Goal: Communication & Community: Answer question/provide support

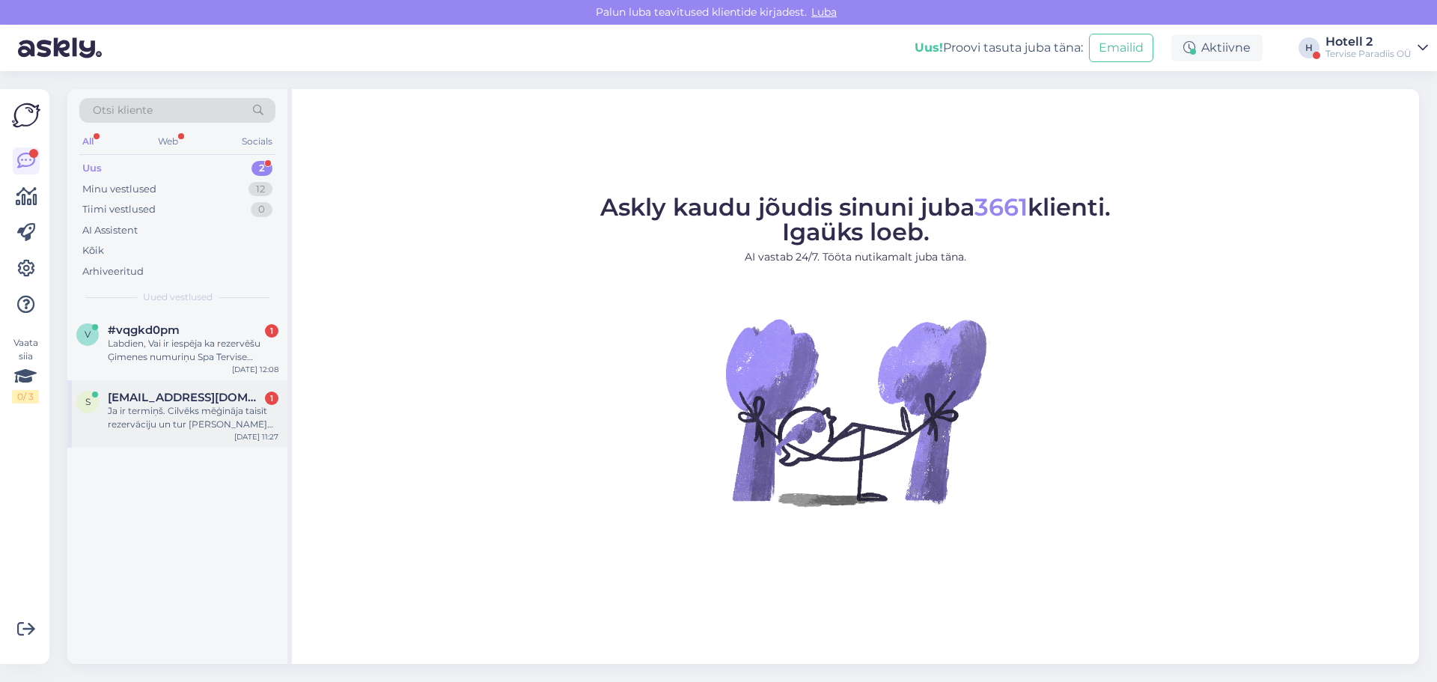
click at [228, 425] on div "Ja ir termiņš. Cilvēks mēģināja taisīt rezervāciju un tur [PERSON_NAME] [PERSON…" at bounding box center [193, 417] width 171 height 27
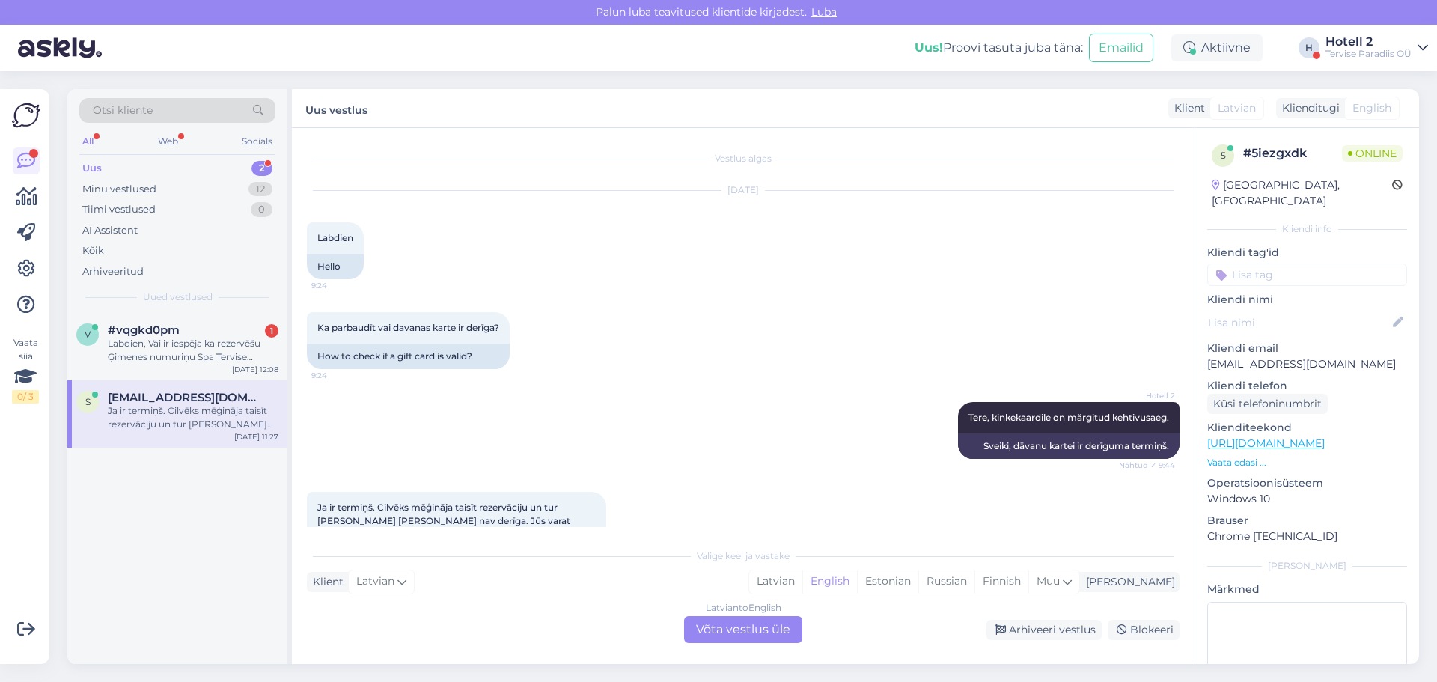
scroll to position [26, 0]
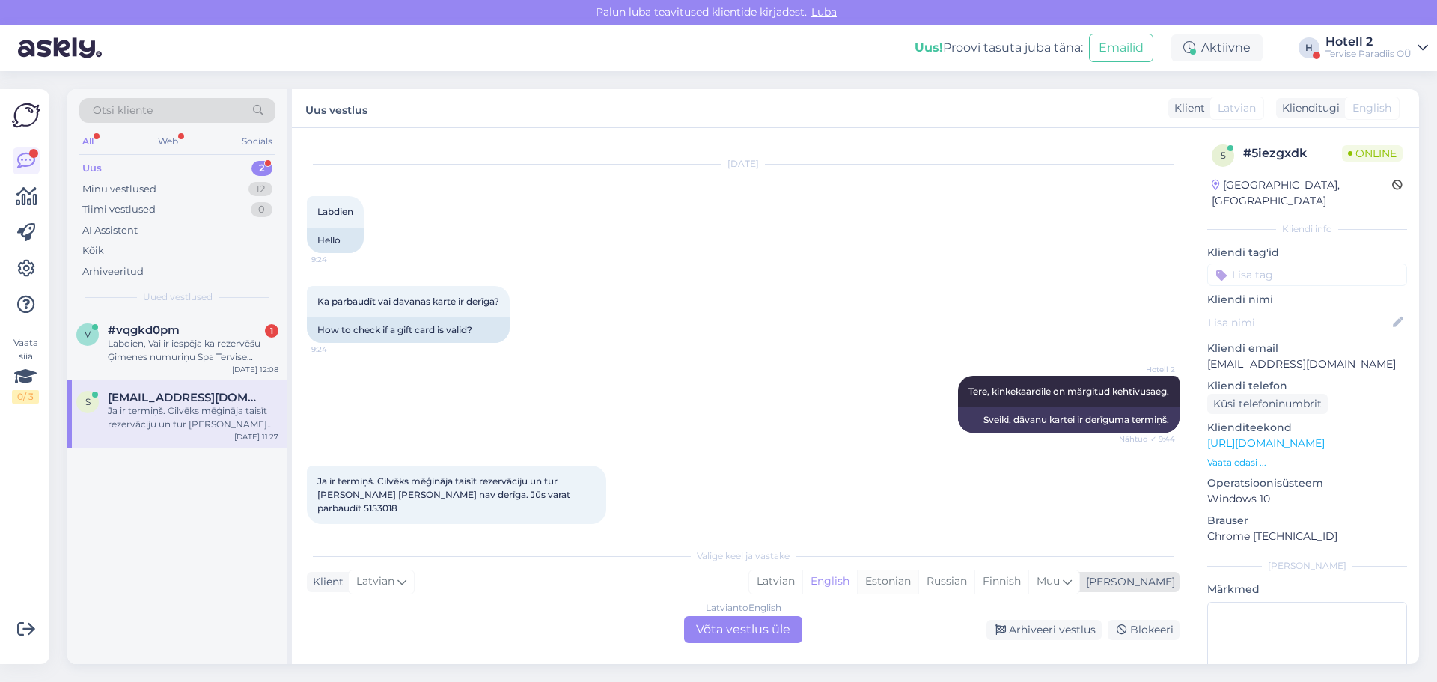
click at [918, 582] on div "Estonian" at bounding box center [887, 581] width 61 height 22
click at [718, 623] on div "Latvian to Estonian Võta vestlus üle" at bounding box center [743, 629] width 118 height 27
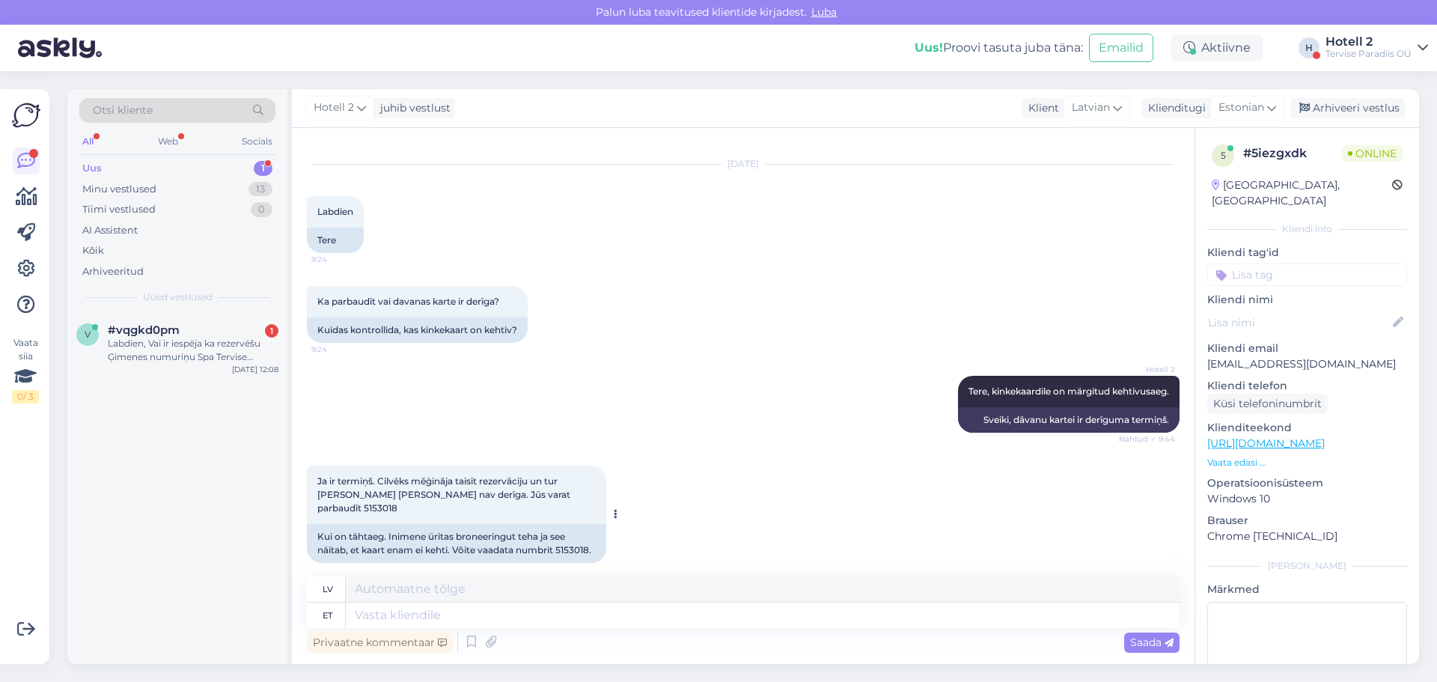
click at [582, 537] on div "Kui on tähtaeg. Inimene üritas broneeringut teha ja see näitab, et kaart enam e…" at bounding box center [456, 543] width 299 height 39
copy div "5153018"
click at [470, 609] on textarea at bounding box center [763, 614] width 834 height 25
type textarea "Näen, e"
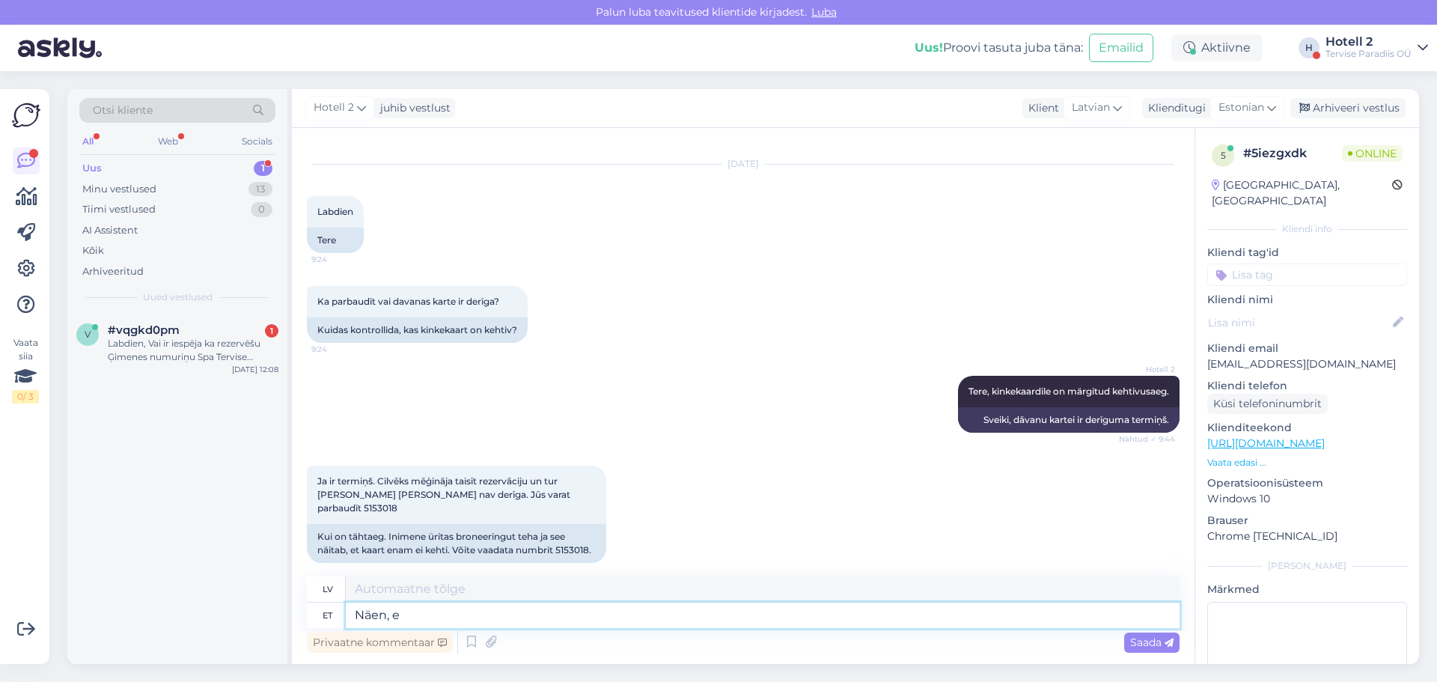
type textarea "Es redzu,"
type textarea "Näen, et k"
type textarea "Es redzu, ka"
type textarea "Näen, et kinkekaardi v"
type textarea "Es redzu, ka dāvanu karte"
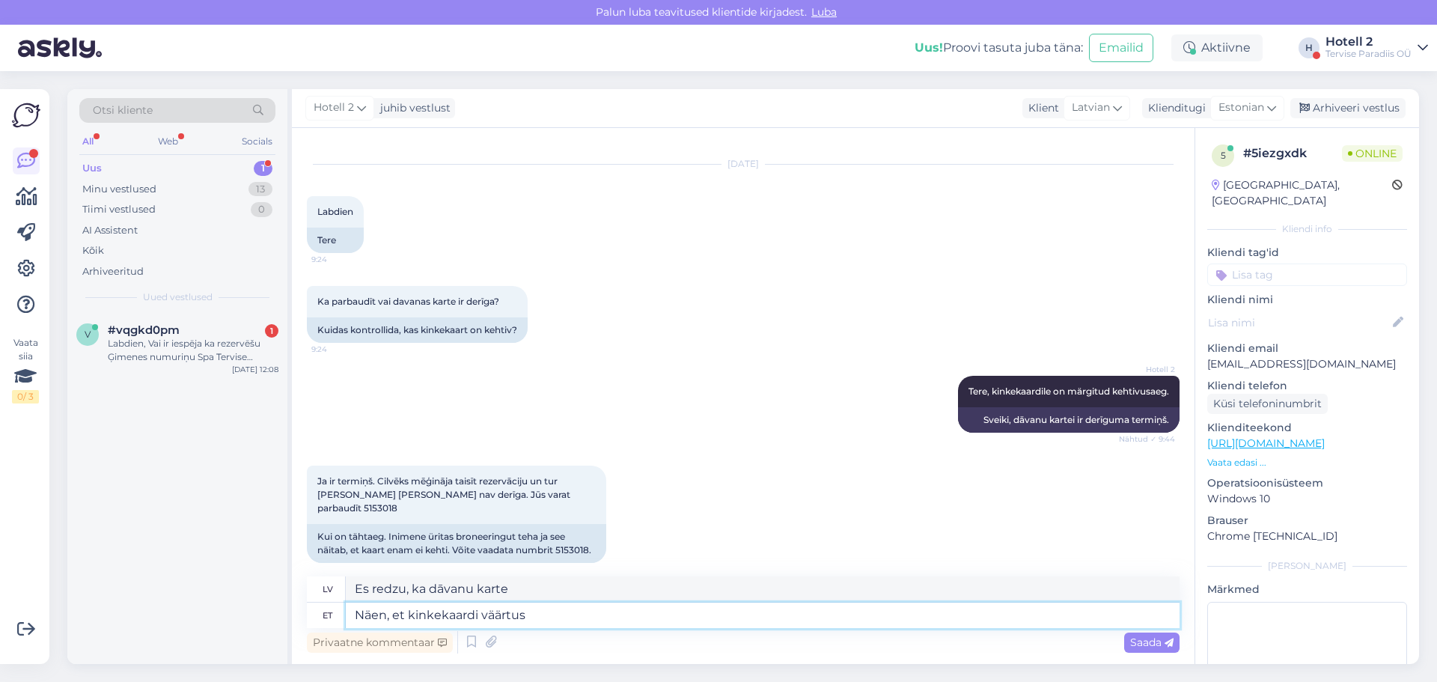
type textarea "Näen, et kinkekaardi väärtus"
type textarea "Es redzu, ka dāvanu [PERSON_NAME] vērtība"
type textarea "Näen, et kinkekaardi väärtus on"
type textarea "Es redzu, ka dāvanu [PERSON_NAME] vērtība ir"
type textarea "Näen, et kinkekaardi väärtus on 100.-"
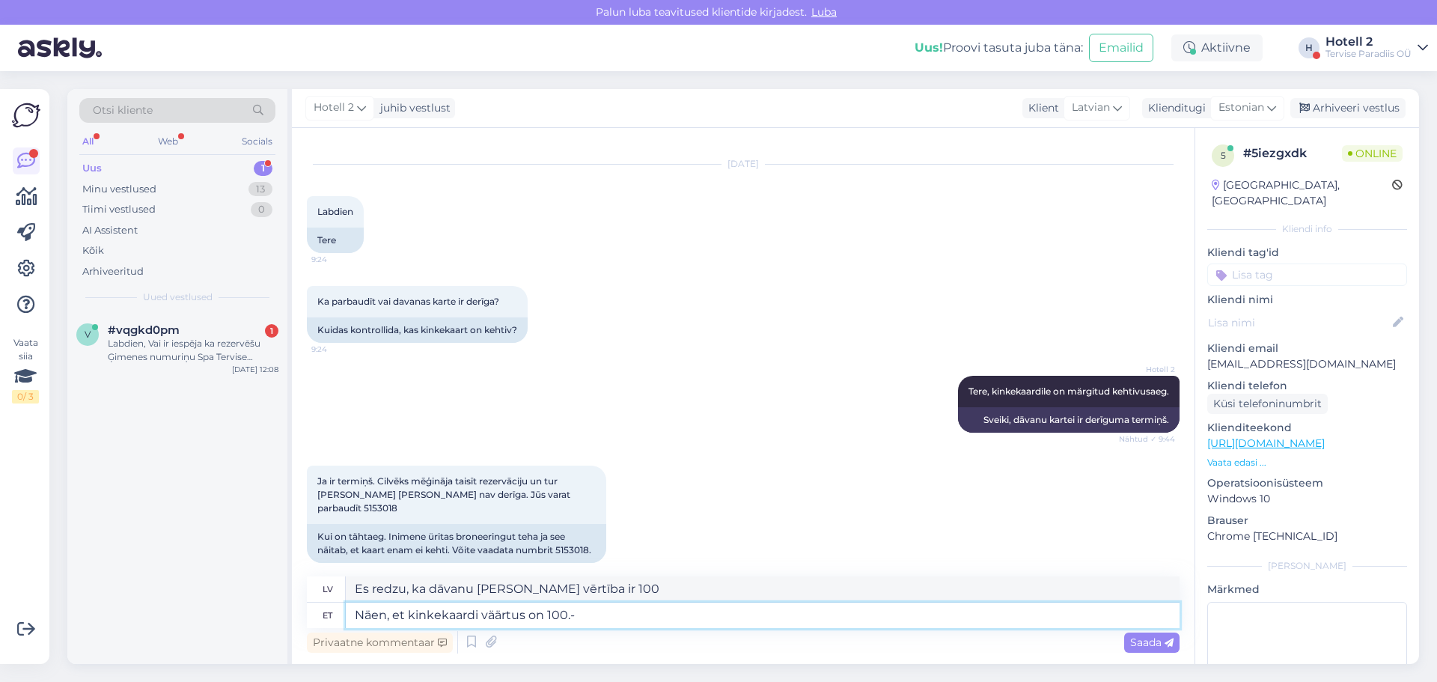
type textarea "Es redzu, ka dāvanu [PERSON_NAME] vērtība ir 100.-"
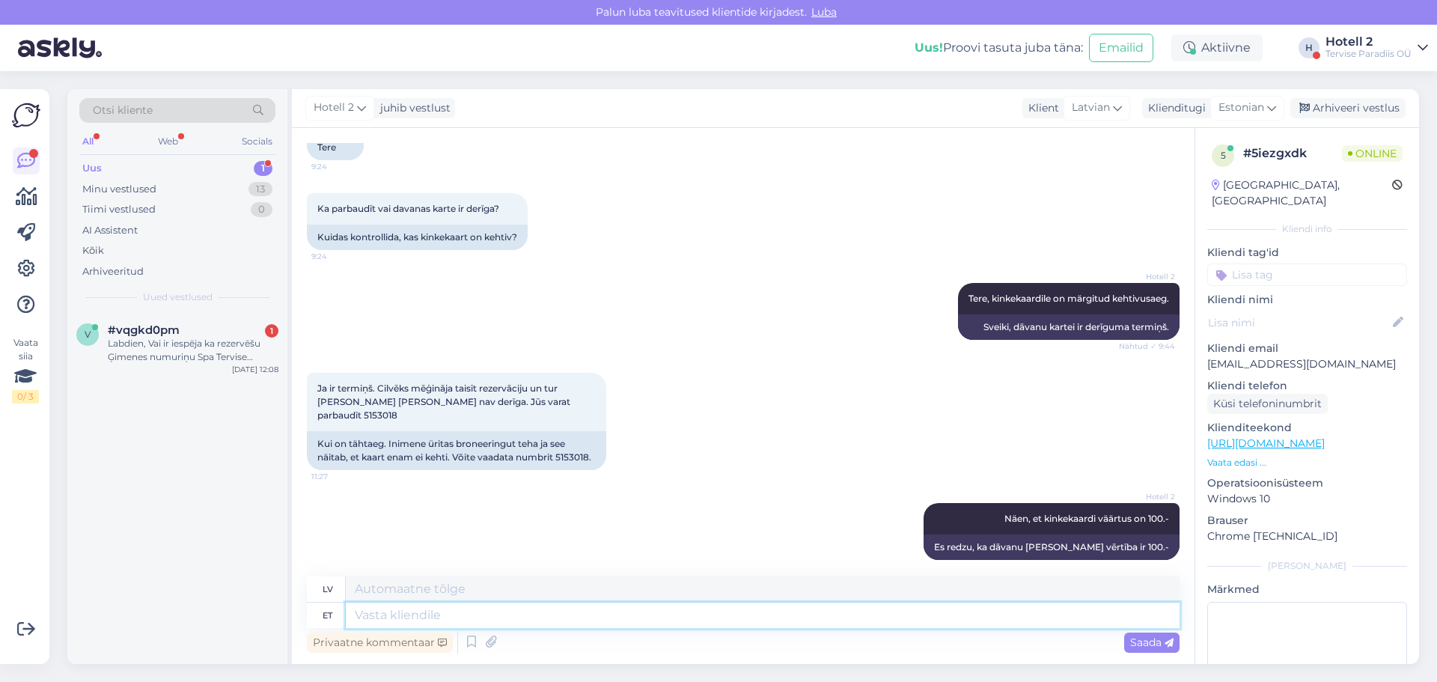
click at [524, 623] on textarea at bounding box center [763, 614] width 834 height 25
type textarea "Kinkekaardiga e"
type textarea "Ar dāvanu karti"
type textarea "Kinkekaardiga ei s"
type textarea "Ne ar dāvanu karti"
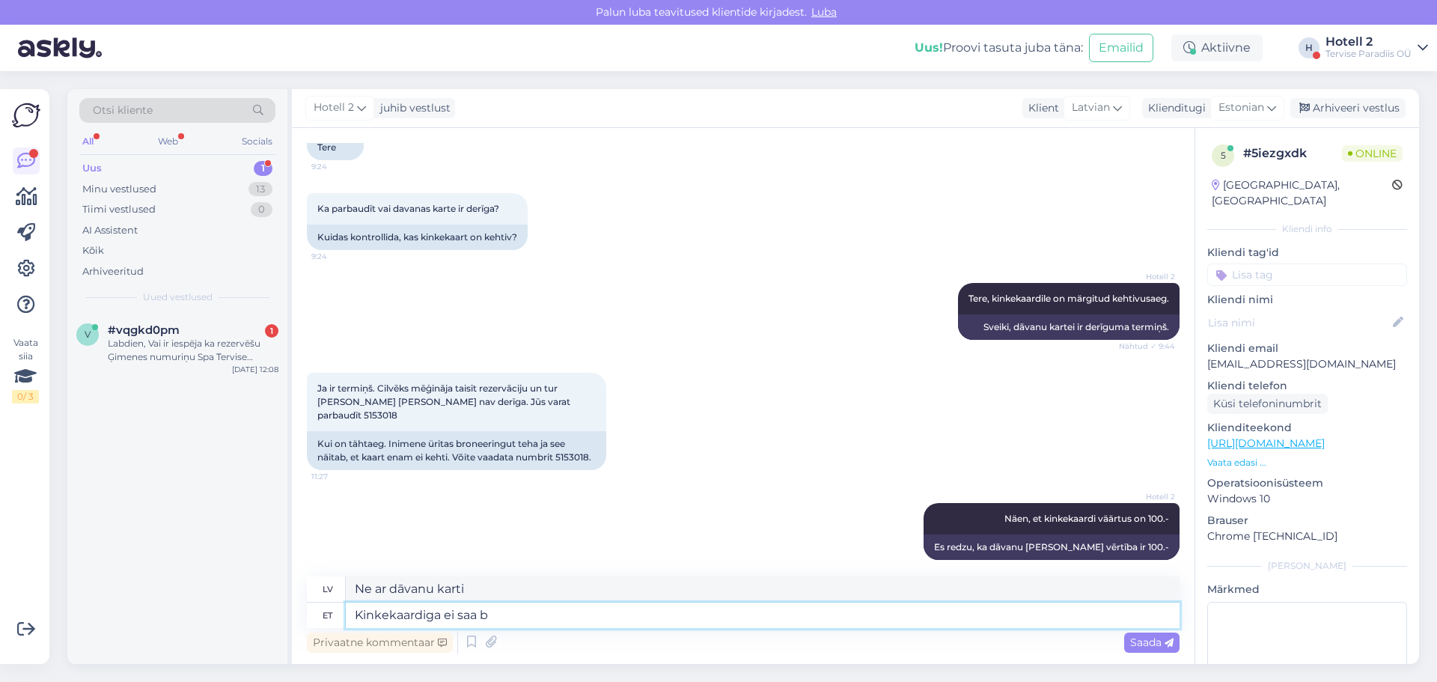
type textarea "Kinkekaardiga ei saa br"
type textarea "Nav pieejams ar dāvanu karti"
type textarea "Kinkekaardiga ei saa broneerida"
type textarea "Rezervāciju nevar veikt ar dāvanu karti."
type textarea "Kinkekaardiga ei saa broneerida veebi k"
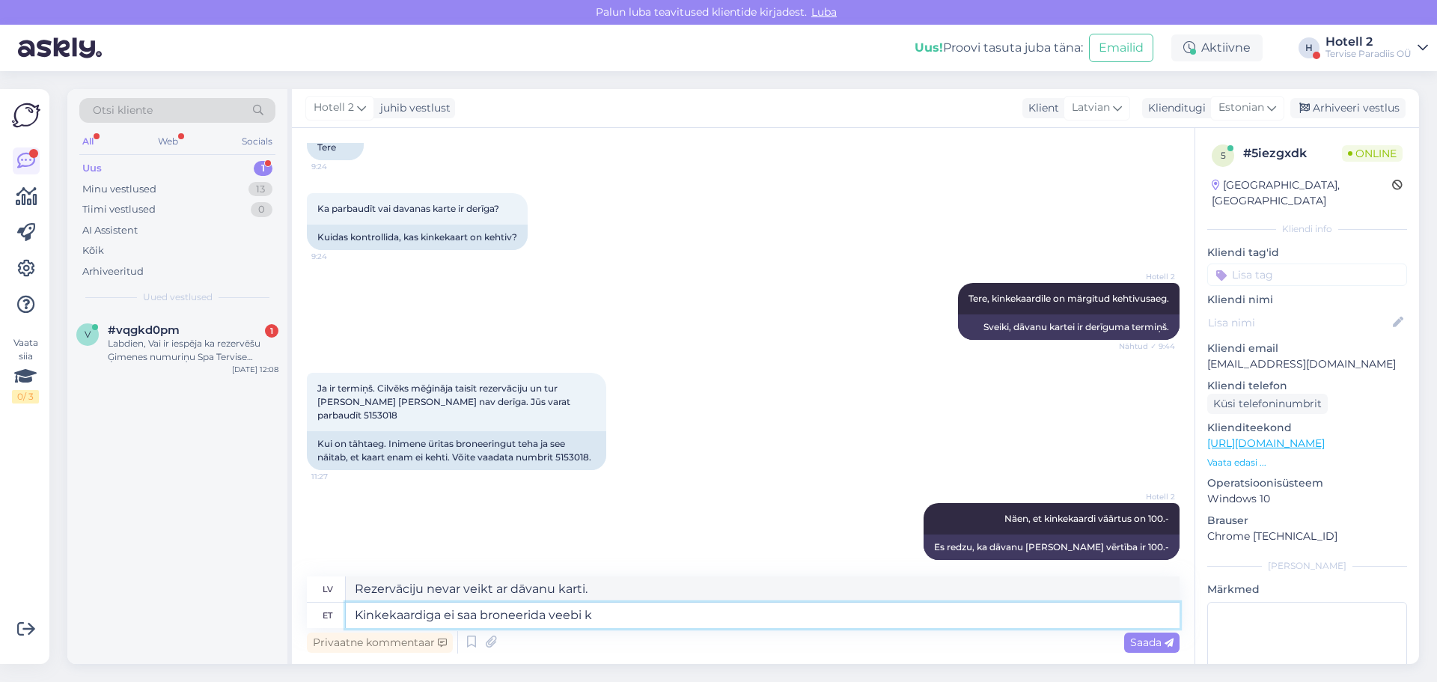
type textarea "Ar dāvanu karti tiešsaistē rezervēt nevar."
type textarea "Kinkekaardiga ei saa broneerida veebi kaudu. Palun ki"
type textarea "Lūdzu, tiešsaistē nevar rezervēt ar dāvanu karti."
type textarea "Kinkekaardiga ei saa broneerida veebi kaudu. Palun kirjutage"
type textarea "Jūs nevarat veikt rezervāciju tiešsaistē ar dāvanu karti. Lūdzu, rakstiet"
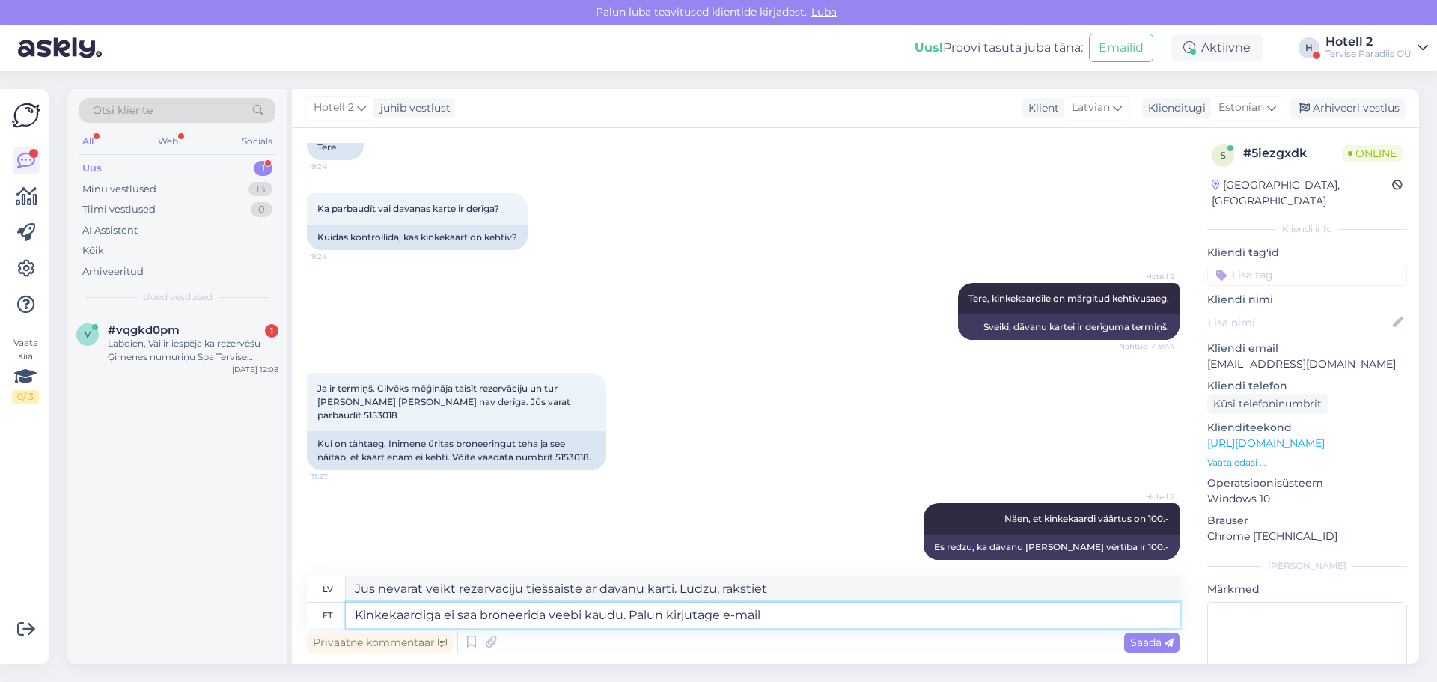
type textarea "Kinkekaardiga ei saa broneerida veebi kaudu. Palun kirjutage e-mail j"
type textarea "Dāvanu [PERSON_NAME] izmantot rezervēšanai tiešsaistē. Lūdzu, rakstiet e-pastu."
type textarea "Kinkekaardiga ei saa broneerida veebi kaudu. Palun kirjutage e-mail ja me"
type textarea "Dāvanu [PERSON_NAME] izmantot rezervēšanai tiešsaistē. Lūdzu, rakstiet e-pastu …"
type textarea "Kinkekaardiga ei saa broneerida veebi kaudu. Palun kirjutage e-mail ja me t"
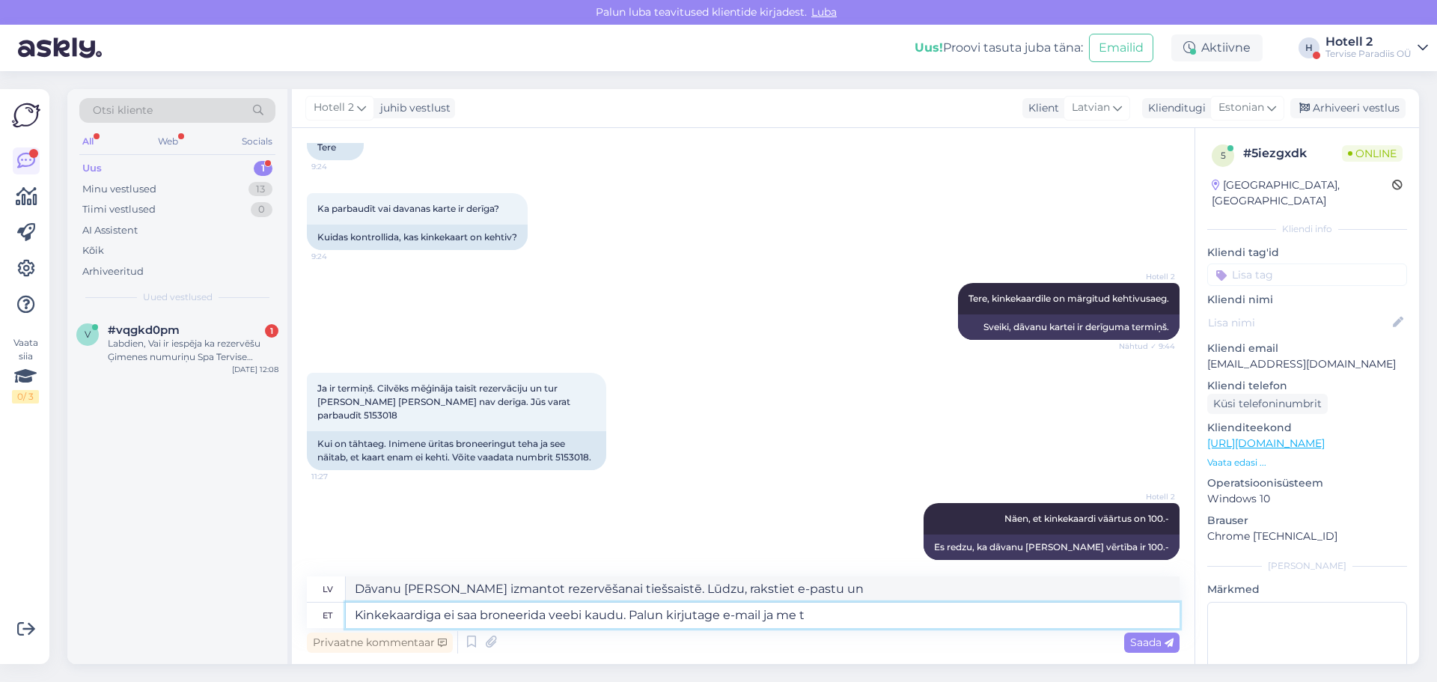
type textarea "Dāvanu [PERSON_NAME] izmantot rezervēšanai tiešsaistē. Lūdzu, nosūtiet mums e-p…"
type textarea "Kinkekaardiga ei saa broneerida veebi kaudu. Palun kirjutage e-mail ja me teeme…"
type textarea "Dāvanu [PERSON_NAME] izmantot rezervēšanai tiešsaistē. Lūdzu, rakstiet mums e-p…"
type textarea "Kinkekaardiga ei saa broneerida veebi kaudu. Palun kirjutage e-mail ja me teeme…"
type textarea "Tiešsaistes rezervāciju nevar veikt ar dāvanu karti. Lūdzu, rakstiet mums e-pas…"
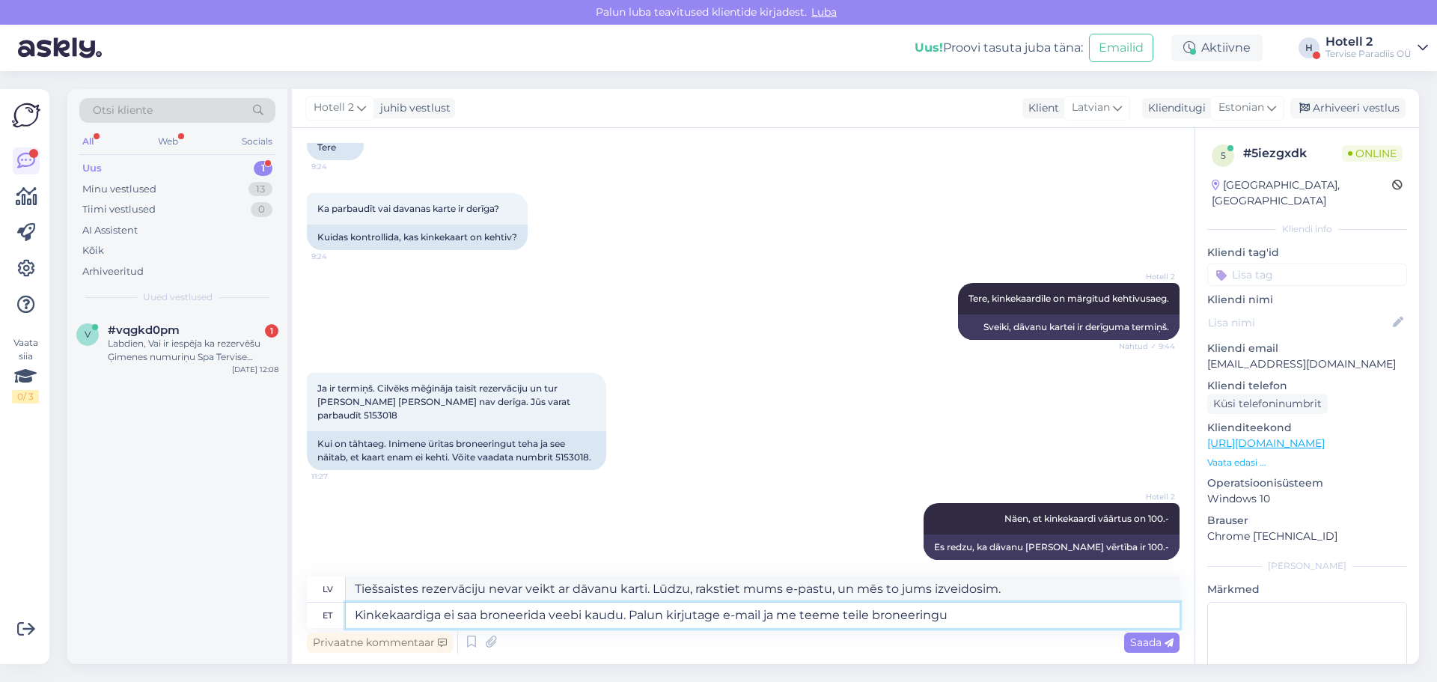
type textarea "Kinkekaardiga ei saa broneerida veebi kaudu. Palun kirjutage e-mail ja me teeme…"
type textarea "Tiešsaistes rezervāciju nevar veikt ar dāvanu karti. Lūdzu, rakstiet mums e-pas…"
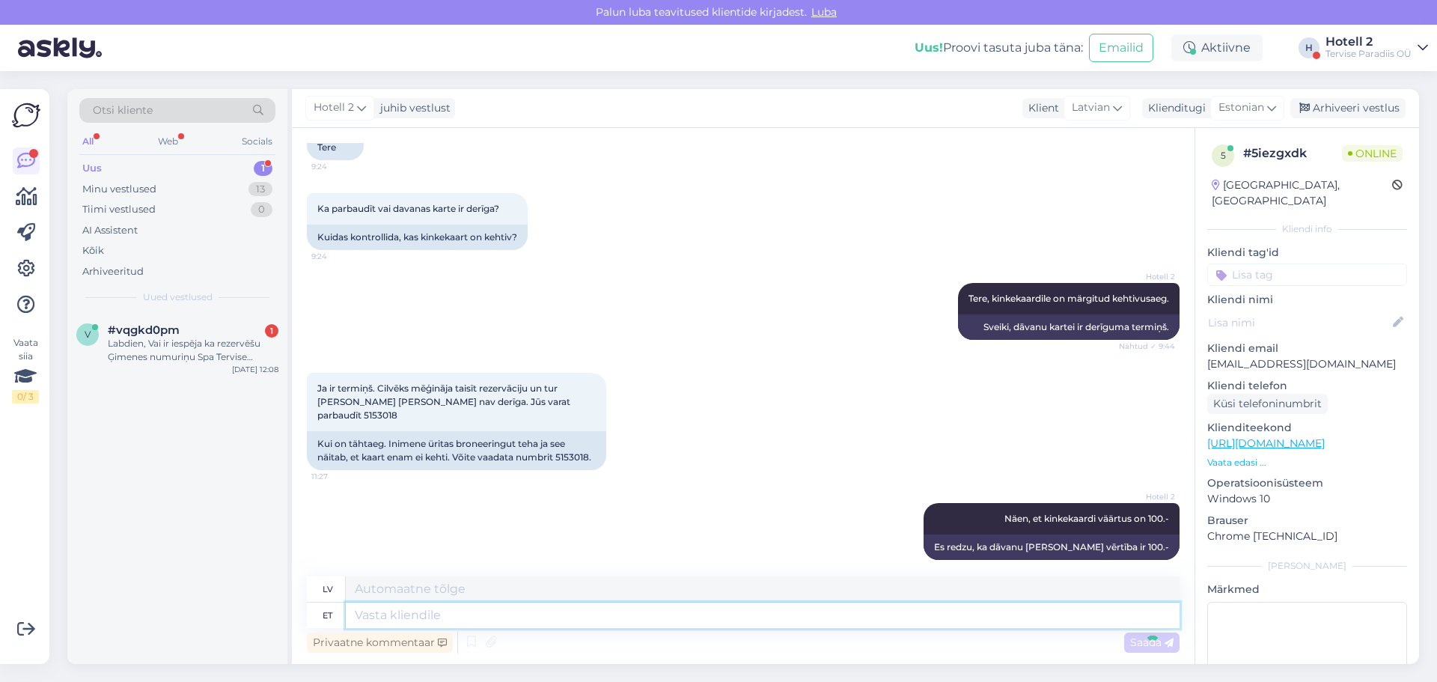
scroll to position [236, 0]
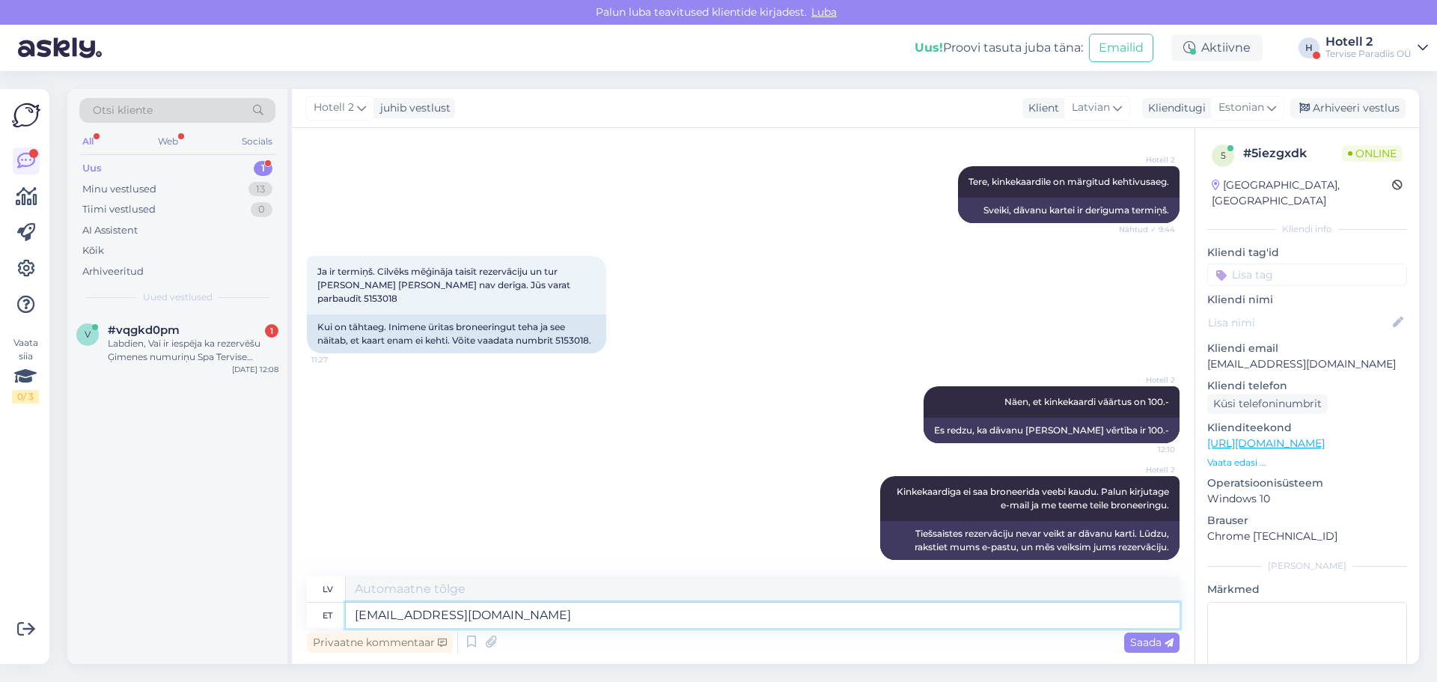
type textarea "[EMAIL_ADDRESS][DOMAIN_NAME]"
type textarea "[EMAIL_ADDRESS][DOMAIN_NAME] või h"
type textarea "[EMAIL_ADDRESS][DOMAIN_NAME] vai"
type textarea "[EMAIL_ADDRESS][DOMAIN_NAME] või [EMAIL_ADDRESS][DOMAIN_NAME]"
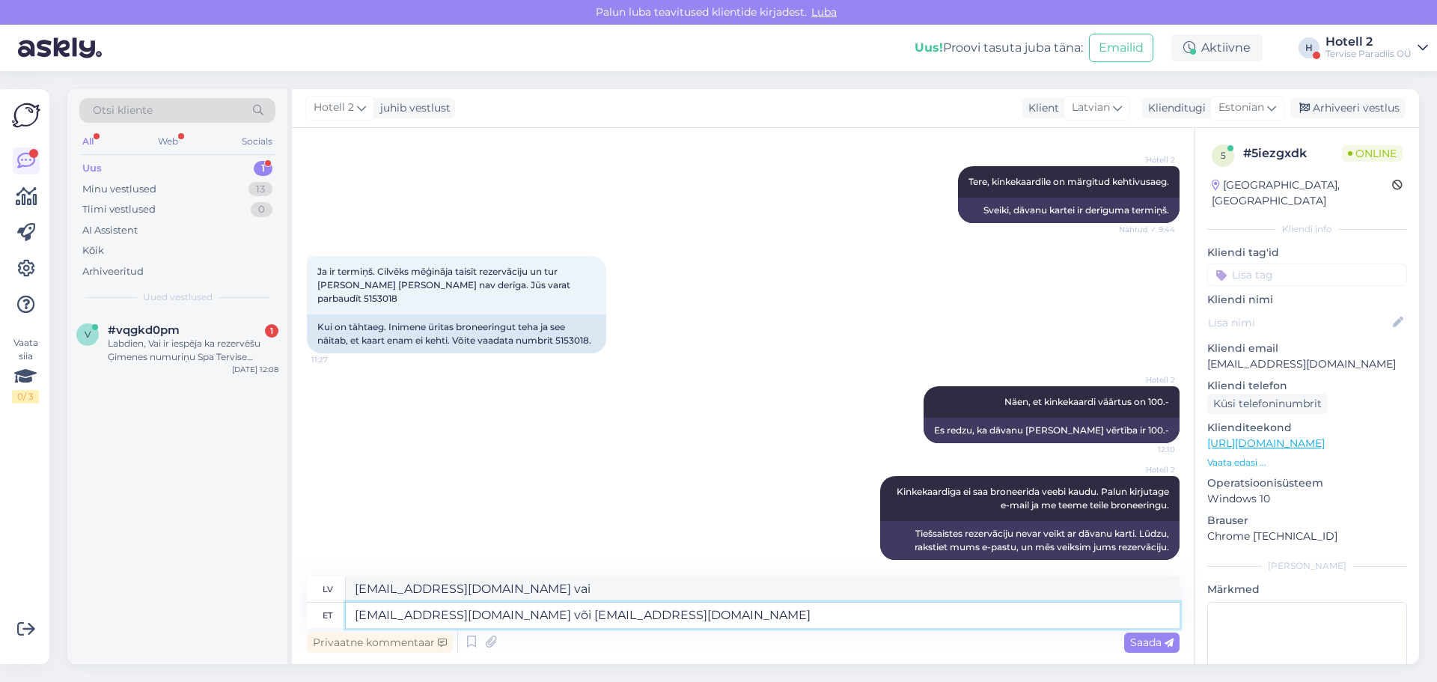
type textarea "[EMAIL_ADDRESS][DOMAIN_NAME] vai [EMAIL_ADDRESS][DOMAIN_NAME]"
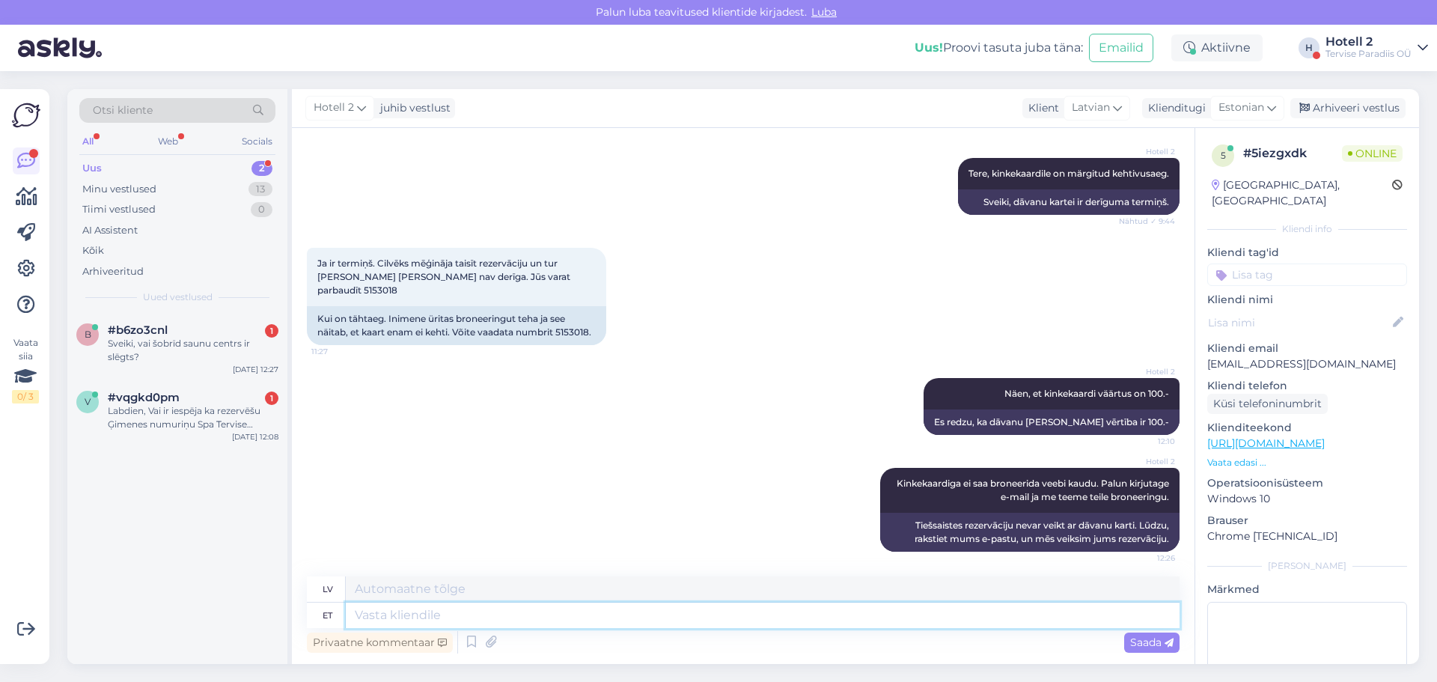
scroll to position [326, 0]
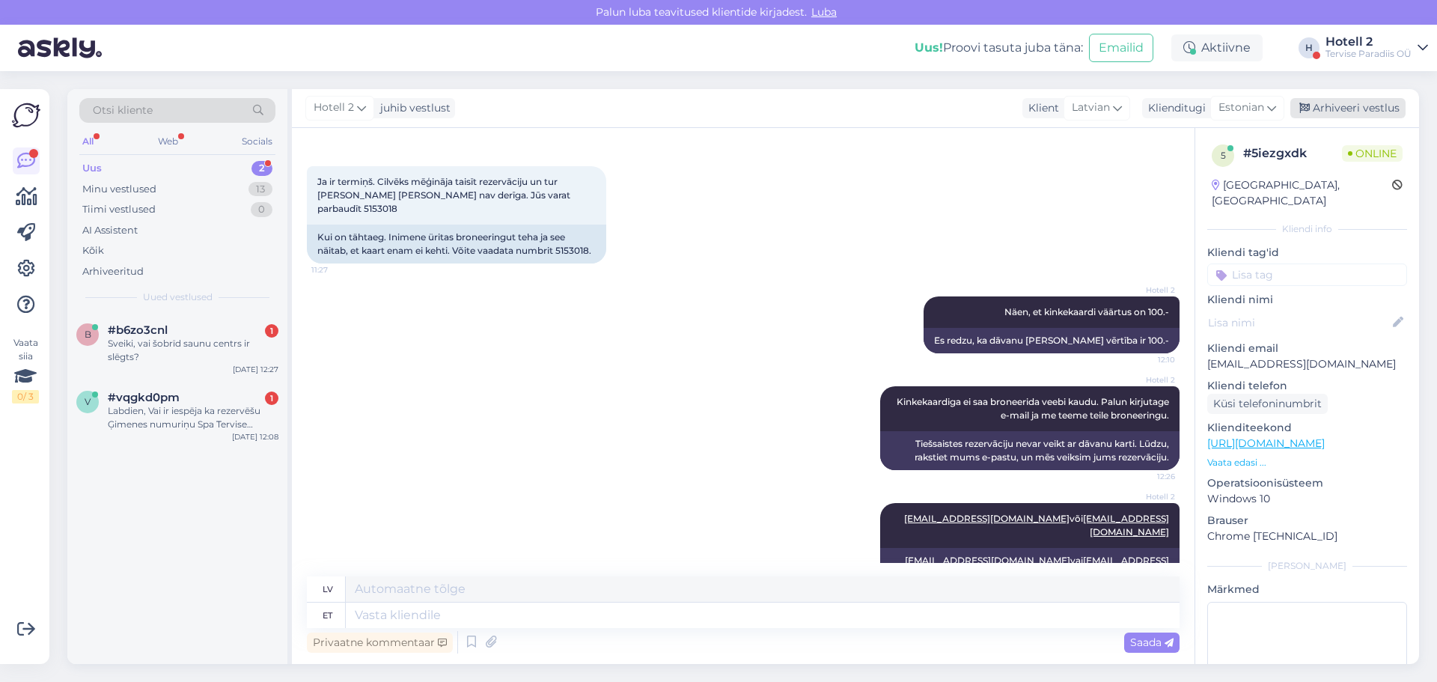
click at [1342, 113] on div "Arhiveeri vestlus" at bounding box center [1347, 108] width 115 height 20
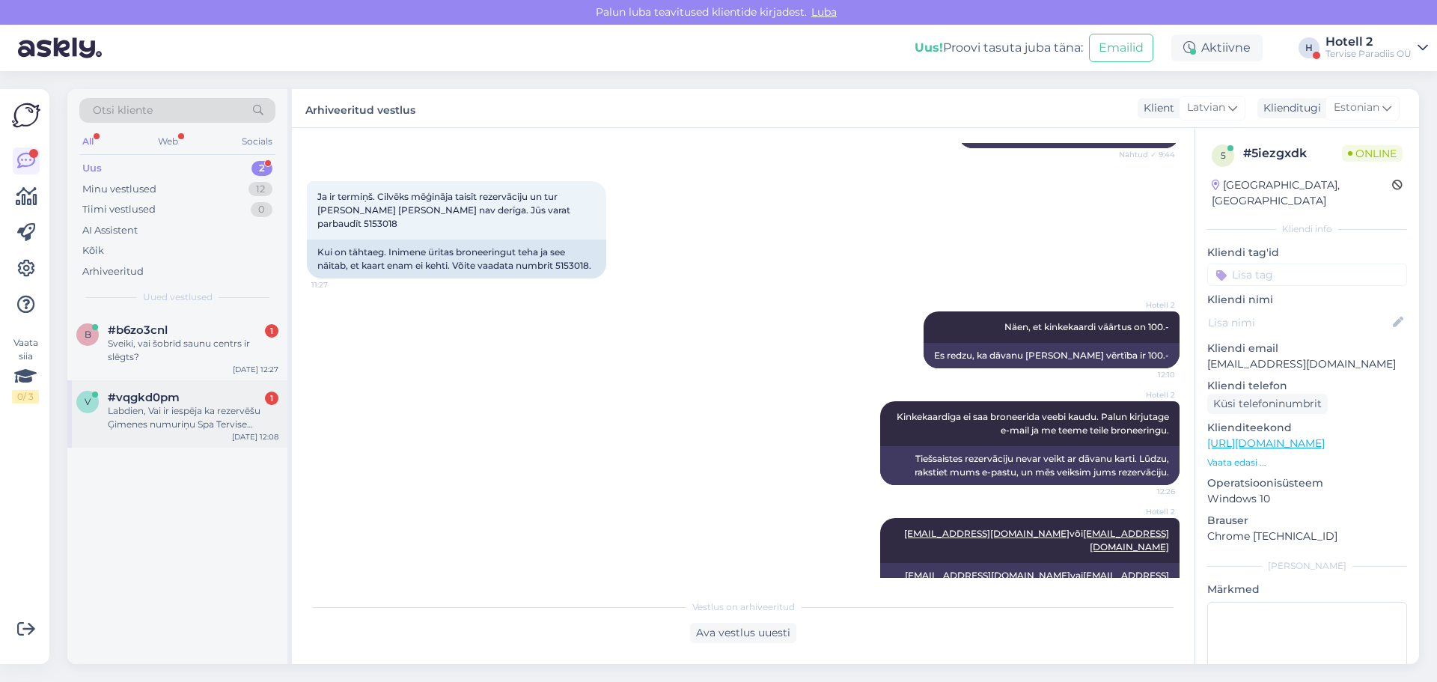
click at [218, 412] on div "Labdien, Vai ir iespēja ka rezervēšu Ģimenes numuriņu Spa Tervise Paradiis nera…" at bounding box center [193, 417] width 171 height 27
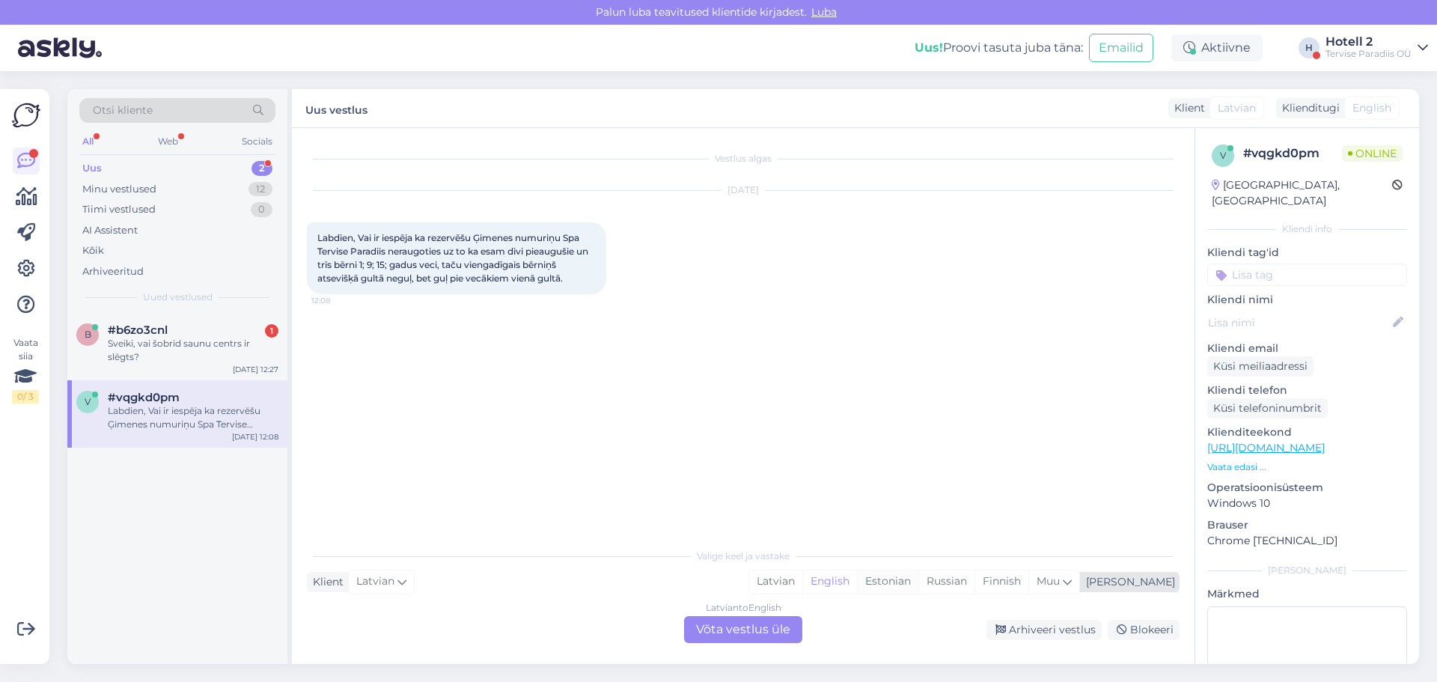
click at [918, 587] on div "Estonian" at bounding box center [887, 581] width 61 height 22
click at [745, 631] on div "Latvian to Estonian Võta vestlus üle" at bounding box center [743, 629] width 118 height 27
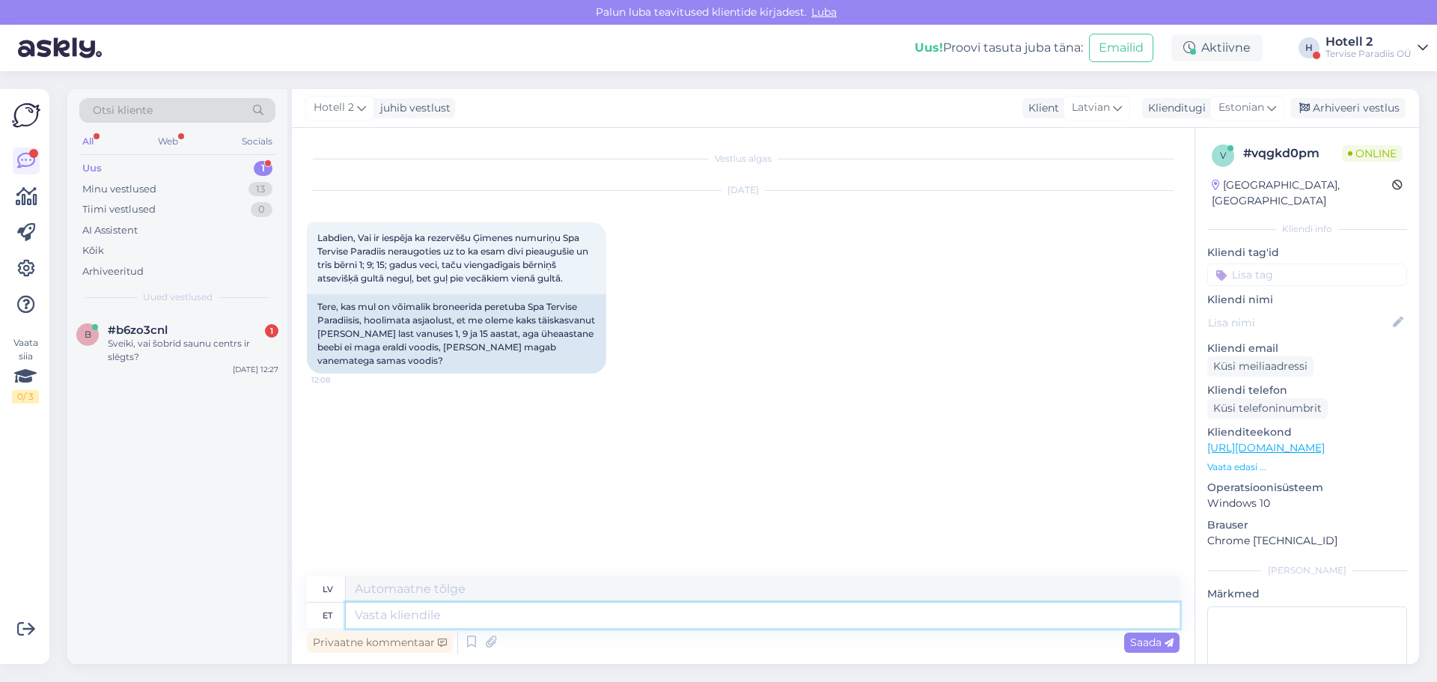
click at [379, 617] on textarea at bounding box center [763, 614] width 834 height 25
type textarea "Tere!"
type textarea "Sveiki!"
type textarea "Tere! JAh i"
type textarea "Sveiki! [PERSON_NAME]"
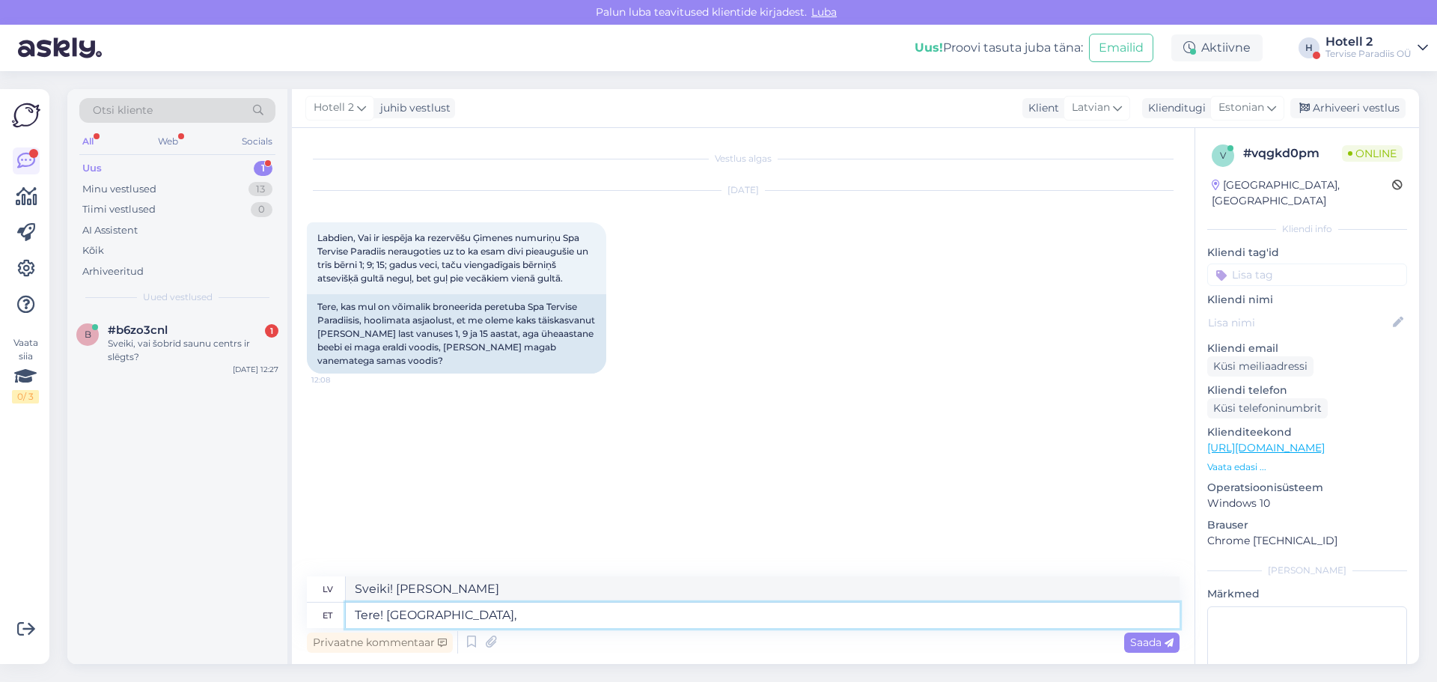
type textarea "Tere! Jah, i"
type textarea "Sveiki! [PERSON_NAME],"
type textarea "Tere! Jah, ikka."
type textarea "Sveiki! [PERSON_NAME], joprojām."
type textarea "Tere! Jah, ikka. Ühe aastane beebi majutub"
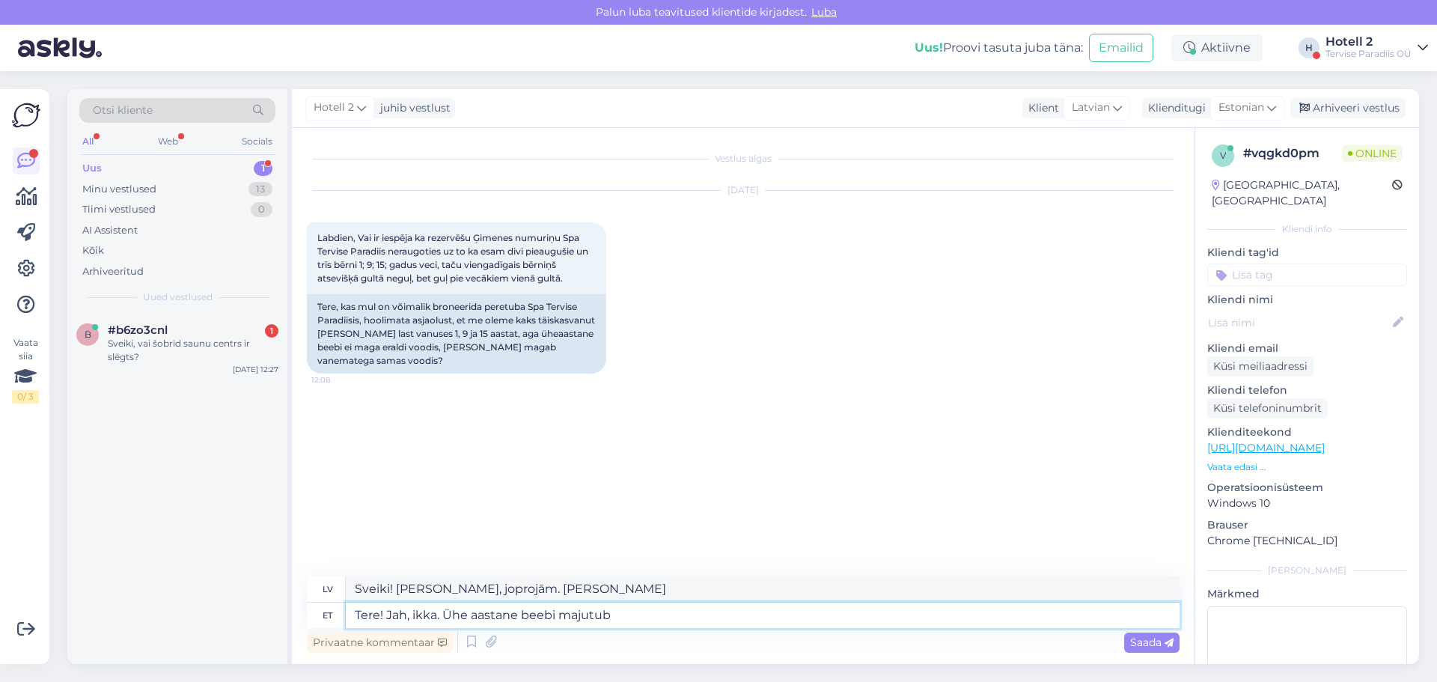
type textarea "Sveiki! [PERSON_NAME], joprojām. Var izmitināt vienu gadu vecu mazuli."
type textarea "Tere! Jah, ikka. Ühe aastane beebi majutub tasuta"
type textarea "Sveiki! [PERSON_NAME], tā ir. Vienu gadu vecs mazulis uzturas bez maksas."
type textarea "Tere! Jah, ikka. Ühe aastane beebi majutub tasuta ja"
type textarea "Sveiki! [PERSON_NAME], tā ir. Vienu gadu vecs mazulis uzturas bez maksas un"
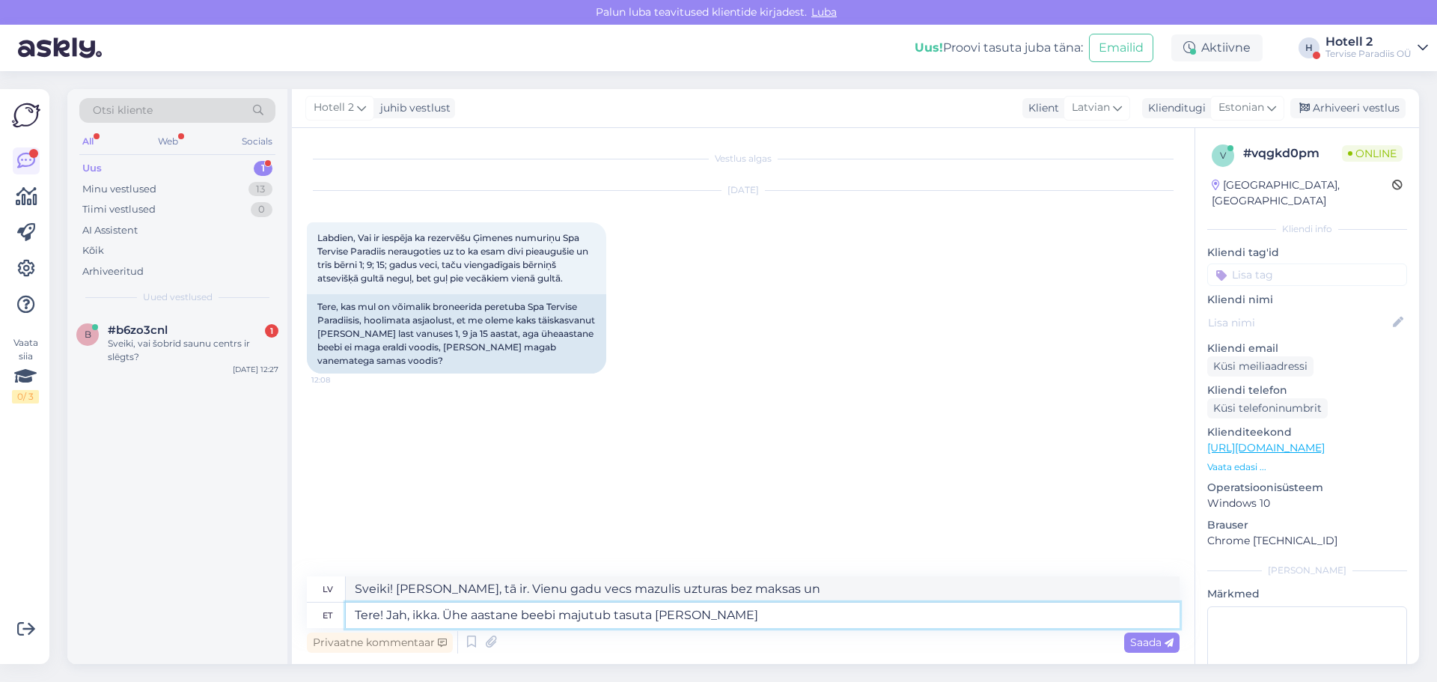
type textarea "Tere! Jah, ikka. Ühe aastane beebi majutub tasuta [PERSON_NAME] v"
type textarea "Sveiki! [PERSON_NAME], protams. Vienu gadu vecs mazulis uzturas bez maksas, un,…"
type textarea "Tere! Jah, ikka. Ühe aastane beebi majutub tasuta ja [PERSON_NAME] s"
type textarea "Sveiki! [PERSON_NAME], joprojām. Vienu gadu vecs mazulis uzturas bez maksas un,…"
type textarea "Tere! Jah, ikka. Ühe aastane beebi majutub tasuta ja [PERSON_NAME] [PERSON_NAME…"
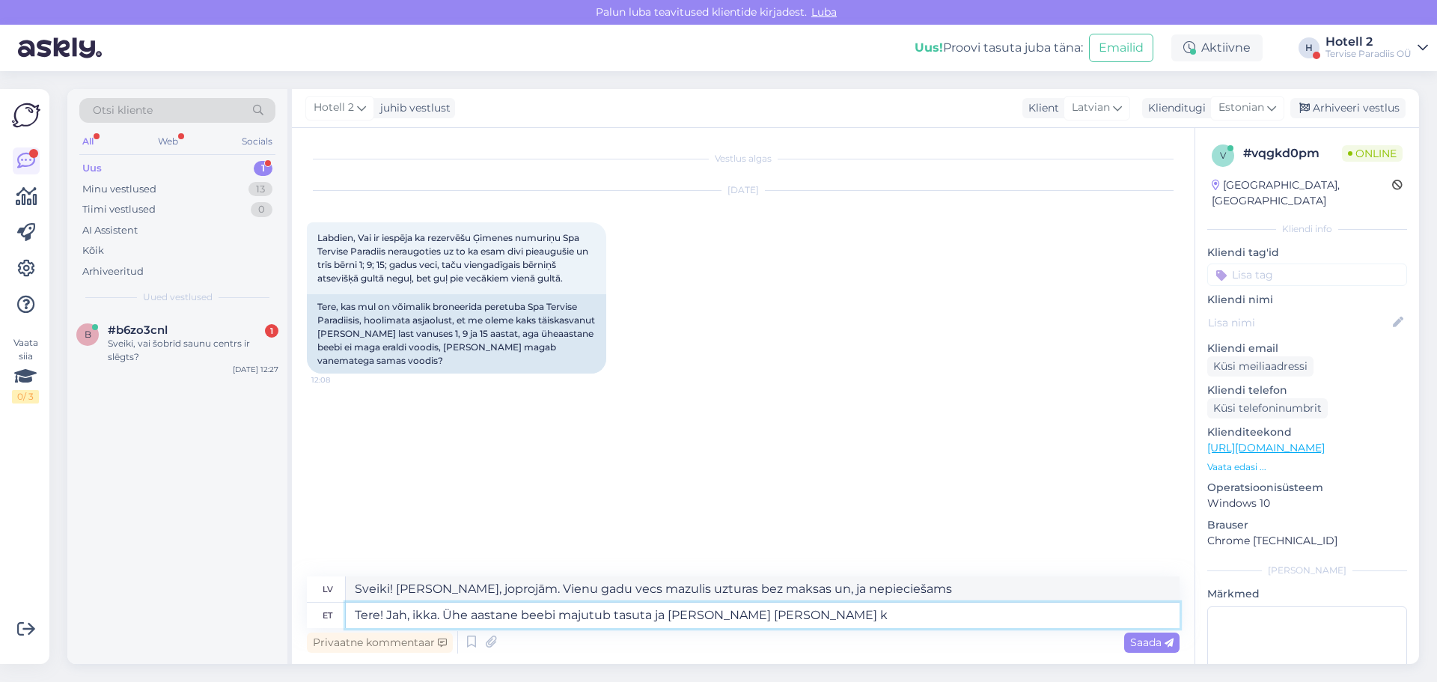
type textarea "Sveiki! [PERSON_NAME], mēs to darām. Vienu gadu vecs mazulis tiek izmitināts be…"
type textarea "Tere! Jah, ikka. Ühe aastane beebi majutub tasuta ja [PERSON_NAME] [PERSON_NAME…"
type textarea "Sveiki! [PERSON_NAME], protams. Vienu gadu vecs mazulis tiek izmitināts bez mak…"
type textarea "Tere! Jah, ikka. Ühe aastane [PERSON_NAME] majutub tasuta ja [PERSON_NAME] [PER…"
type textarea "Sveiki! [PERSON_NAME], protams. Vienu gadu vecs mazulis tiek izmitināts bez mak…"
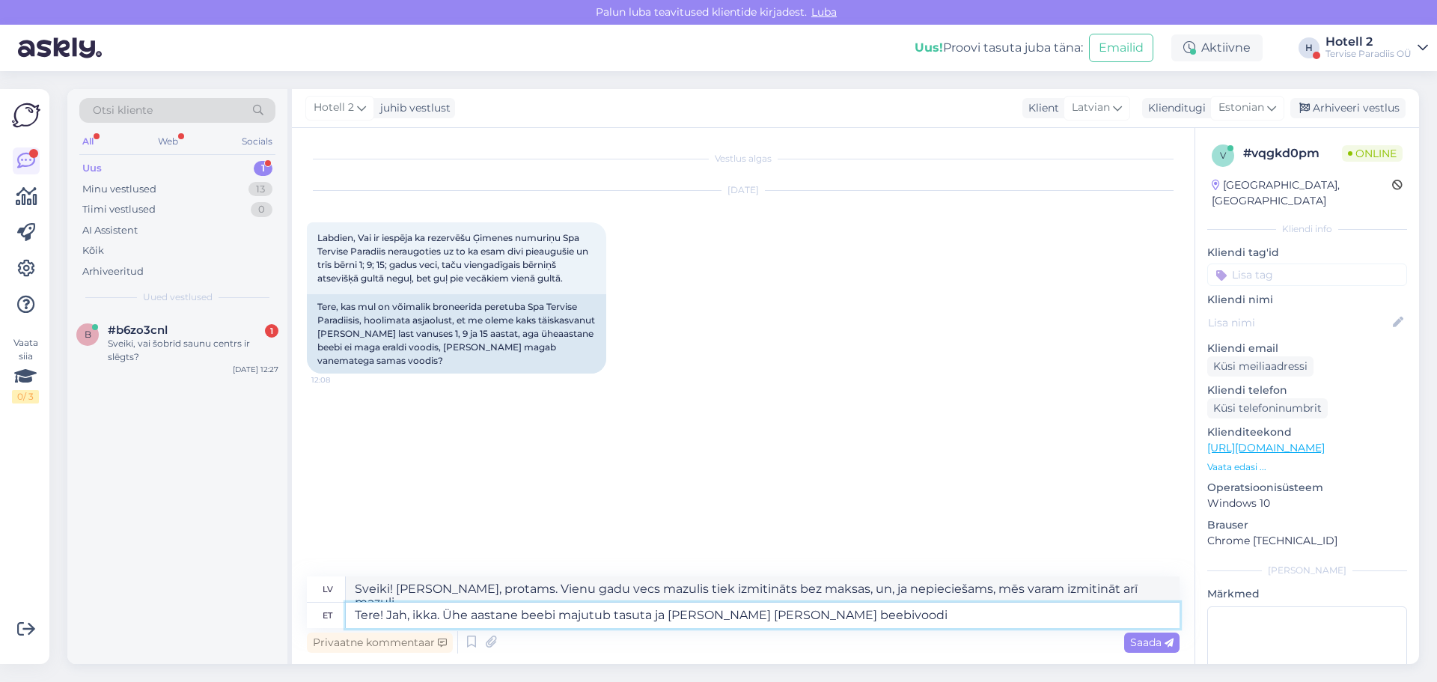
type textarea "Tere! Jah, ikka. Ühe aastane beebi majutub tasuta ja [PERSON_NAME] [PERSON_NAME…"
type textarea "Sveiki! [PERSON_NAME], piedāvājam. Vienu gadu vecs mazulis uzturas bez maksas, …"
type textarea "Tere! Jah, ikka. Ühe aastane [PERSON_NAME] majutub tasuta ja [PERSON_NAME] [PER…"
type textarea "Sveiki! [PERSON_NAME], piedāvājam. Vienu gadu vecs mazulis uzturas bez maksas, …"
type textarea "Tere! Jah, ikka. Ühe aastane beebi majutub tasuta ja [PERSON_NAME] [PERSON_NAME…"
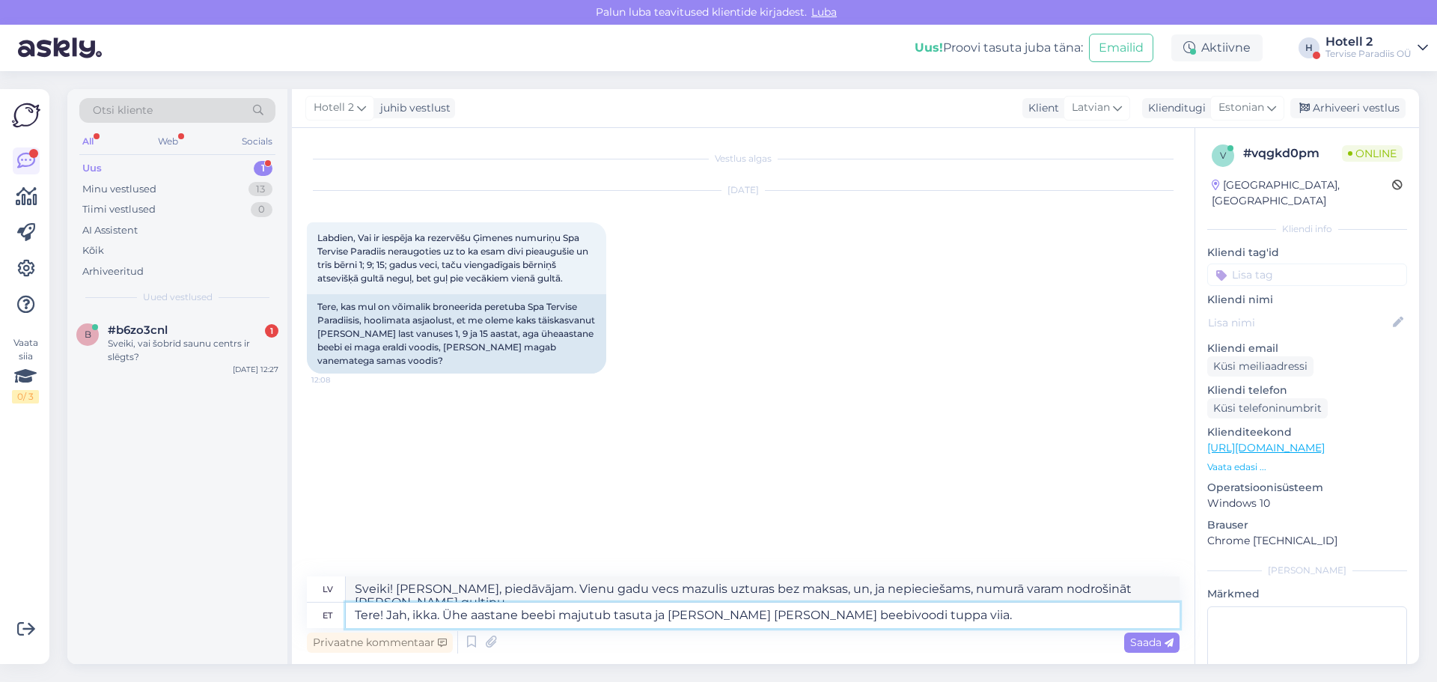
type textarea "Sveiki! [PERSON_NAME], tā ir. Vienu gadu vecs mazulis nakšņo bez maksas, un, ja…"
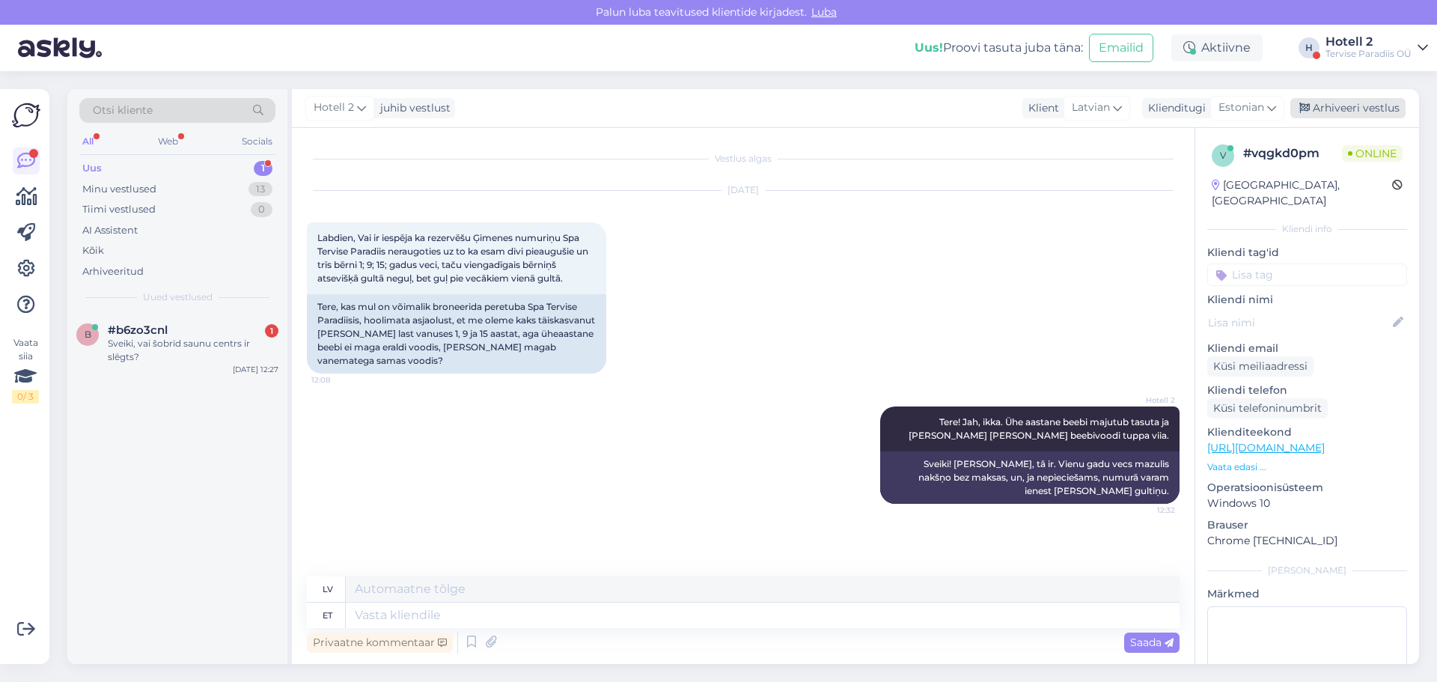
click at [1316, 102] on div "Arhiveeri vestlus" at bounding box center [1347, 108] width 115 height 20
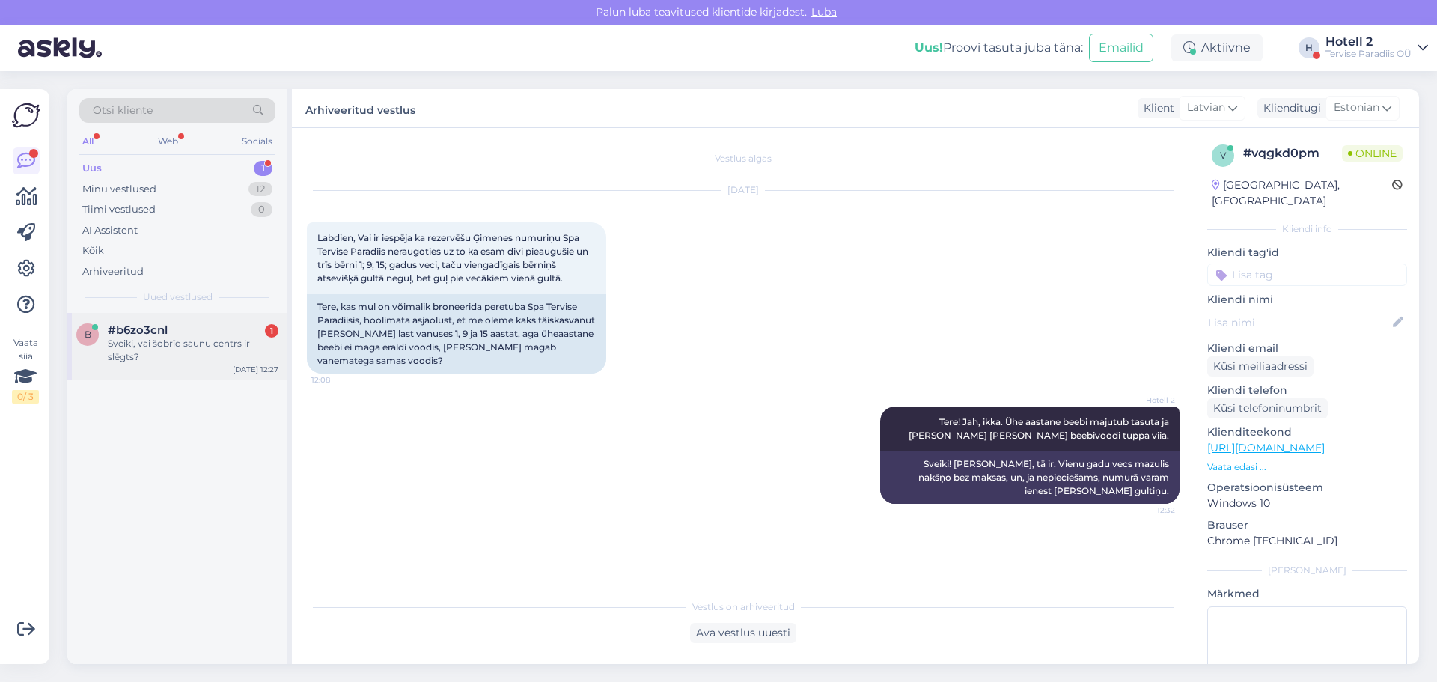
click at [239, 355] on div "Sveiki, vai šobrīd saunu centrs ir slēgts?" at bounding box center [193, 350] width 171 height 27
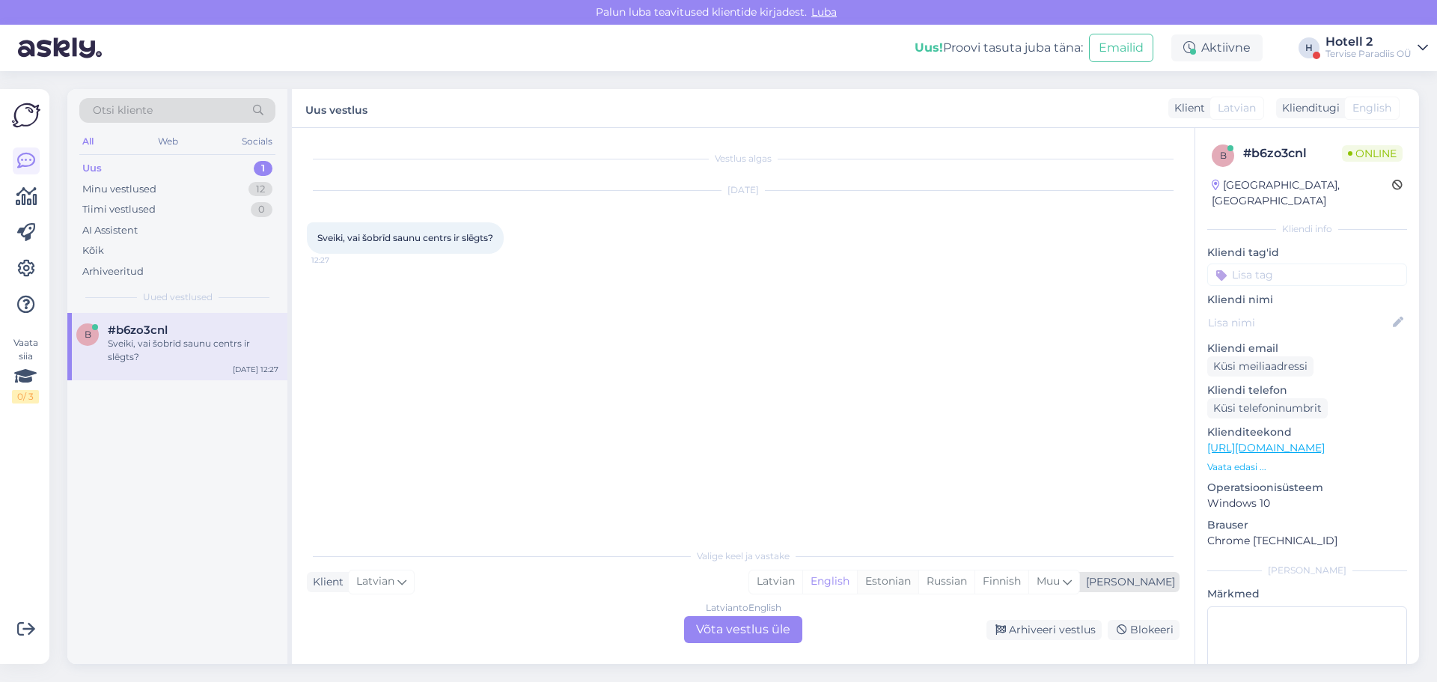
click at [918, 578] on div "Estonian" at bounding box center [887, 581] width 61 height 22
click at [742, 629] on div "Latvian to Estonian Võta vestlus üle" at bounding box center [743, 629] width 118 height 27
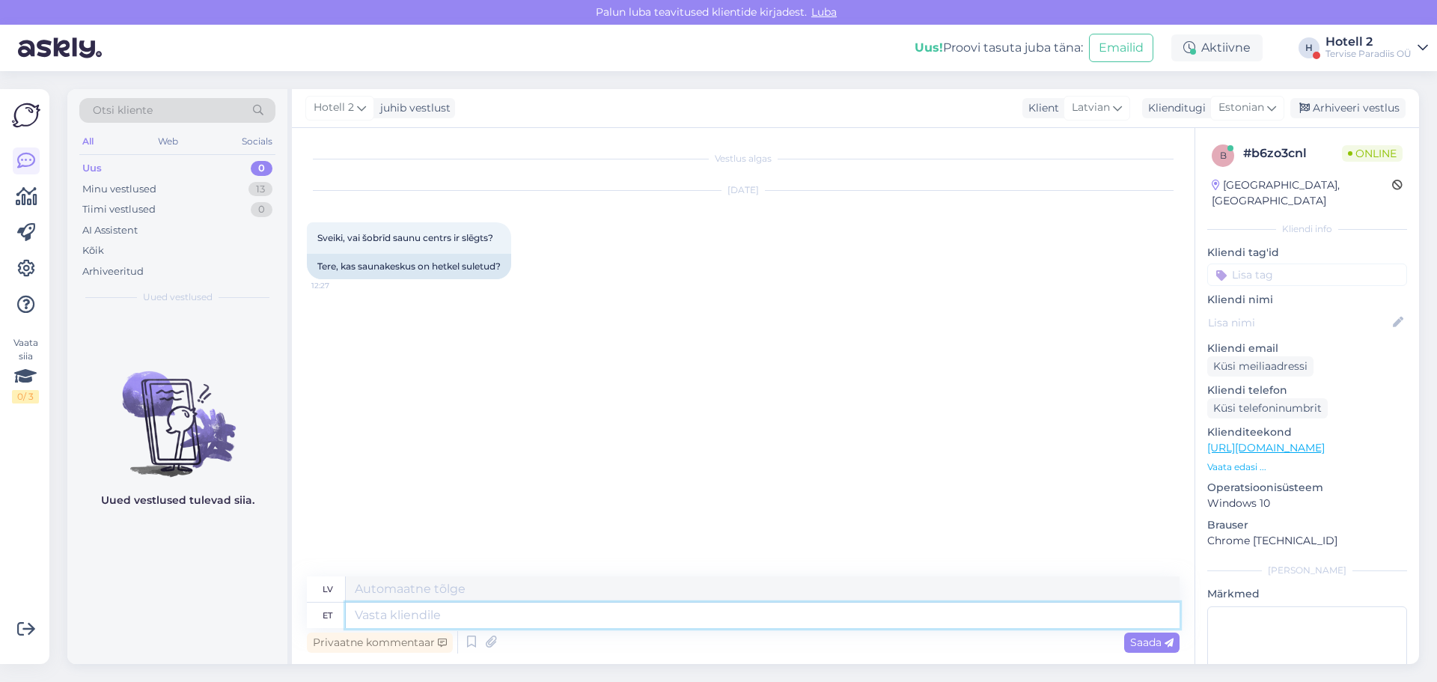
click at [385, 612] on textarea at bounding box center [763, 614] width 834 height 25
type textarea "Tere!"
type textarea "Sveiki"
type textarea "Tere!"
type textarea "Sveiki!"
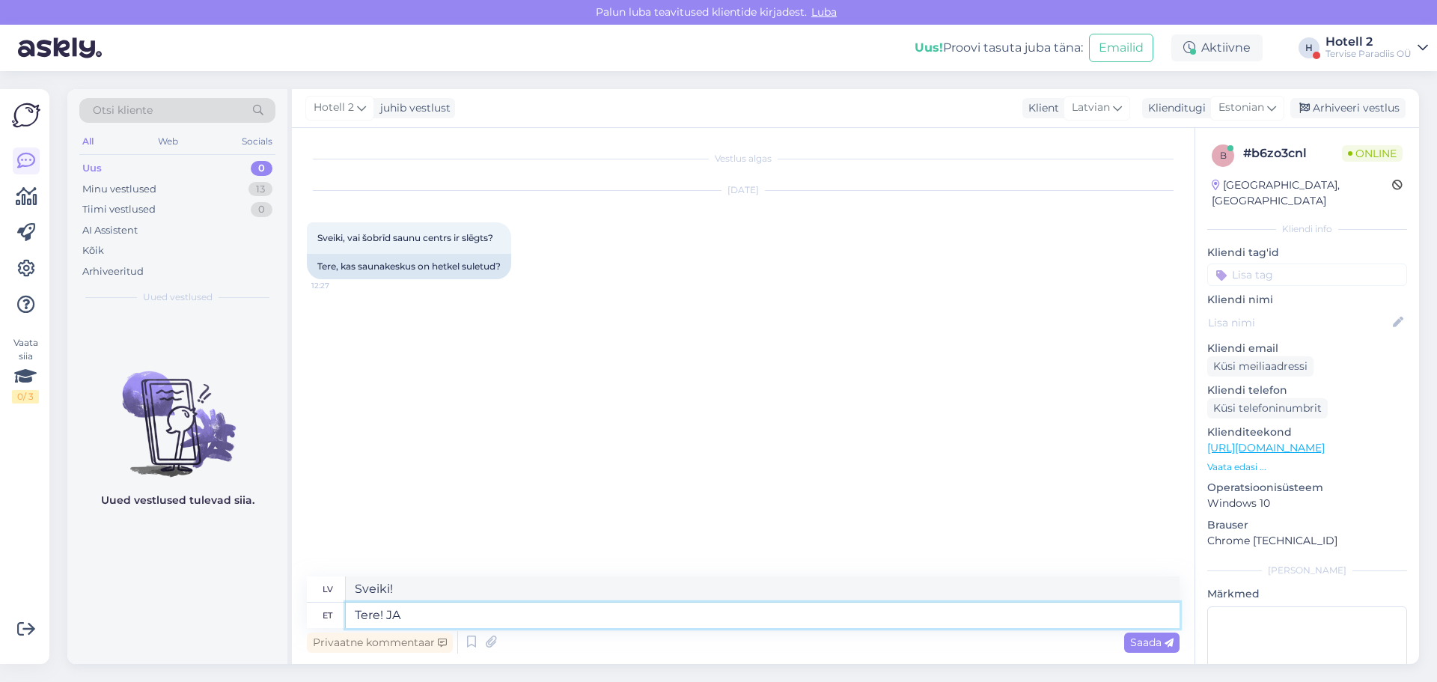
type textarea "Tere! [GEOGRAPHIC_DATA]"
type textarea "Sveiki! [PERSON_NAME]"
type textarea "Tere! [GEOGRAPHIC_DATA],"
type textarea "Sveiki! [PERSON_NAME],"
type textarea "Tere! Jah, see on"
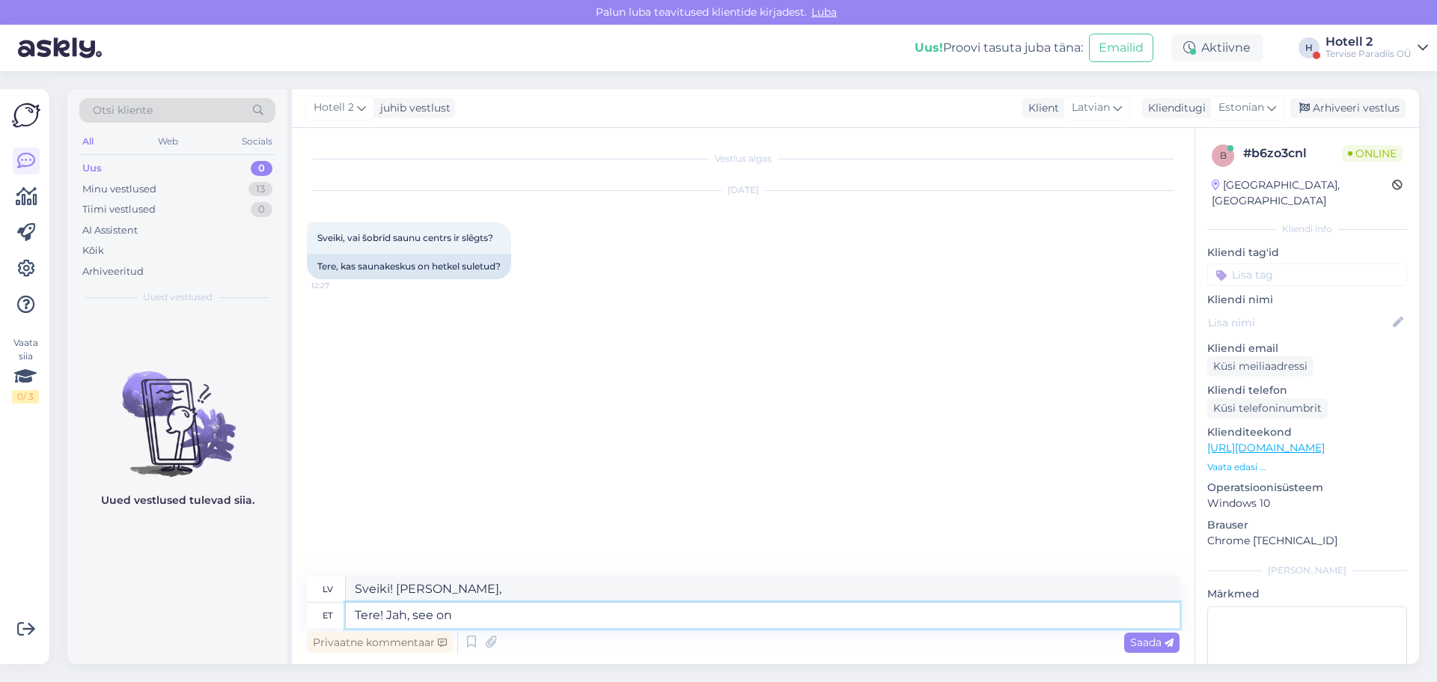
type textarea "Sveiki! [PERSON_NAME], tas [PERSON_NAME]."
type textarea "Tere! Jah, see on s"
type textarea "Sveiki! [PERSON_NAME], tā ir."
type textarea "Tere! Jah, see on suletud k"
type textarea "Sveiki! [PERSON_NAME], tas ir slēgts."
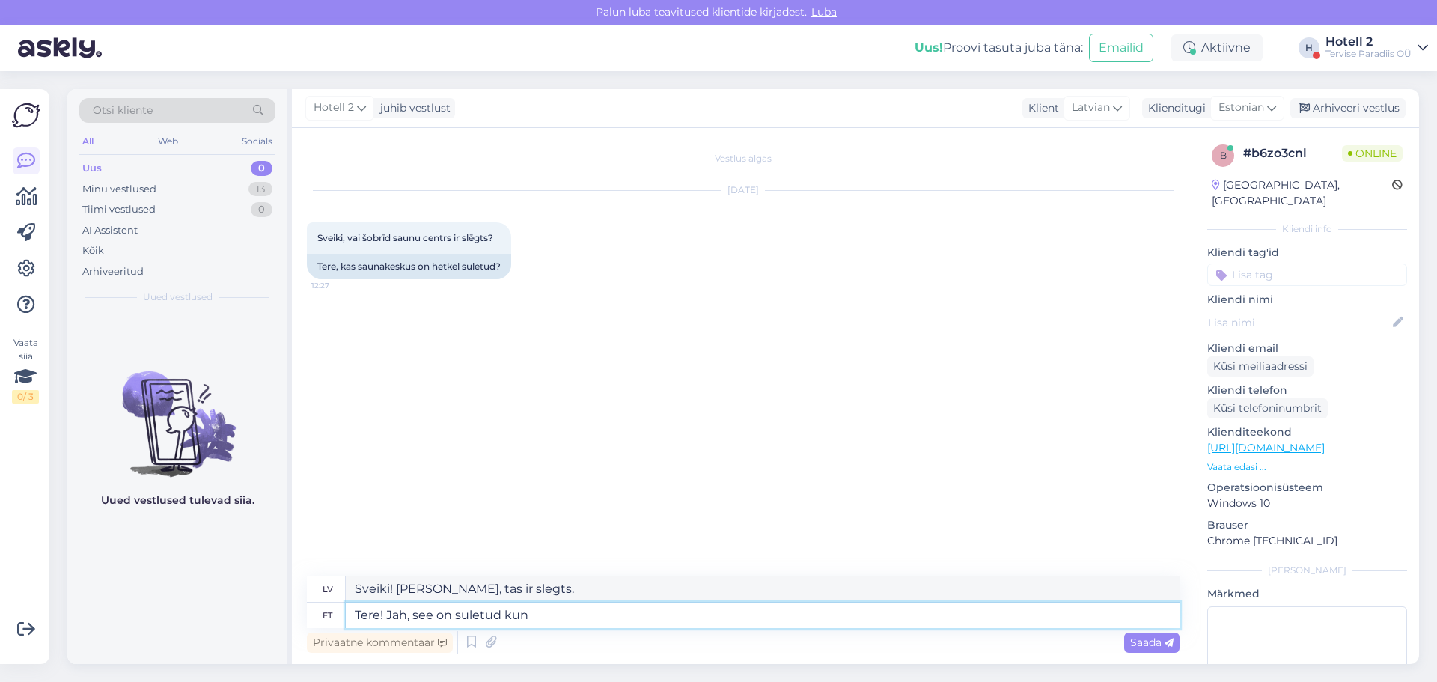
type textarea "Tere! Jah, see on suletud kuni"
type textarea "Sveiki! [PERSON_NAME], tas ir slēgts līdz"
type textarea "Tere! Jah, see on suletud kuni 30.08"
type textarea "Sveiki! [PERSON_NAME], tas ir slēgts līdz 30.08"
type textarea "Tere! Jah, see on suletud kuni 30.08."
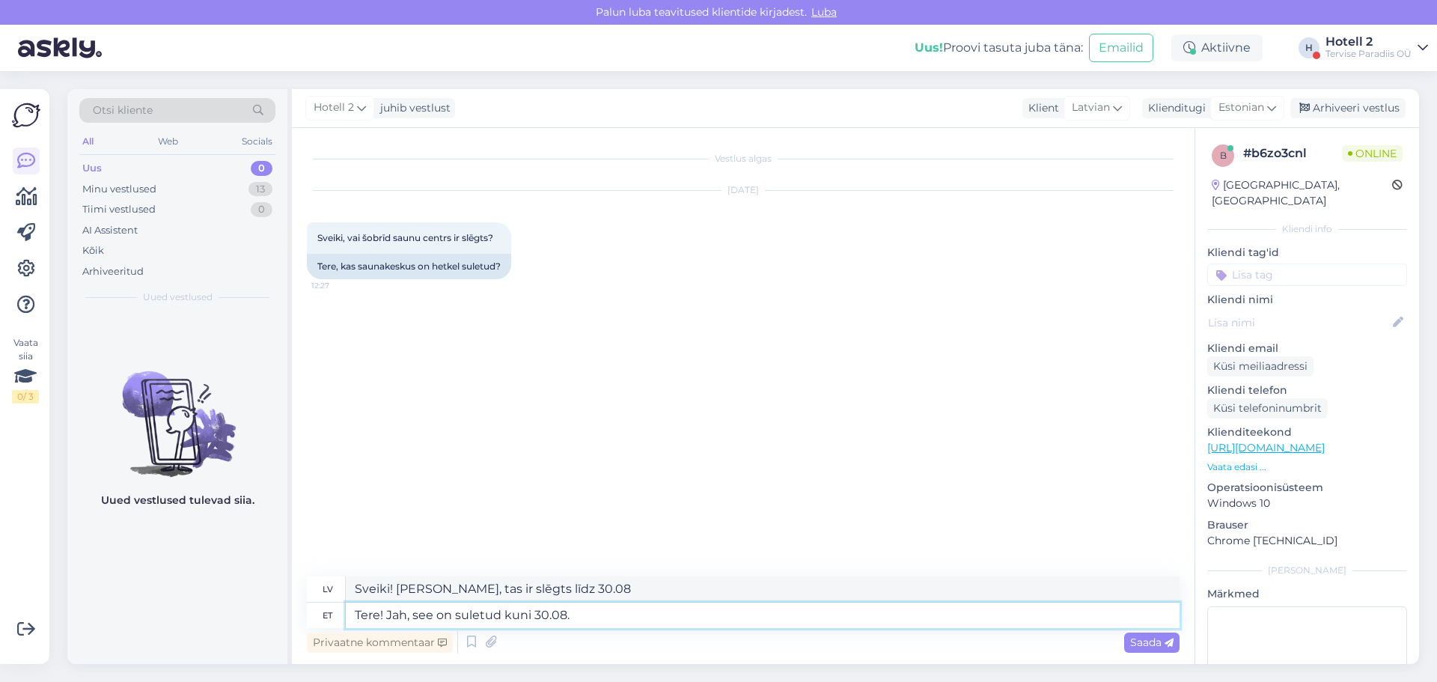
type textarea "Sveiki! [PERSON_NAME], tas ir slēgts līdz 30.08."
type textarea "Tere! Jah, see on suletud kuni 30.08. Seejärel o"
type textarea "Sveiki! [PERSON_NAME], tas ir slēgts līdz 30.08. Tad"
type textarea "Tere! Jah, see on suletud kuni 30.08. Seejärel on"
type textarea "Sveiki! [PERSON_NAME], tas ir slēgts līdz 30.08. Tad tas ir"
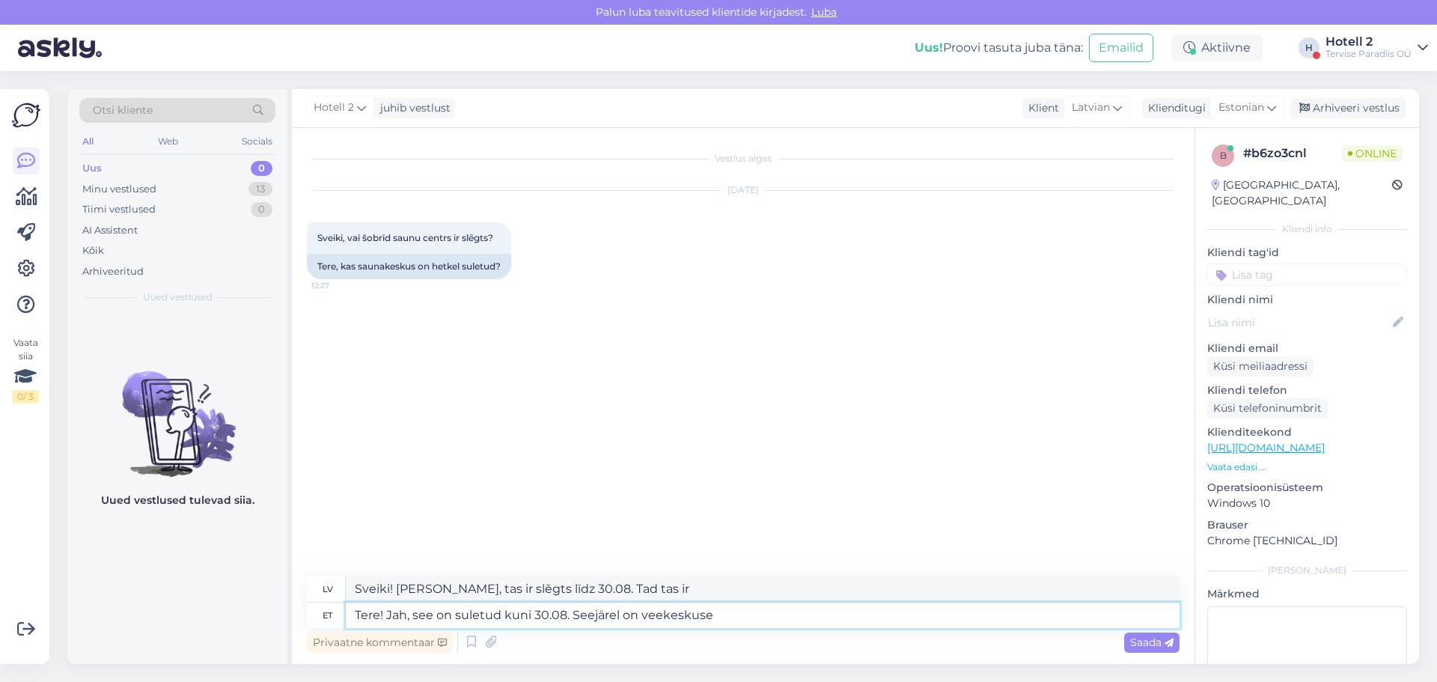
type textarea "Tere! Jah, see on suletud kuni 30.08. Seejärel on veekeskuse"
type textarea "Sveiki! [PERSON_NAME], tas ir slēgts līdz 30.08. Pēc tam akvaparks ir slēgts."
type textarea "Tere! Jah, see on suletud kuni 30.08. Seejärel on veekeskuse hooldus"
type textarea "Sveiki! [PERSON_NAME], tas ir slēgts līdz 30.08. Pēc tam akvaparks atrodas apko…"
click at [709, 615] on textarea "Tere! Jah, see on suletud kuni 30.08. Seejärel on veekeskuse hooldus" at bounding box center [763, 614] width 834 height 25
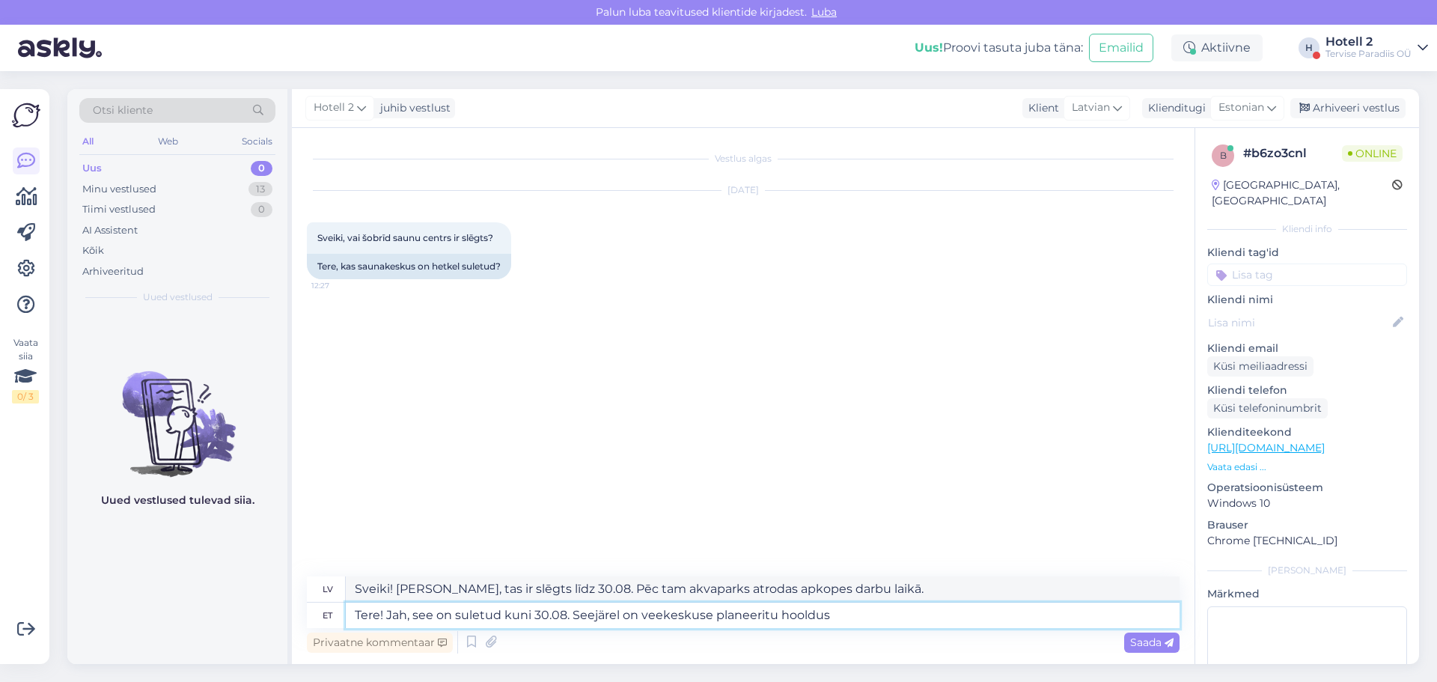
type textarea "Tere! Jah, see on suletud kuni 30.08. Seejärel on veekeskuse planeeritud hooldus"
click at [915, 609] on textarea "Tere! Jah, see on suletud kuni 30.08. Seejärel on veekeskuse planeeritud hooldus" at bounding box center [763, 614] width 834 height 25
type textarea "Sveiki! [PERSON_NAME], tas ir slēgts līdz 30.08. Pēc tam akvaparkā ir paredzēta…"
type textarea "Tere! Jah, see on suletud kuni 30.08. Seejärel on veekeskuse planeeritud hooldu…"
type textarea "Sveiki! [PERSON_NAME], tas ir slēgts līdz 30.08. Pēc tam akvaparkā ir paredzēta…"
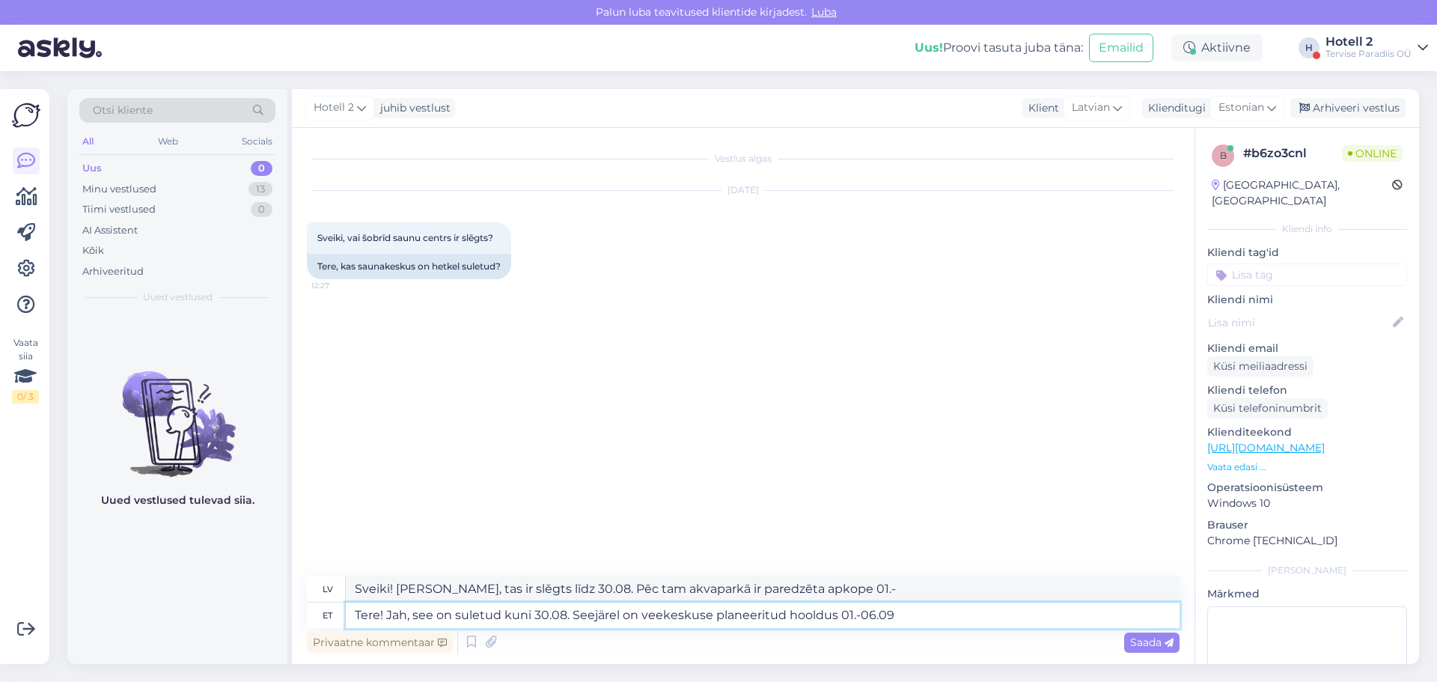
type textarea "Tere! Jah, see on suletud kuni 30.08. Seejärel on veekeskuse planeeritud hooldu…"
type textarea "Sveiki! [PERSON_NAME], tas ir slēgts līdz 30.08. Pēc tam akvaparkā ir paredzēta…"
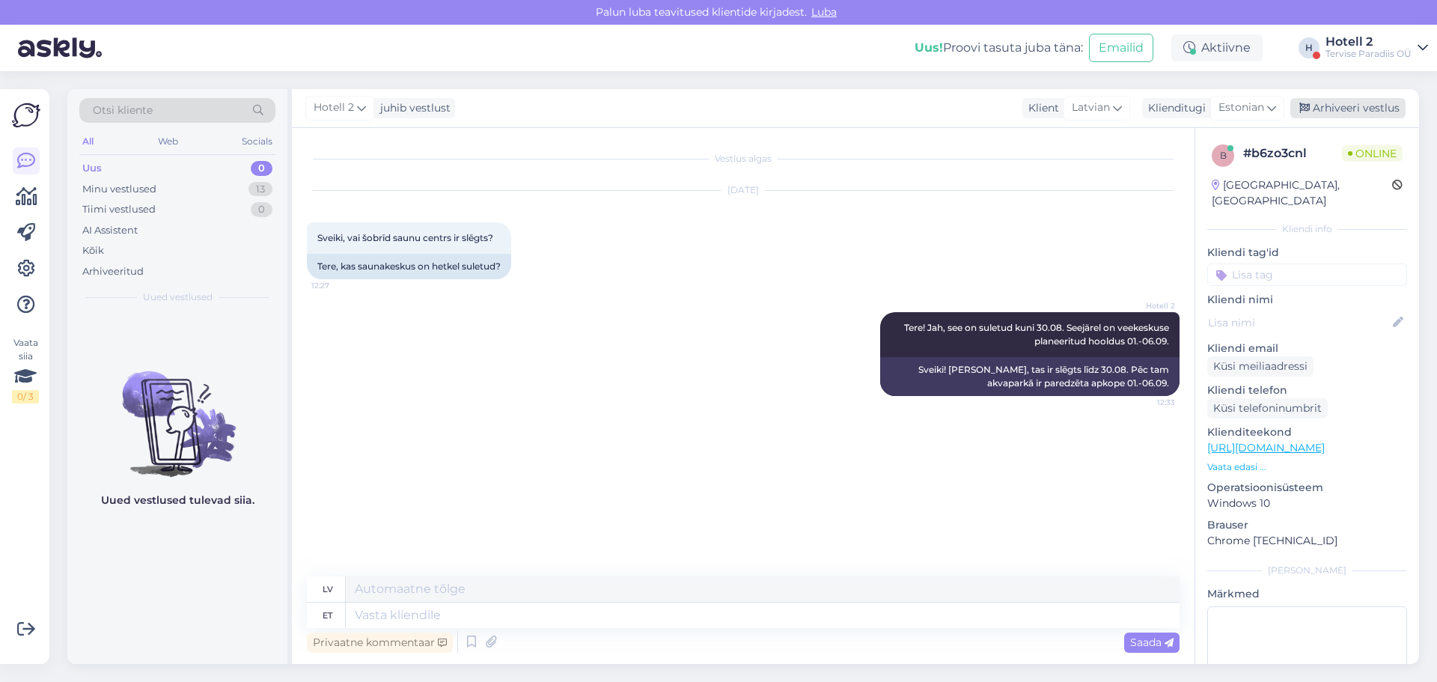
click at [1327, 103] on div "Arhiveeri vestlus" at bounding box center [1347, 108] width 115 height 20
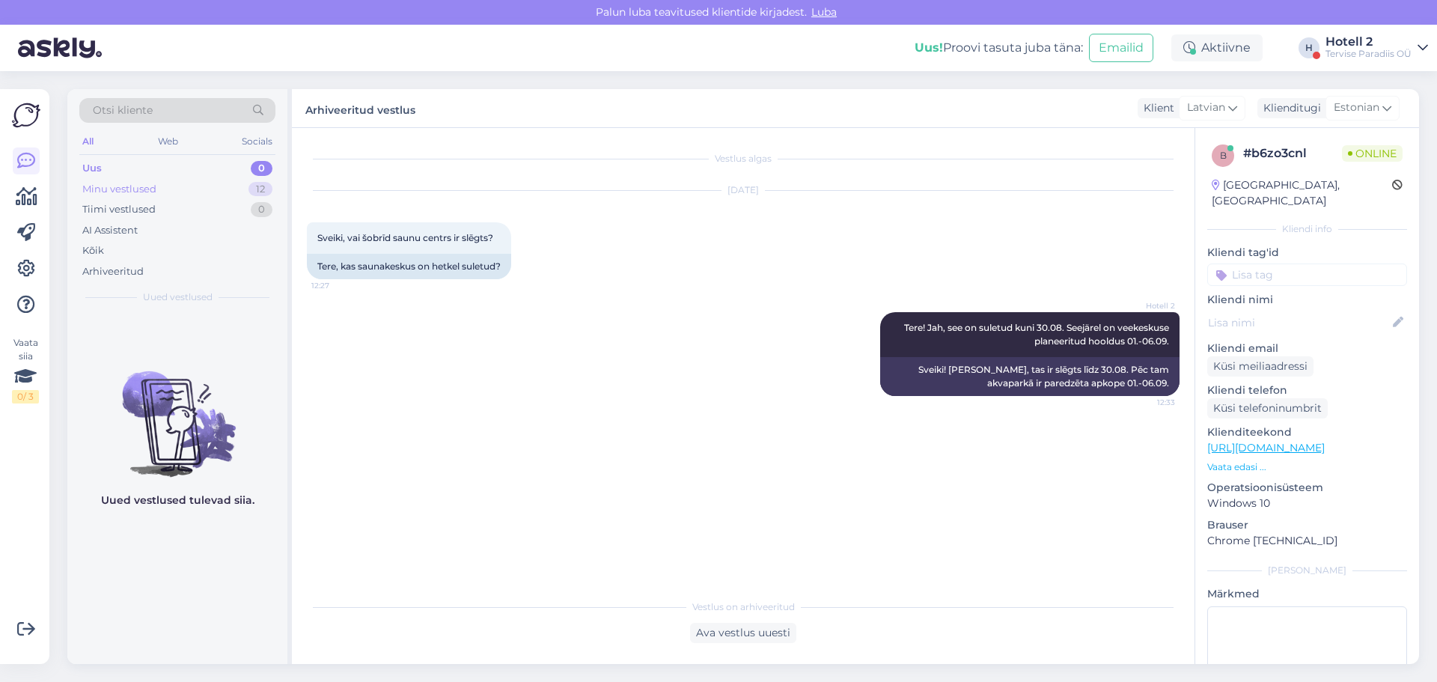
click at [183, 193] on div "Minu vestlused 12" at bounding box center [177, 189] width 196 height 21
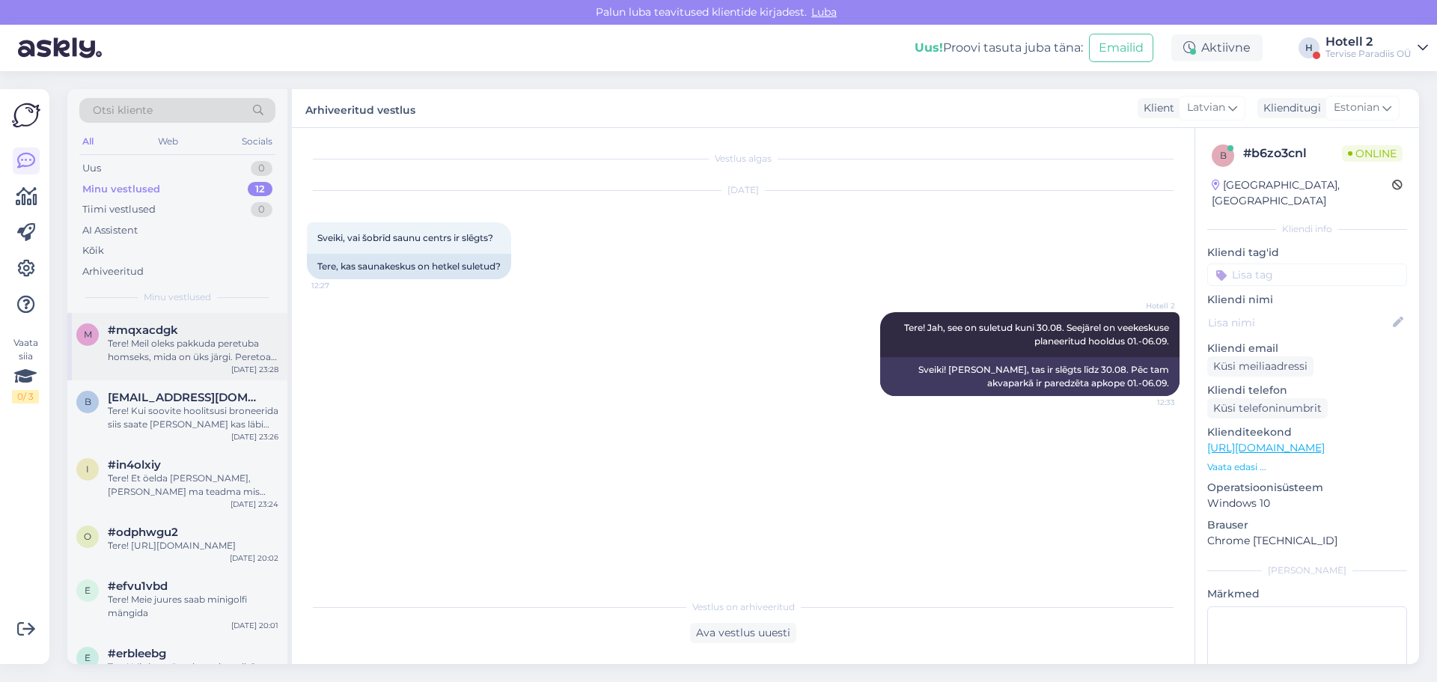
click at [208, 349] on div "Tere! Meil oleks pakkuda peretuba homseks, mida on üks järgi. Peretoa hinnaks o…" at bounding box center [193, 350] width 171 height 27
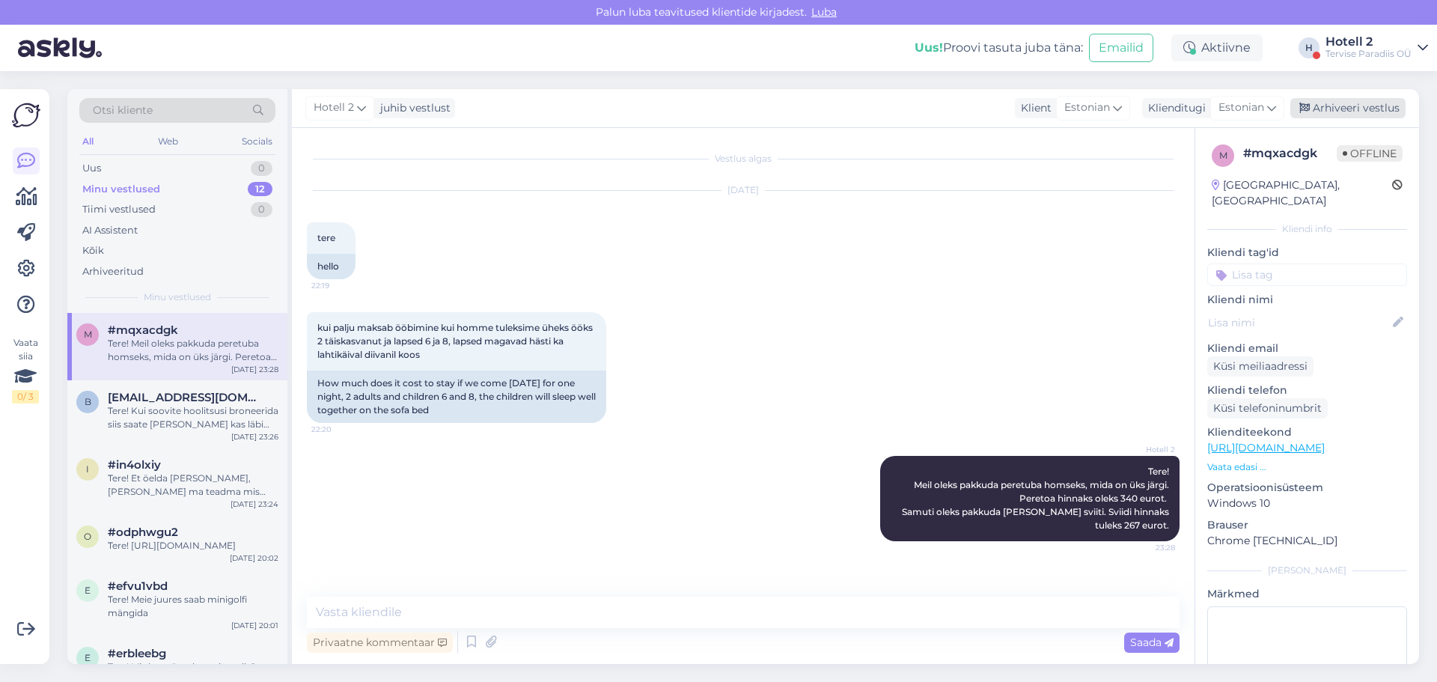
click at [1329, 104] on div "Arhiveeri vestlus" at bounding box center [1347, 108] width 115 height 20
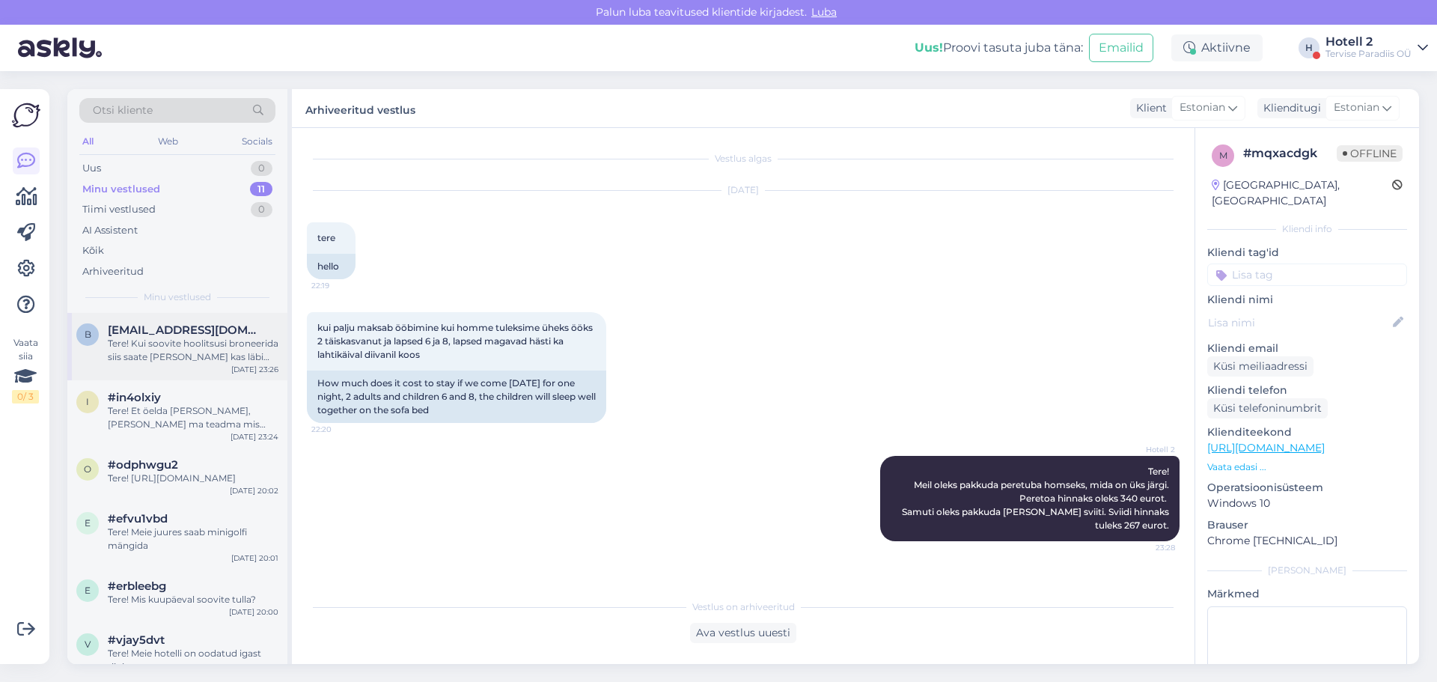
click at [171, 359] on div "Tere! Kui soovite hoolitsusi broneerida siis saate [PERSON_NAME] kas läbi [PERS…" at bounding box center [193, 350] width 171 height 27
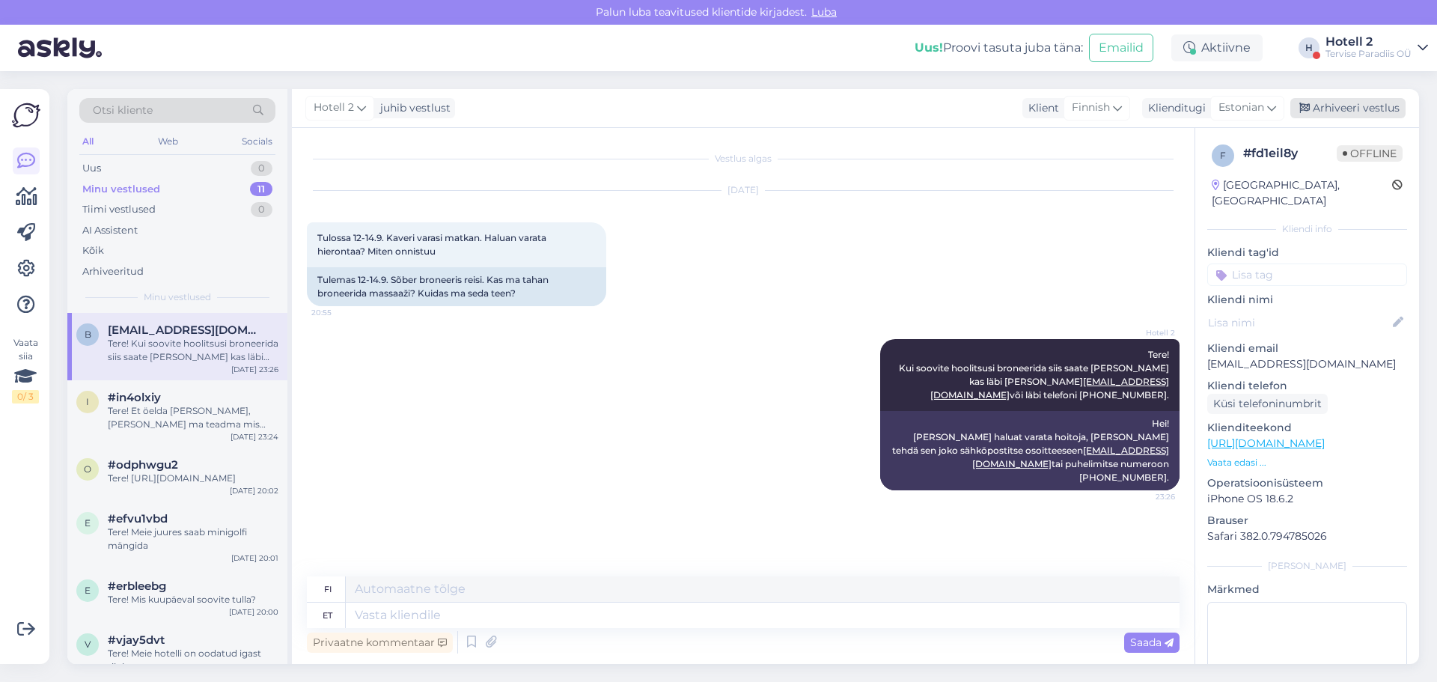
click at [1326, 105] on div "Arhiveeri vestlus" at bounding box center [1347, 108] width 115 height 20
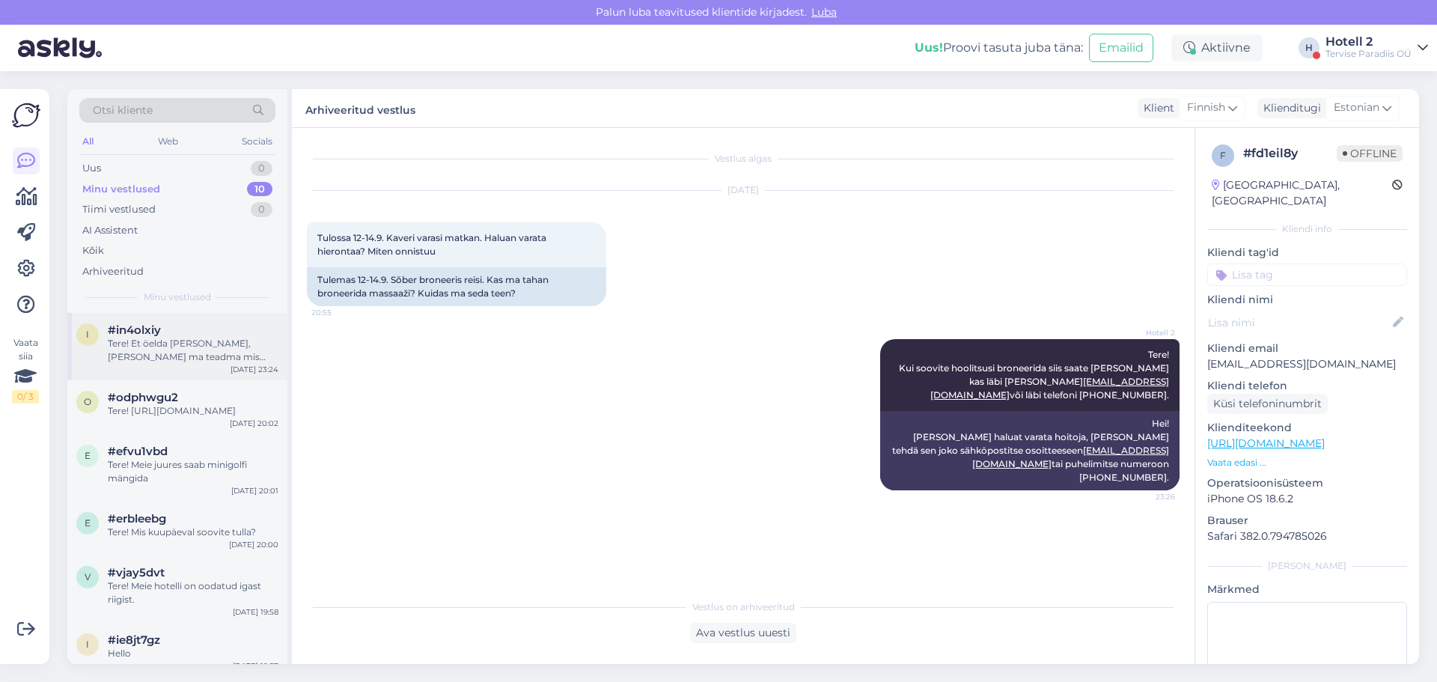
click at [197, 365] on div "i #in4olxiy Tere! Et öelda [PERSON_NAME], [PERSON_NAME] ma teadma mis kuupäev t…" at bounding box center [177, 346] width 220 height 67
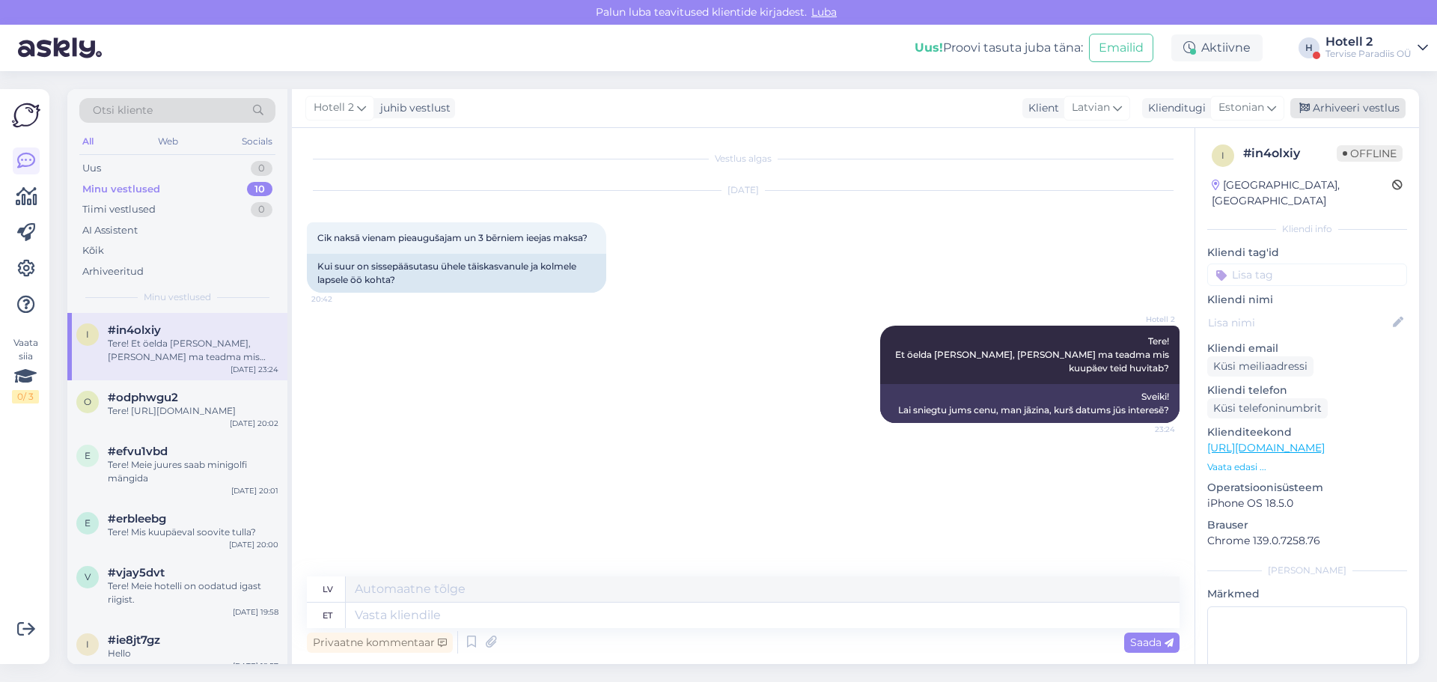
click at [1338, 103] on div "Arhiveeri vestlus" at bounding box center [1347, 108] width 115 height 20
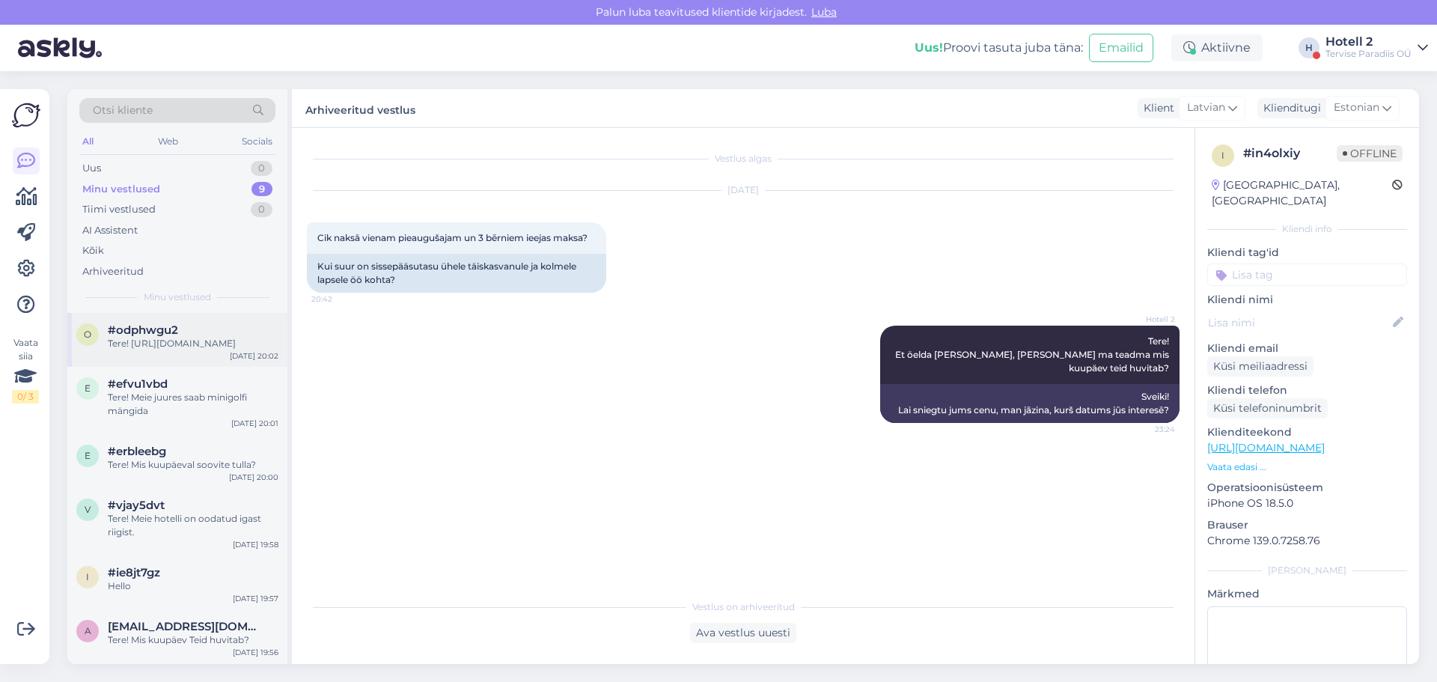
click at [159, 338] on div "Tere! [URL][DOMAIN_NAME]" at bounding box center [193, 343] width 171 height 13
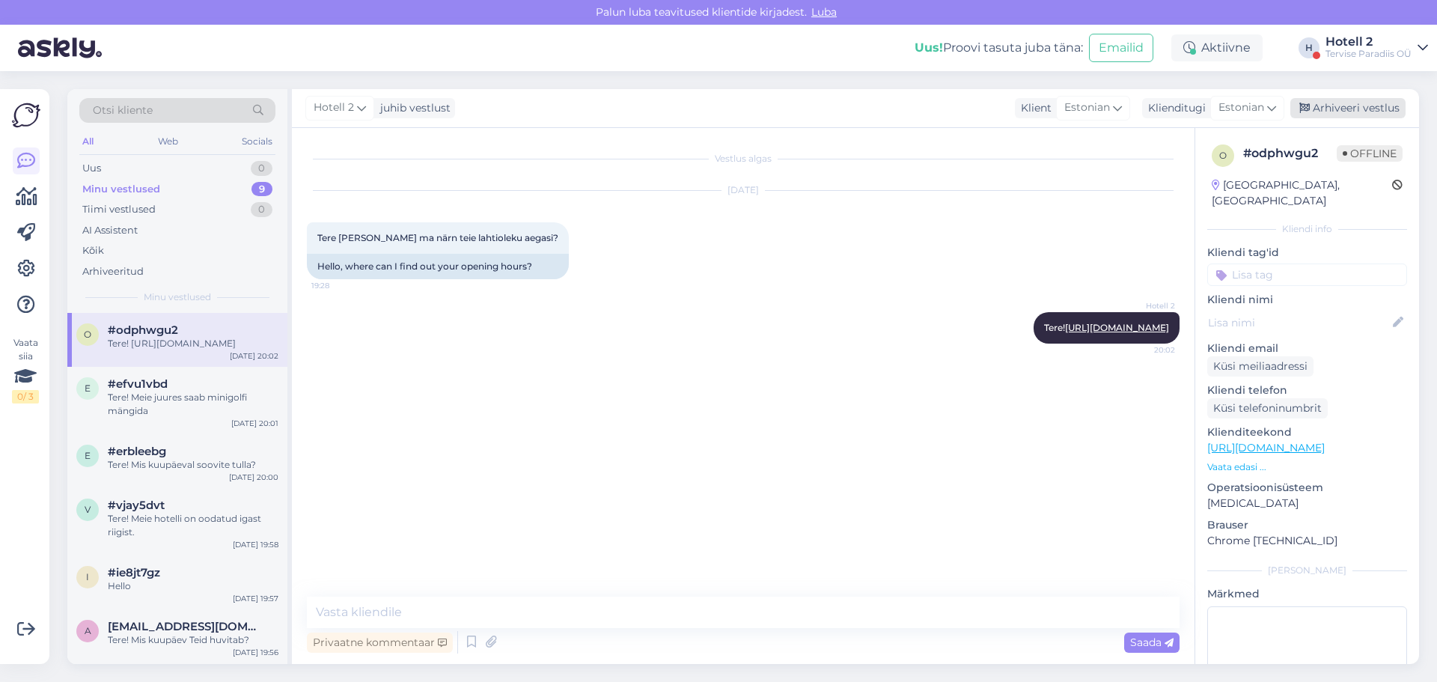
click at [1324, 106] on div "Arhiveeri vestlus" at bounding box center [1347, 108] width 115 height 20
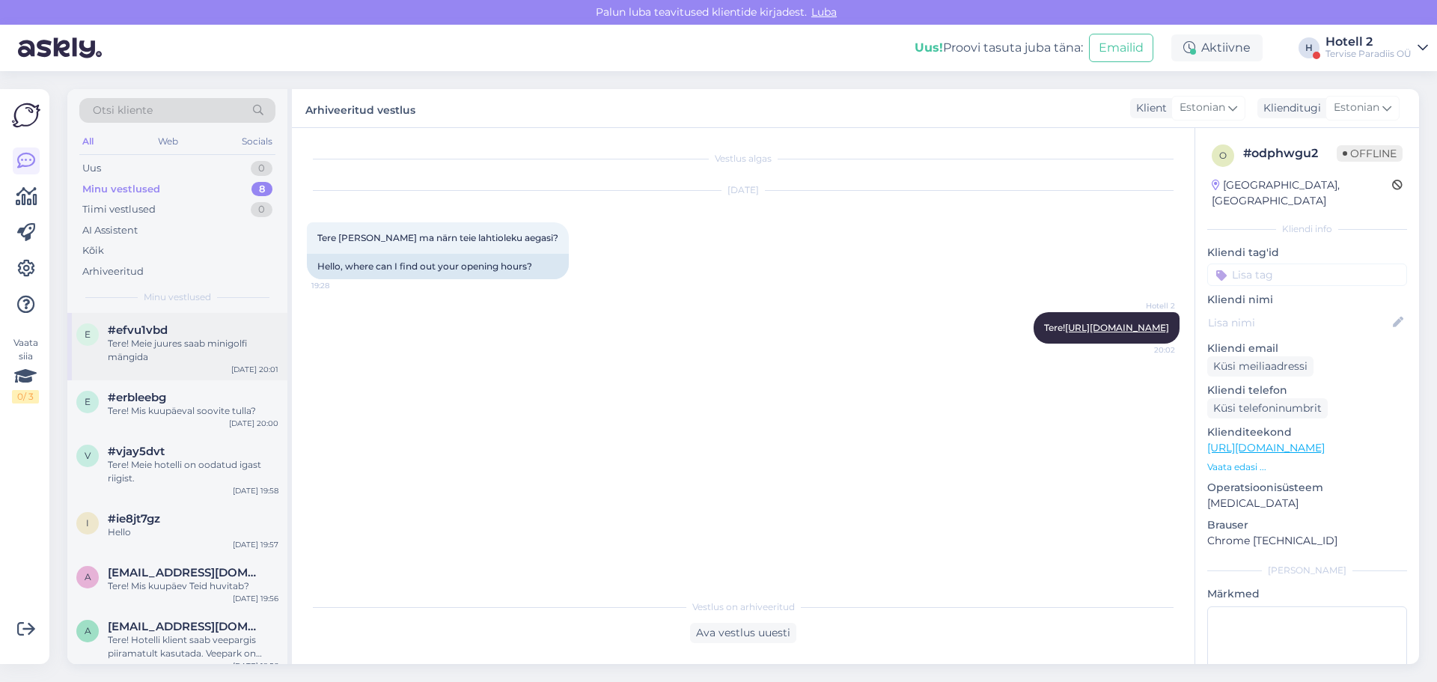
click at [183, 349] on div "Tere! Meie juures saab minigolfi mängida" at bounding box center [193, 350] width 171 height 27
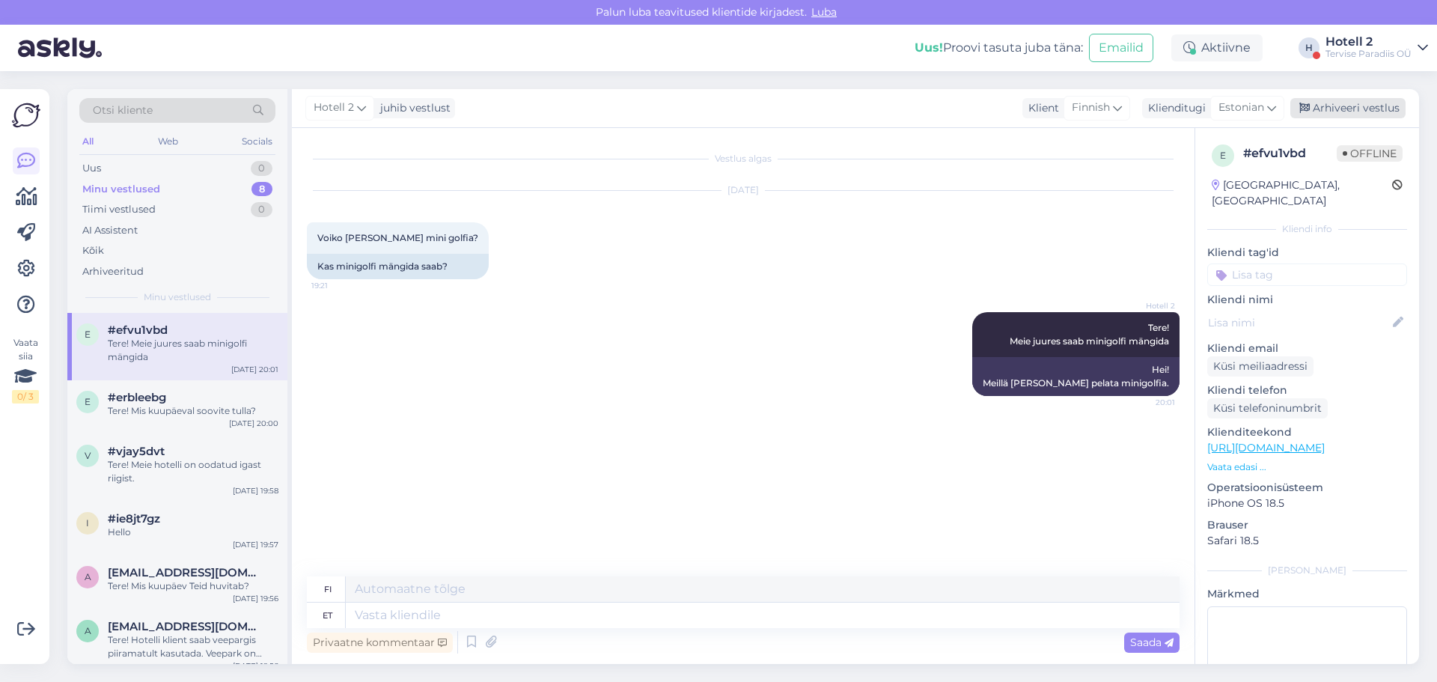
click at [1343, 105] on div "Arhiveeri vestlus" at bounding box center [1347, 108] width 115 height 20
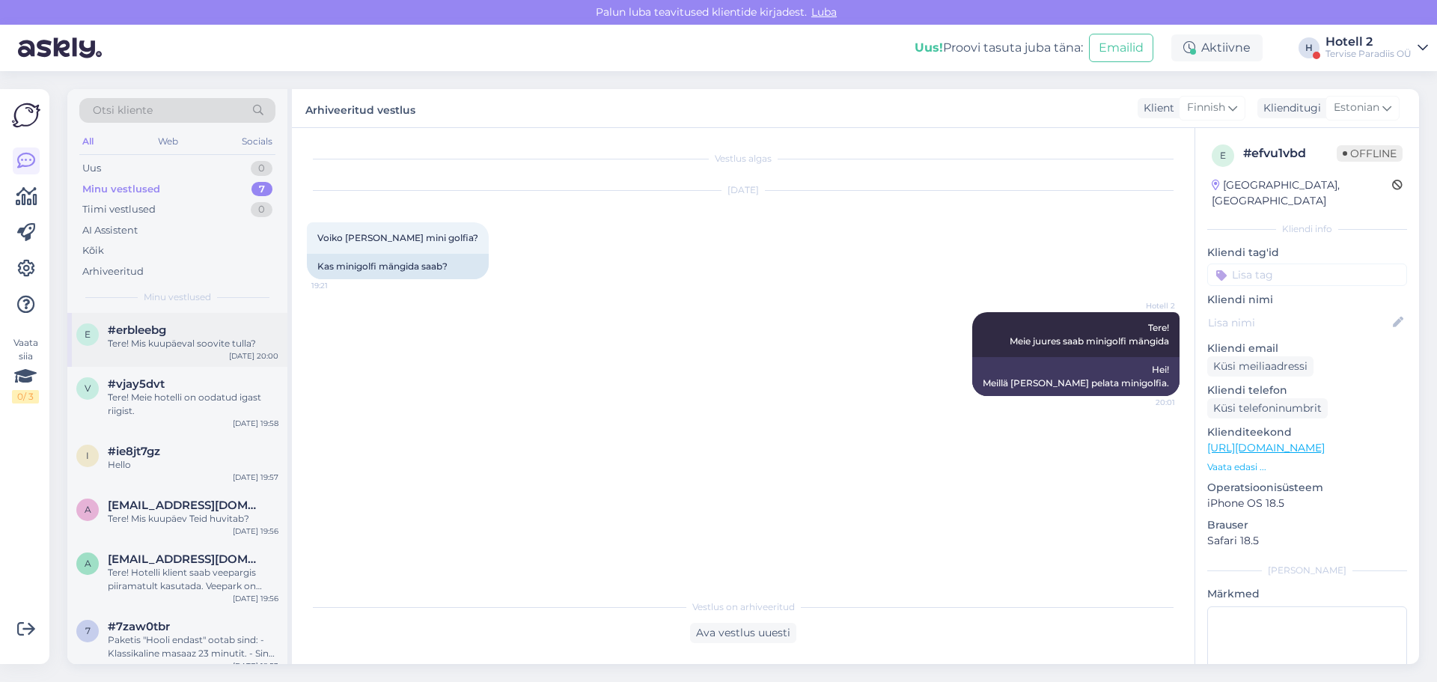
click at [201, 343] on div "Tere! Mis kuupäeval soovite tulla?" at bounding box center [193, 343] width 171 height 13
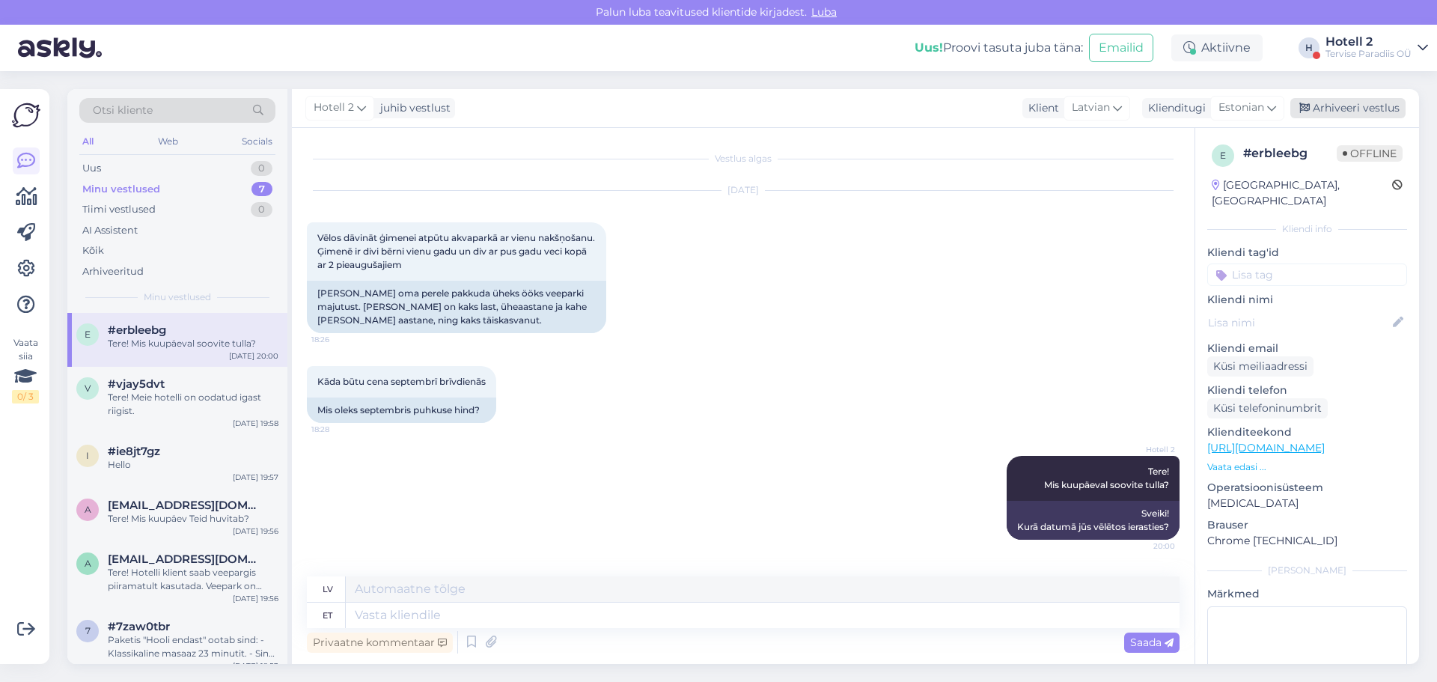
click at [1379, 111] on div "Arhiveeri vestlus" at bounding box center [1347, 108] width 115 height 20
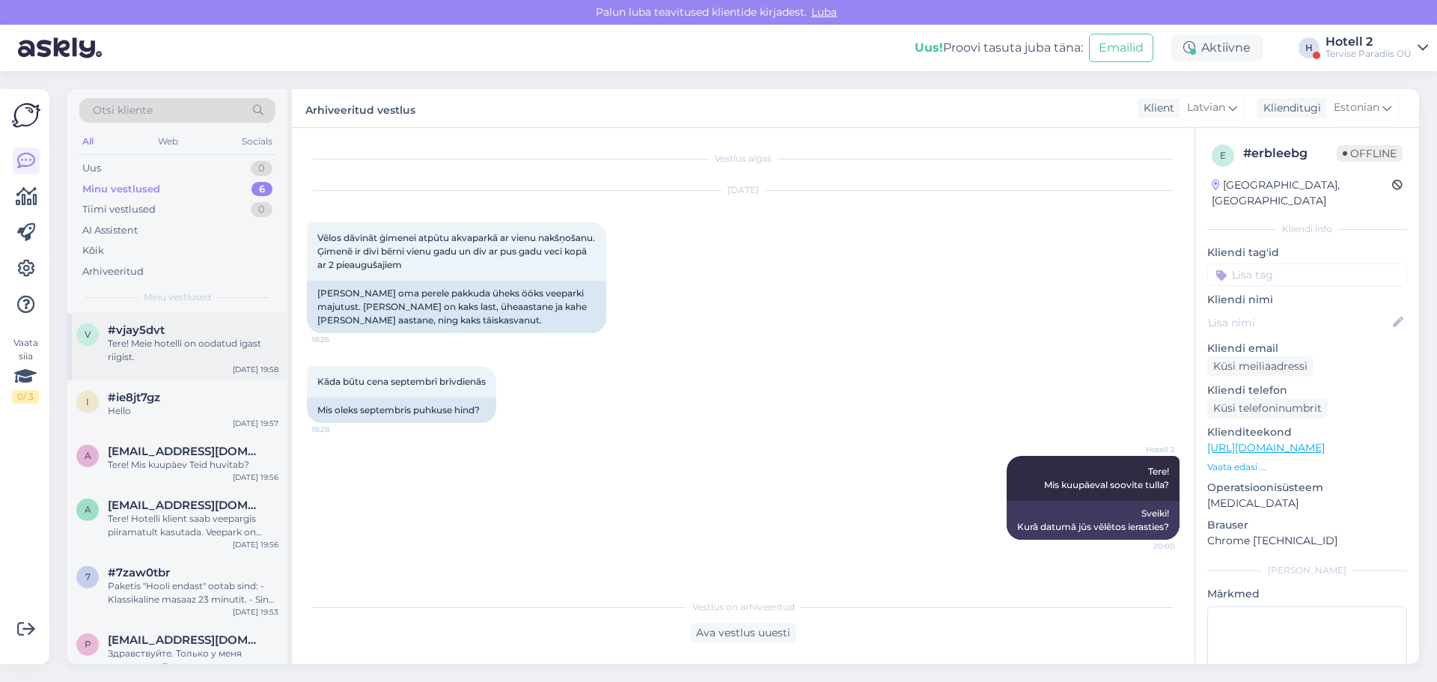
drag, startPoint x: 186, startPoint y: 335, endPoint x: 222, endPoint y: 335, distance: 36.7
click at [186, 335] on div "#vjay5dvt" at bounding box center [193, 329] width 171 height 13
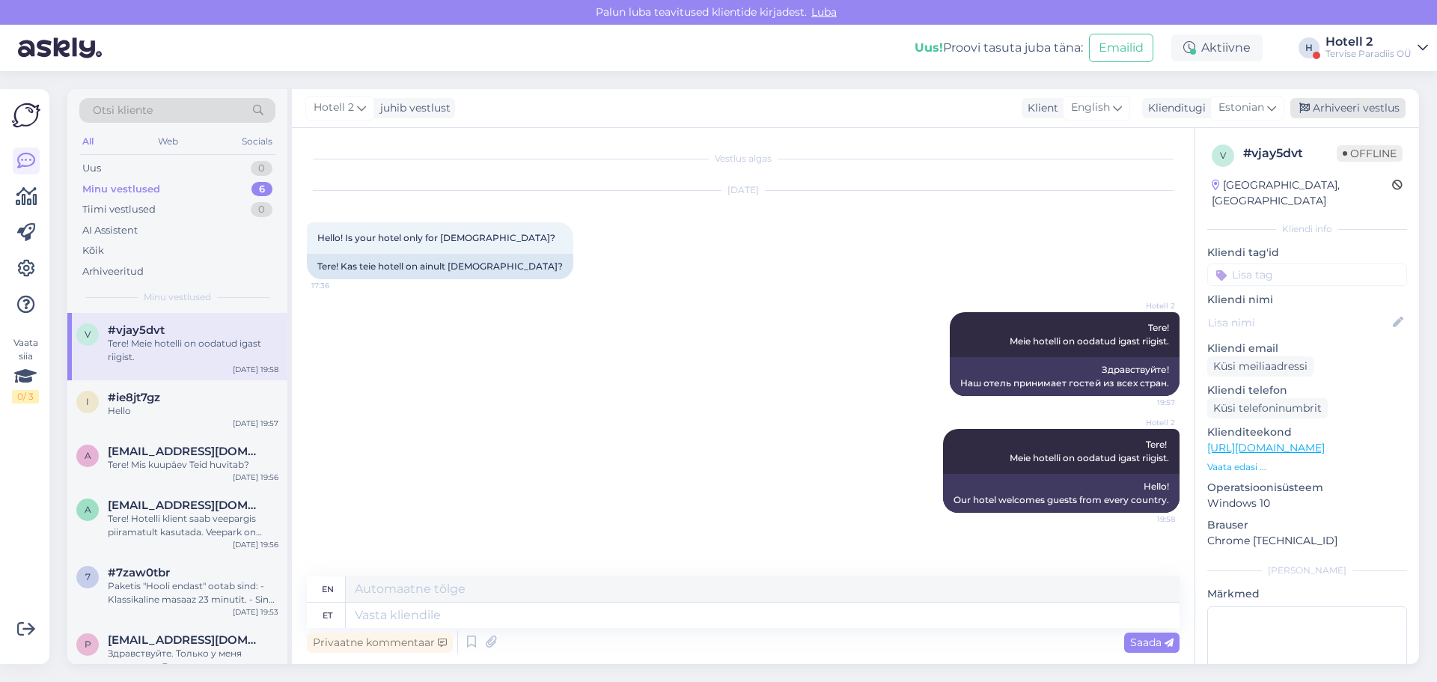
click at [1344, 103] on div "Arhiveeri vestlus" at bounding box center [1347, 108] width 115 height 20
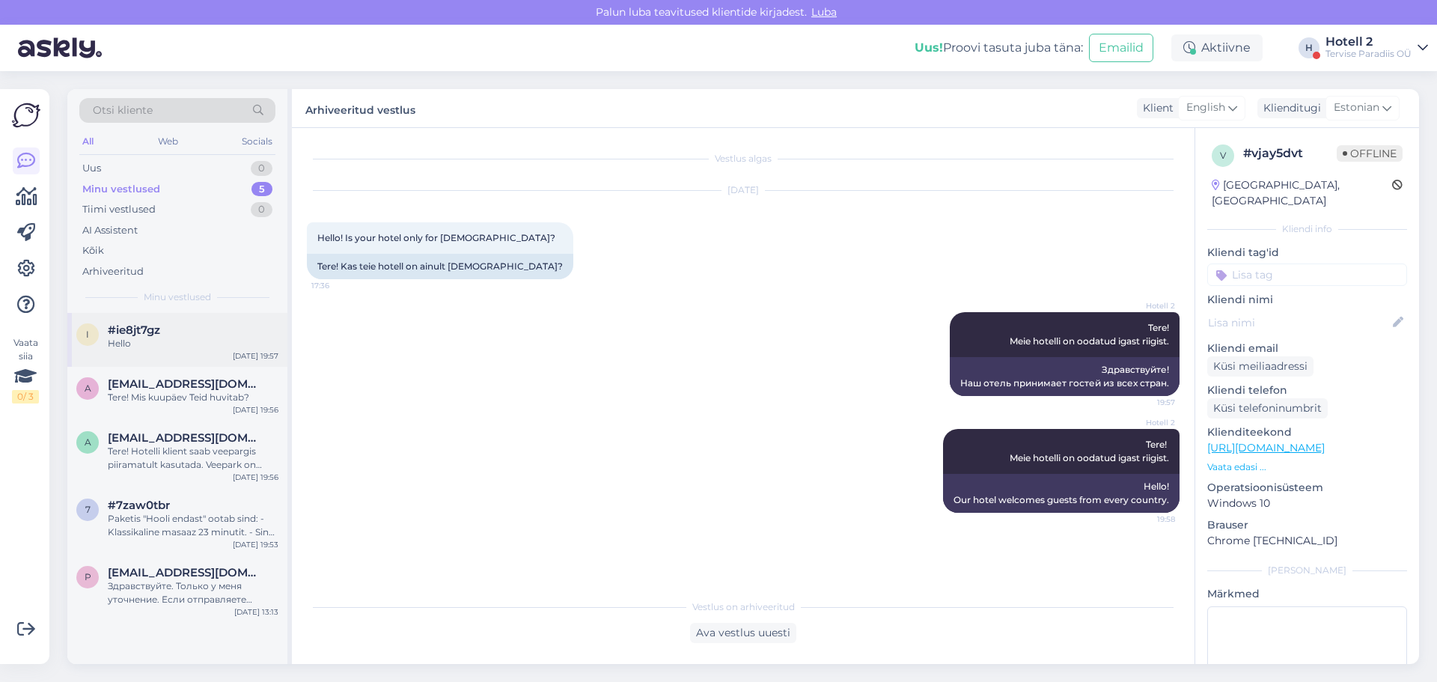
click at [148, 353] on div "i #ie8jt7gz Hello [DATE] 19:57" at bounding box center [177, 340] width 220 height 54
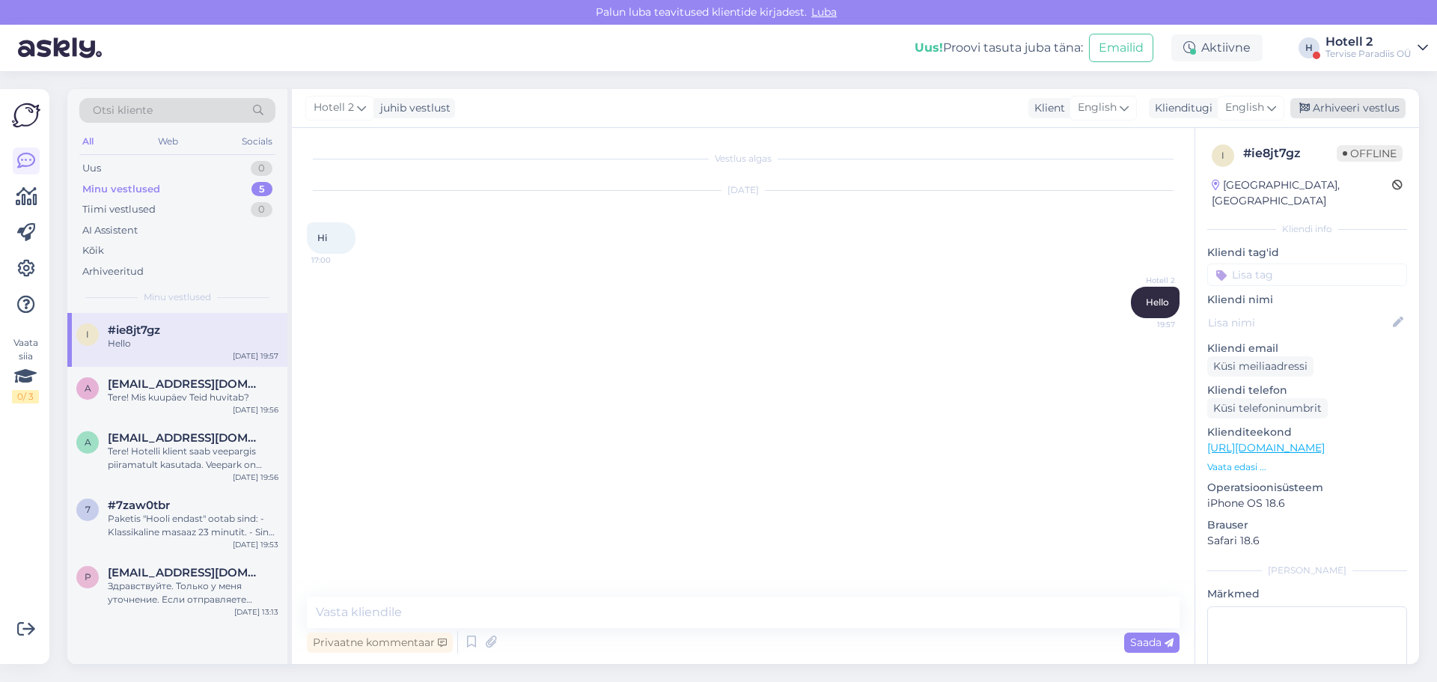
click at [1342, 101] on div "Arhiveeri vestlus" at bounding box center [1347, 108] width 115 height 20
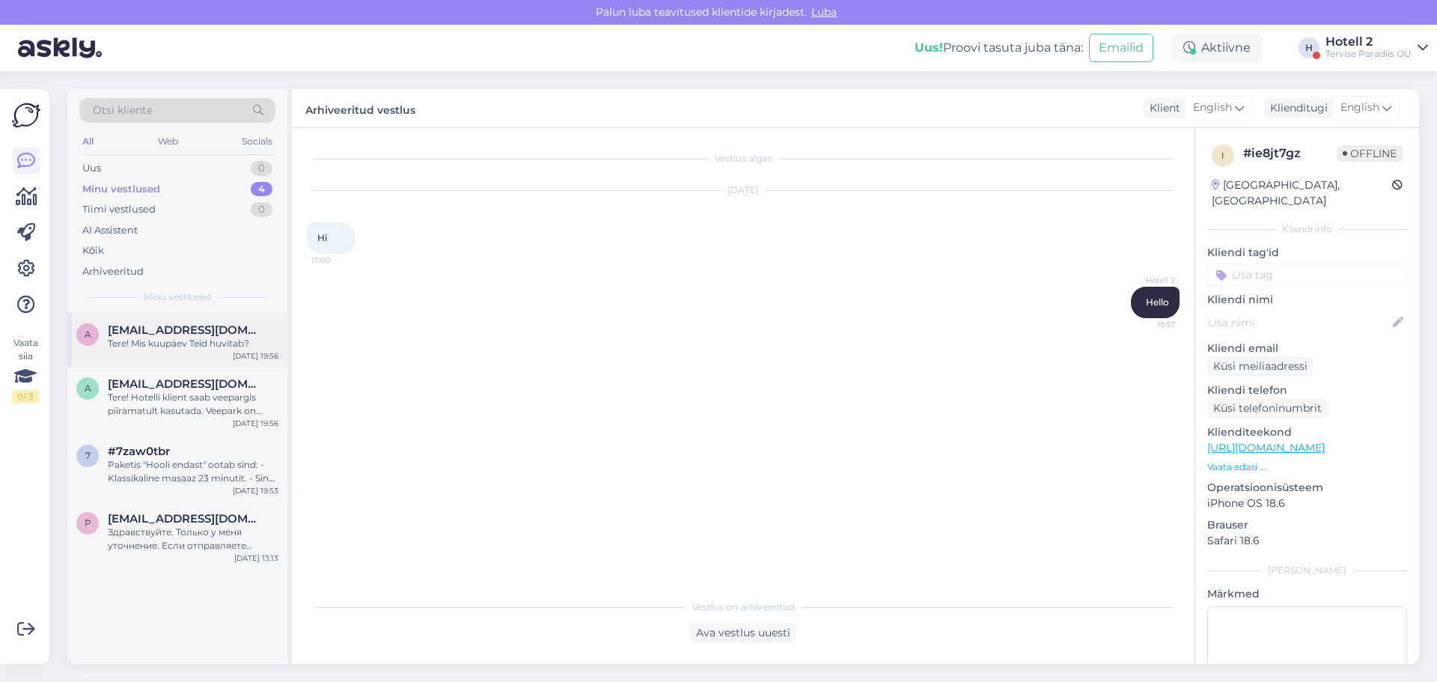
click at [133, 346] on div "Tere! Mis kuupäev Teid huvitab?" at bounding box center [193, 343] width 171 height 13
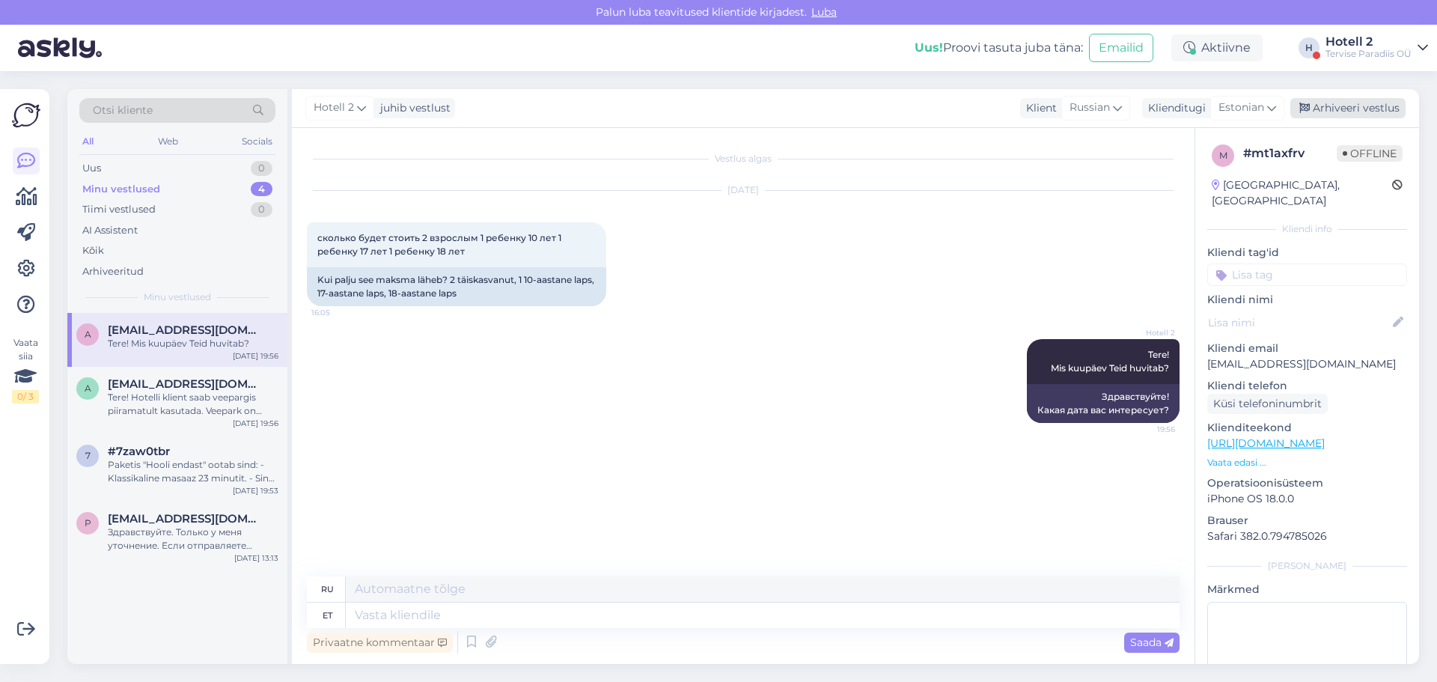
click at [1372, 111] on div "Arhiveeri vestlus" at bounding box center [1347, 108] width 115 height 20
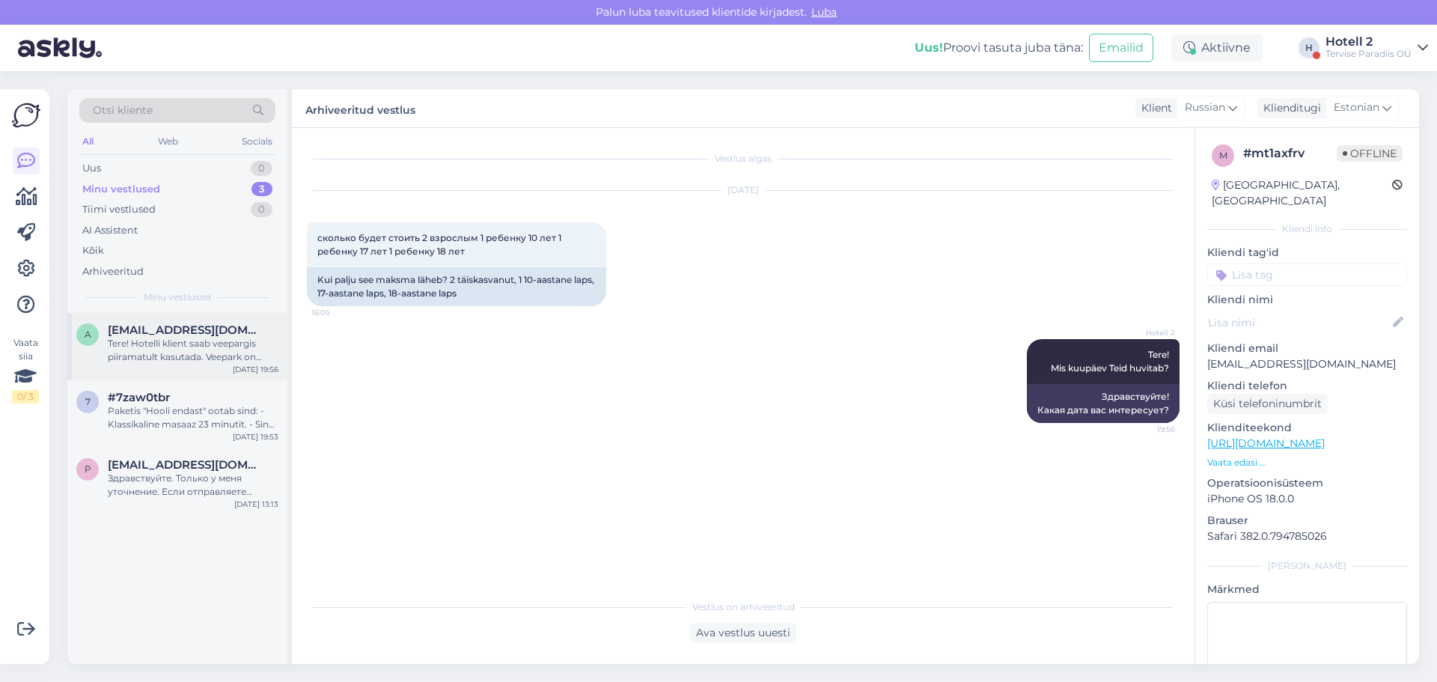
click at [187, 334] on span "[EMAIL_ADDRESS][DOMAIN_NAME]" at bounding box center [186, 329] width 156 height 13
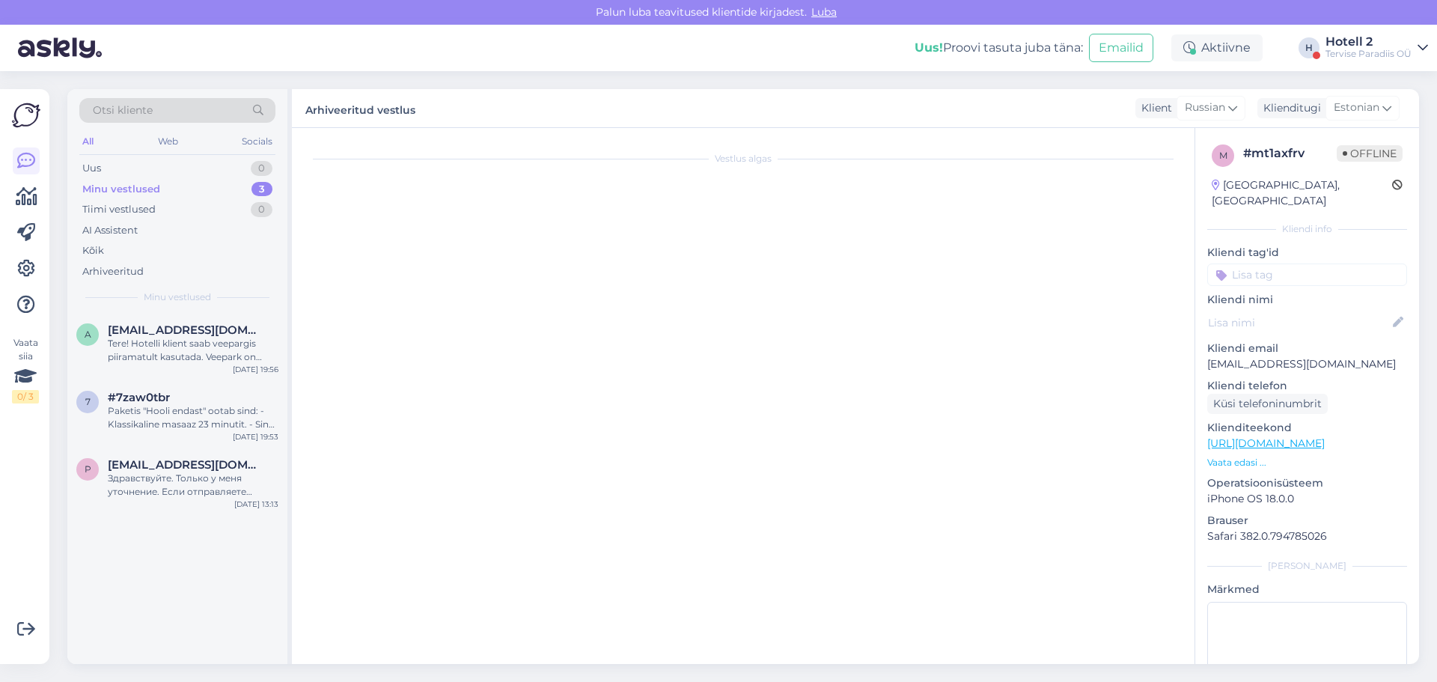
scroll to position [1384, 0]
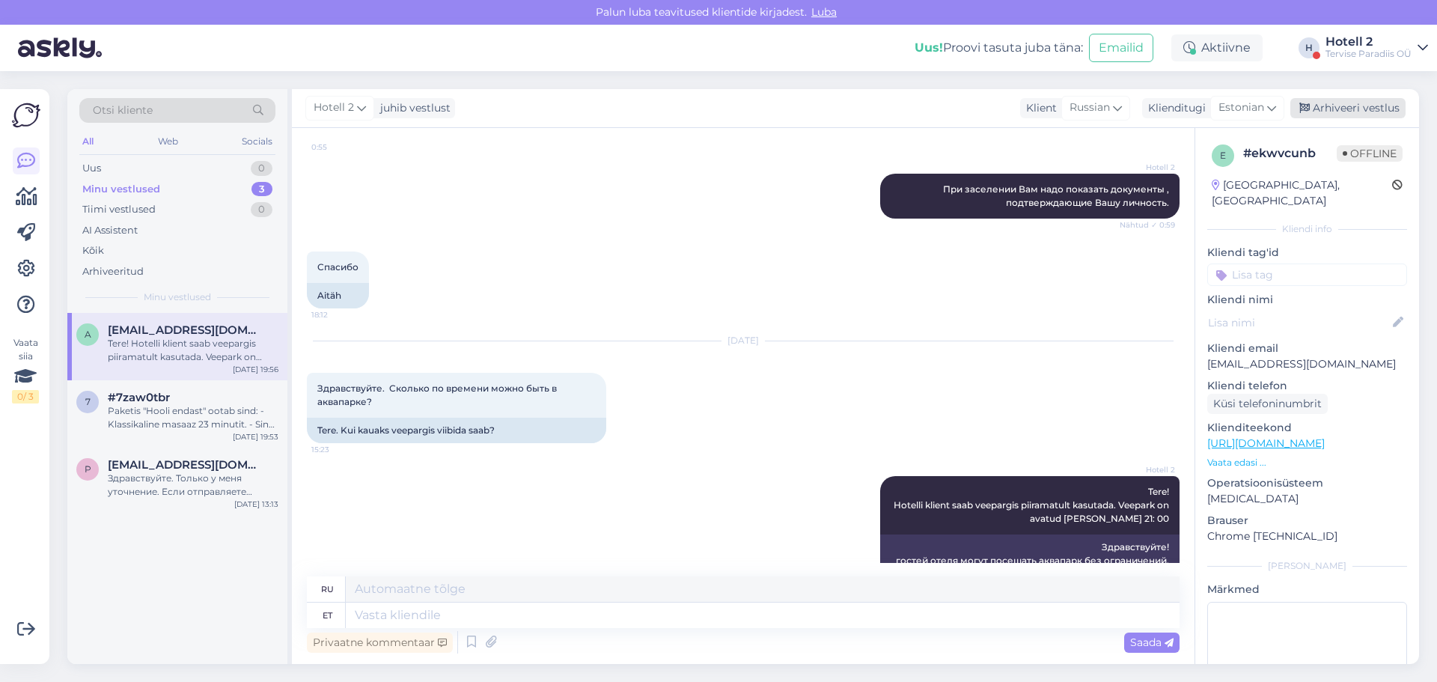
click at [1346, 106] on div "Arhiveeri vestlus" at bounding box center [1347, 108] width 115 height 20
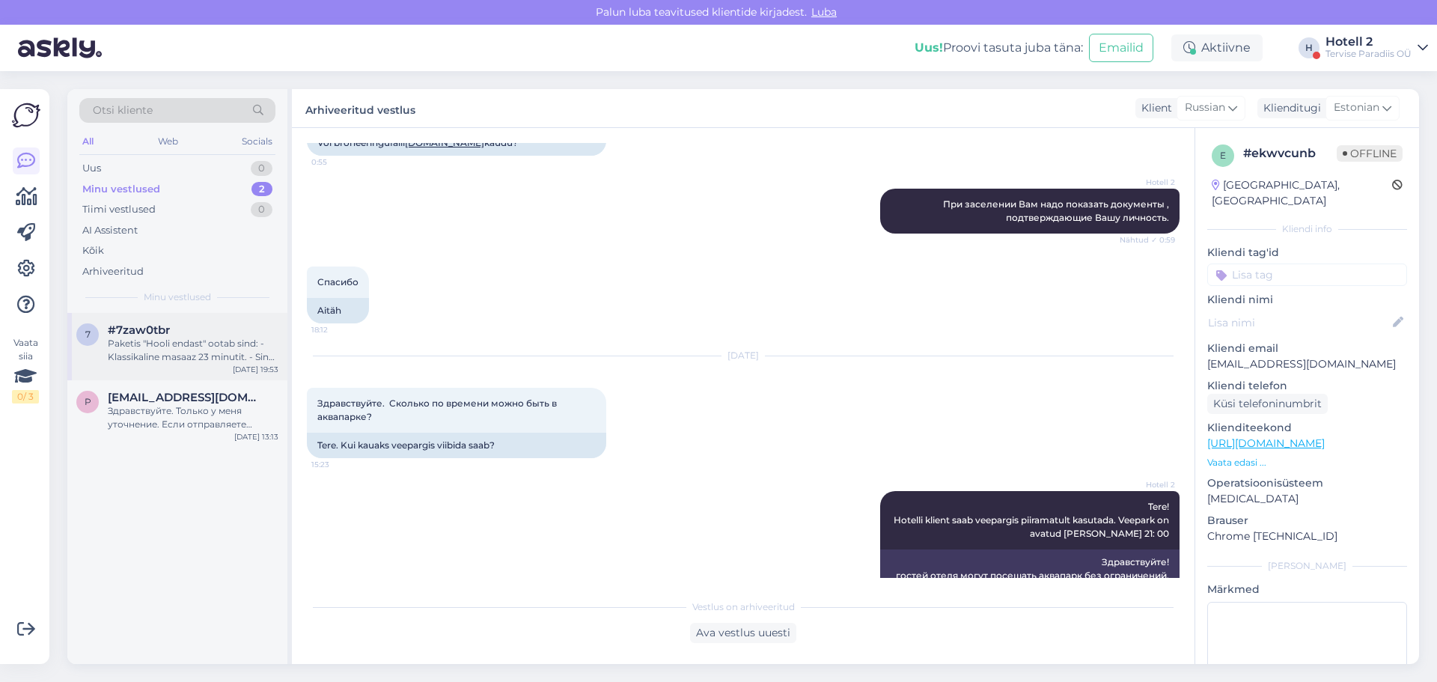
click at [193, 331] on div "#7zaw0tbr" at bounding box center [193, 329] width 171 height 13
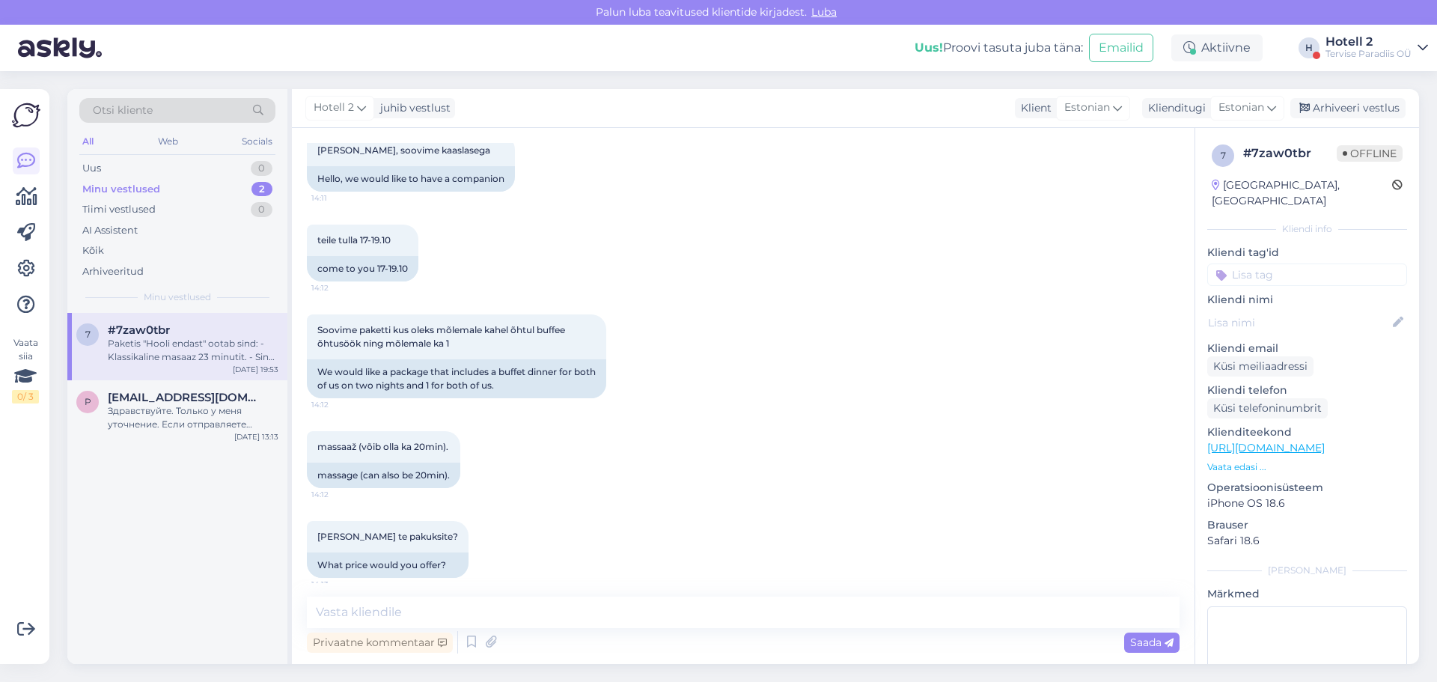
scroll to position [0, 0]
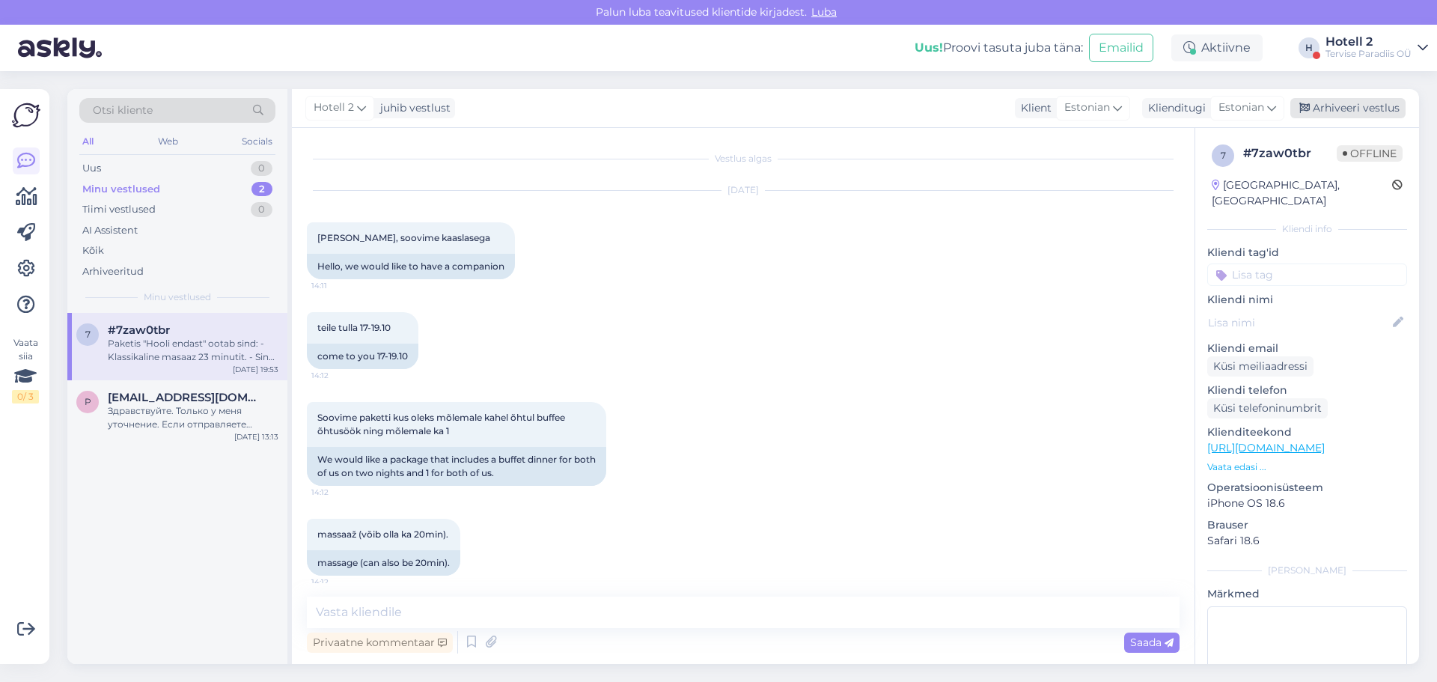
click at [1369, 110] on div "Arhiveeri vestlus" at bounding box center [1347, 108] width 115 height 20
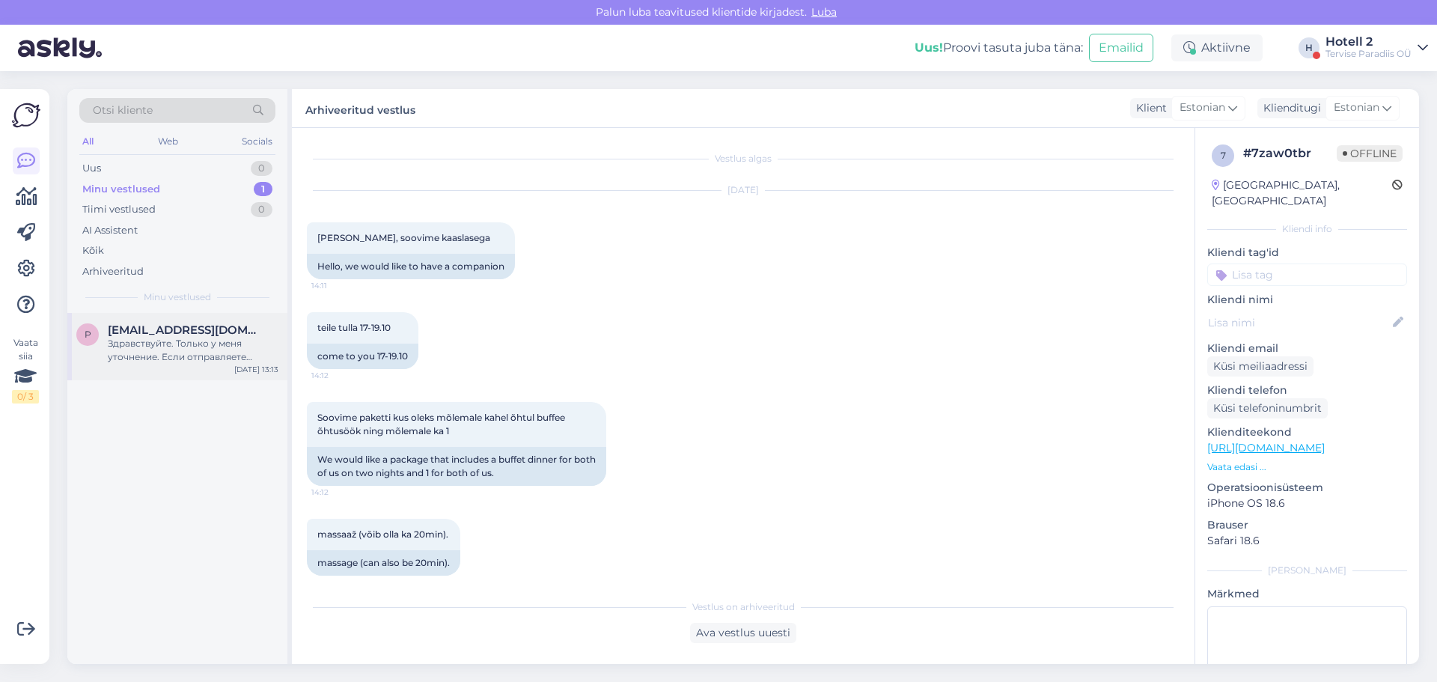
click at [186, 335] on span "[EMAIL_ADDRESS][DOMAIN_NAME]" at bounding box center [186, 329] width 156 height 13
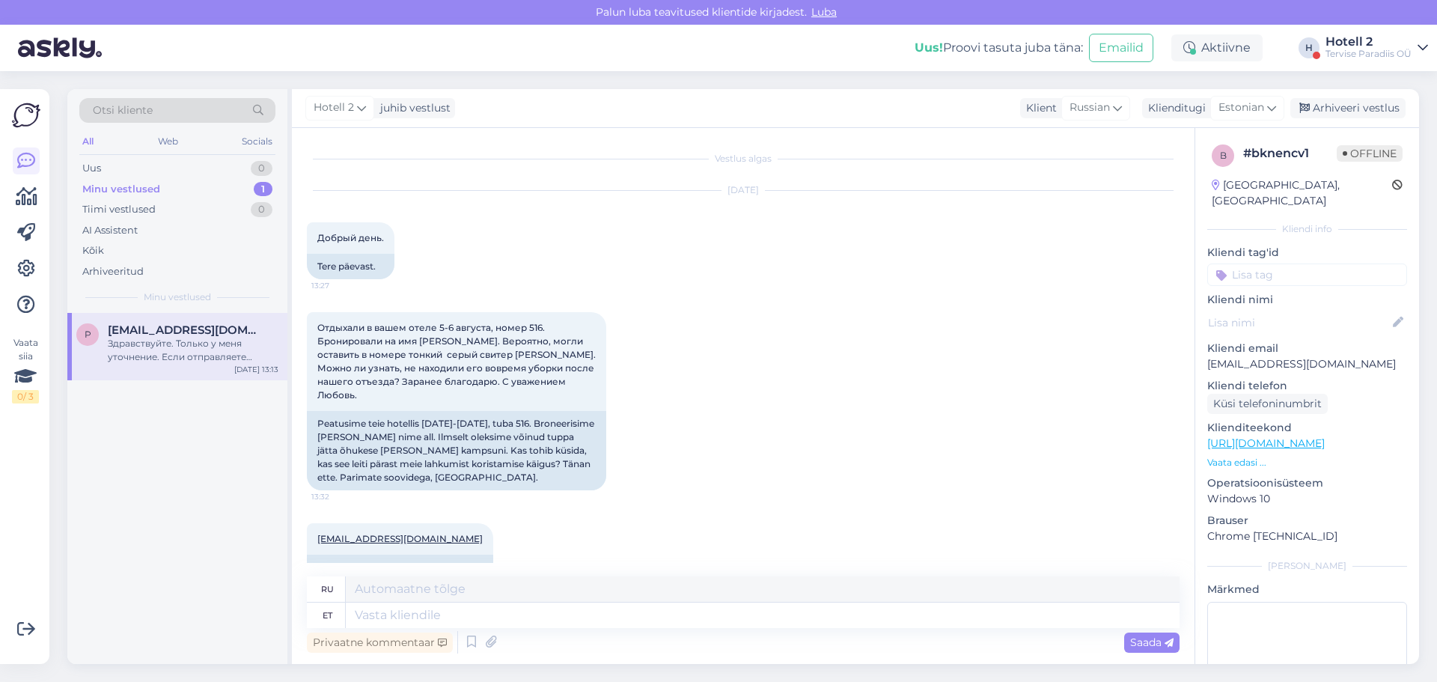
scroll to position [1309, 0]
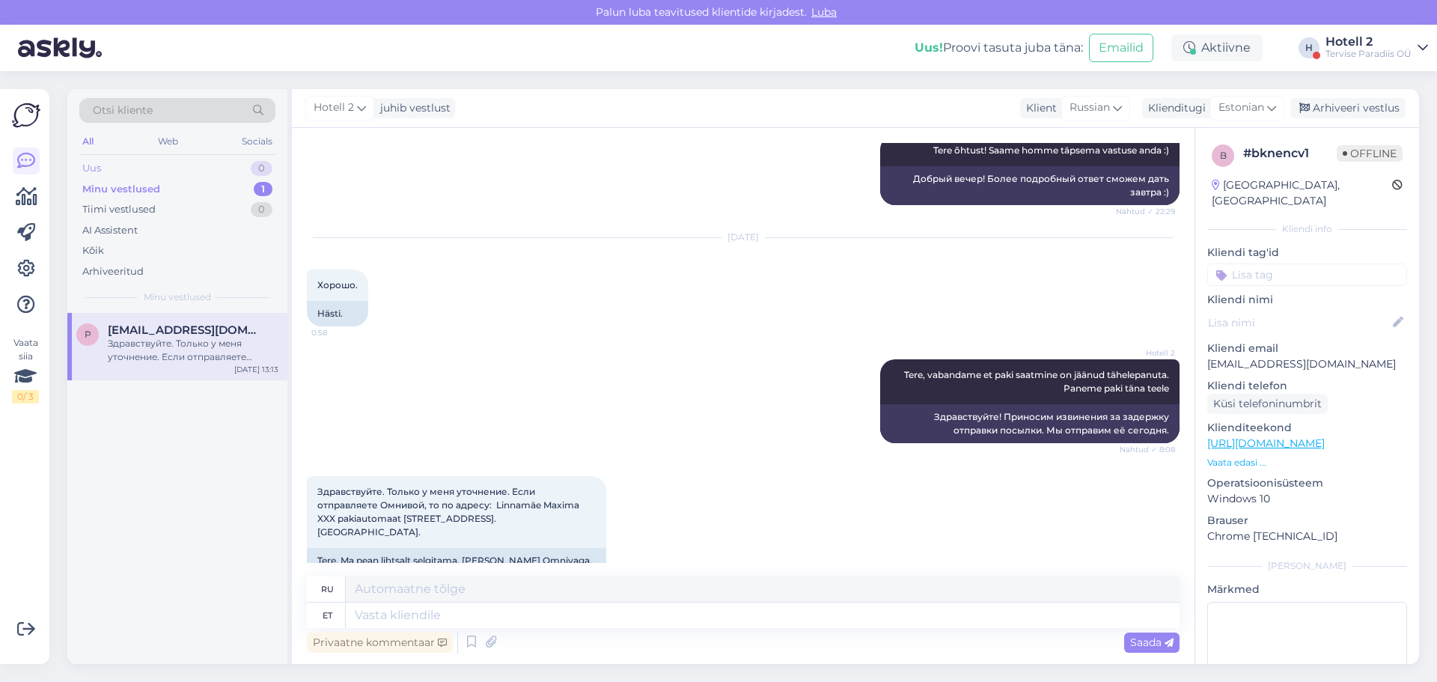
click at [200, 171] on div "Uus 0" at bounding box center [177, 168] width 196 height 21
click at [211, 354] on div "Vai ir vēl iespēja rezervēt 2 dubultnumurus (Family package) 2 ģimenēm [DATE]-[…" at bounding box center [193, 350] width 171 height 27
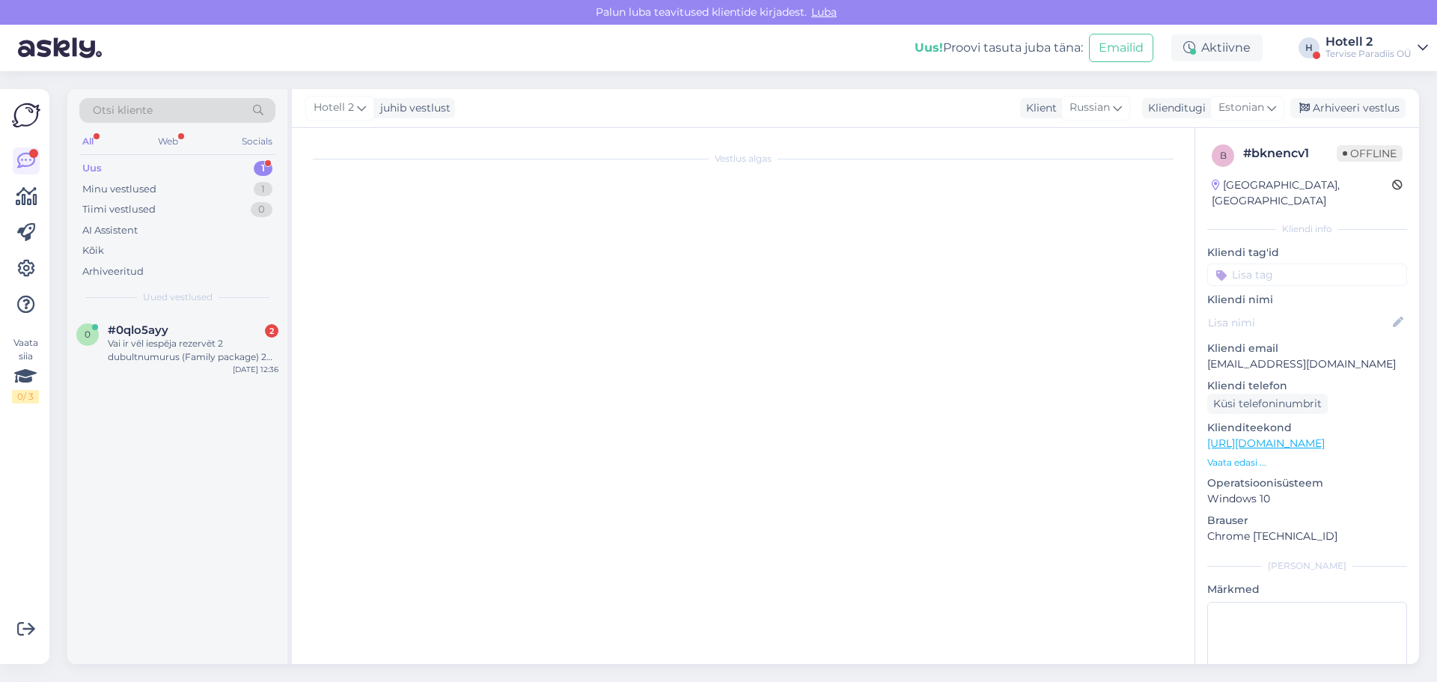
scroll to position [0, 0]
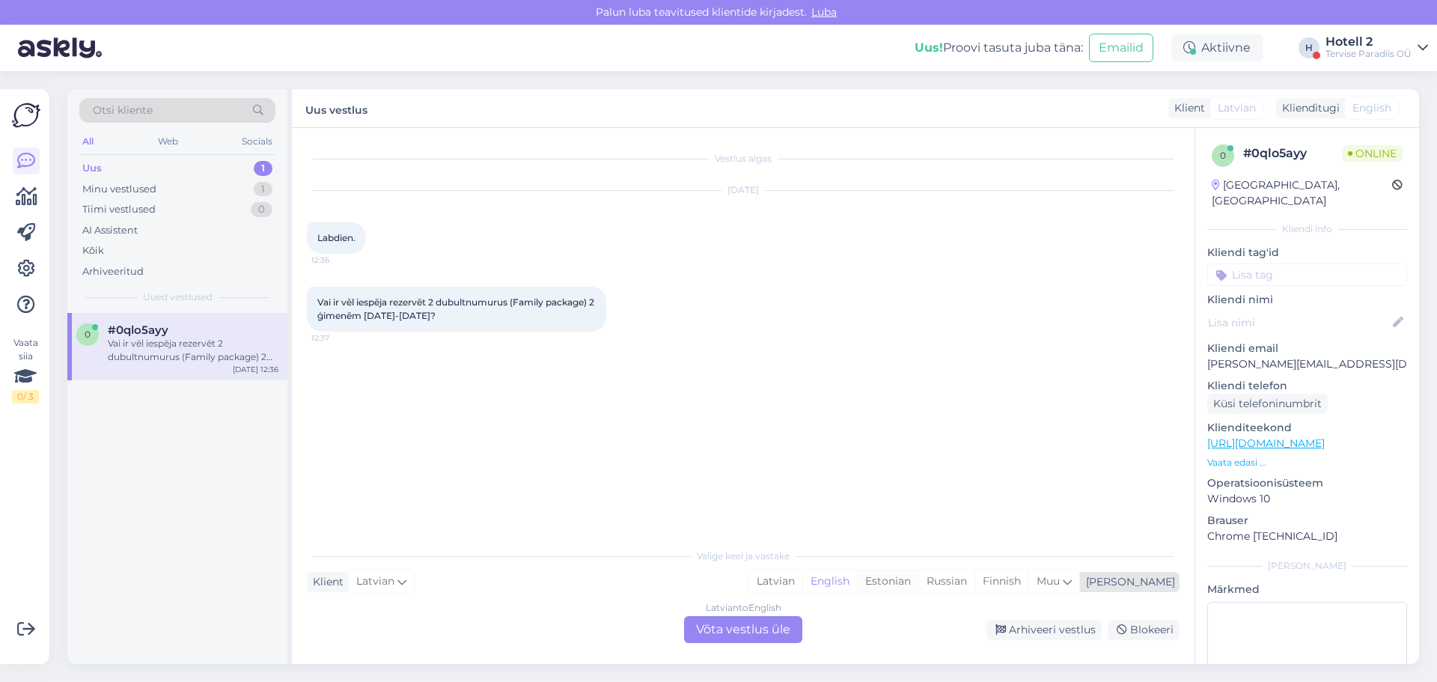
click at [918, 584] on div "Estonian" at bounding box center [887, 581] width 61 height 22
click at [747, 624] on div "Latvian to Estonian Võta vestlus üle" at bounding box center [743, 629] width 118 height 27
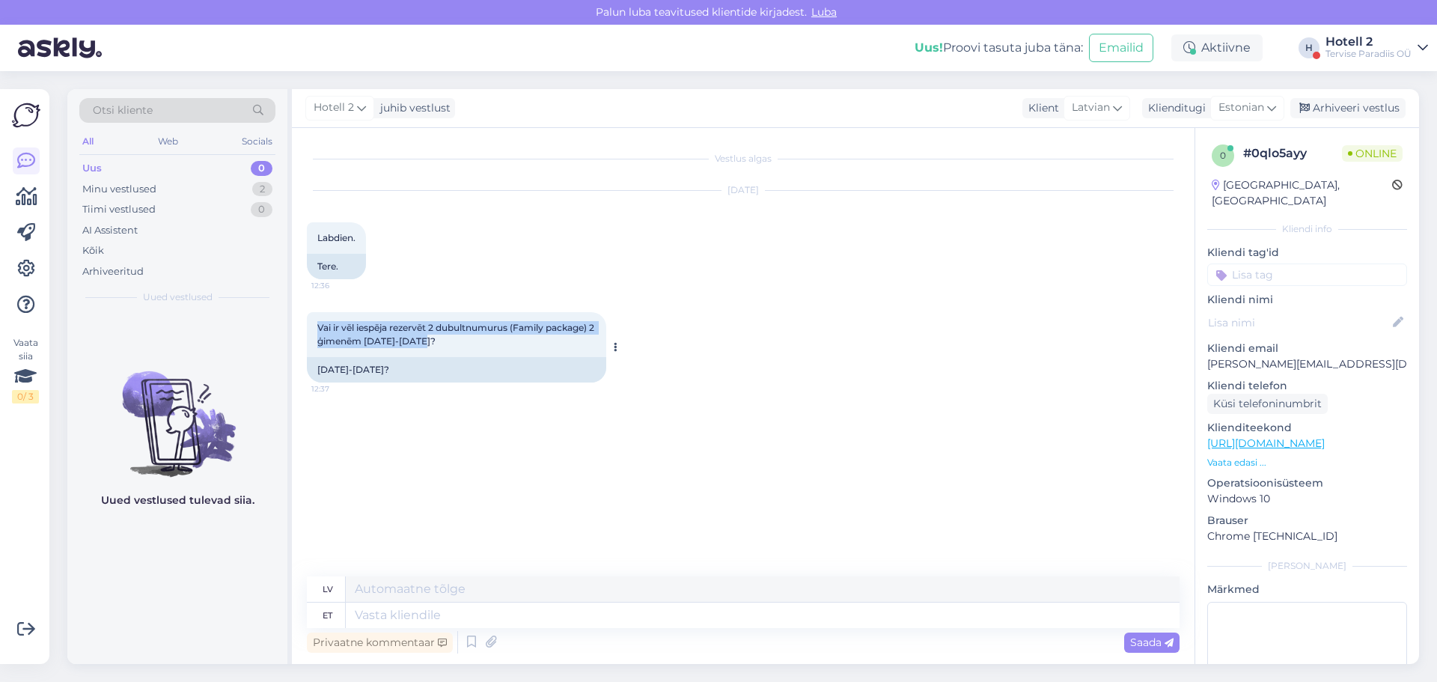
drag, startPoint x: 316, startPoint y: 324, endPoint x: 435, endPoint y: 342, distance: 120.3
click at [435, 342] on div "Vai ir vēl iespēja rezervēt 2 dubultnumurus (Family package) 2 ģimenēm [DATE]-[…" at bounding box center [456, 334] width 299 height 45
copy span "Vai ir vēl iespēja rezervēt 2 dubultnumurus (Family package) 2 ģimenēm [DATE]-[…"
click at [388, 618] on textarea at bounding box center [763, 614] width 834 height 25
type textarea "Tere!"
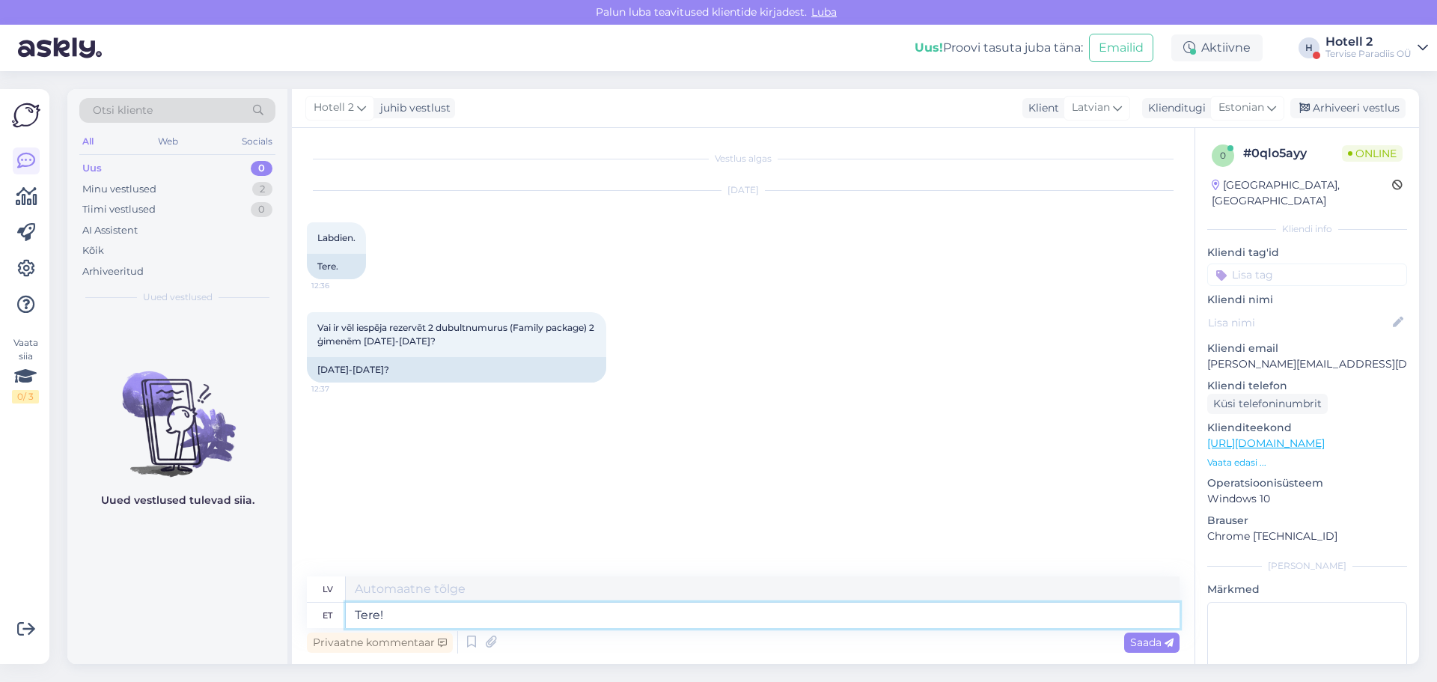
type textarea "Sveiki!"
type textarea "Tere! Hetkel o"
type textarea "Sveiki! Pašlaik"
type textarea "Tere! Hetkel on"
type textarea "Sveiki! Pašlaik ir"
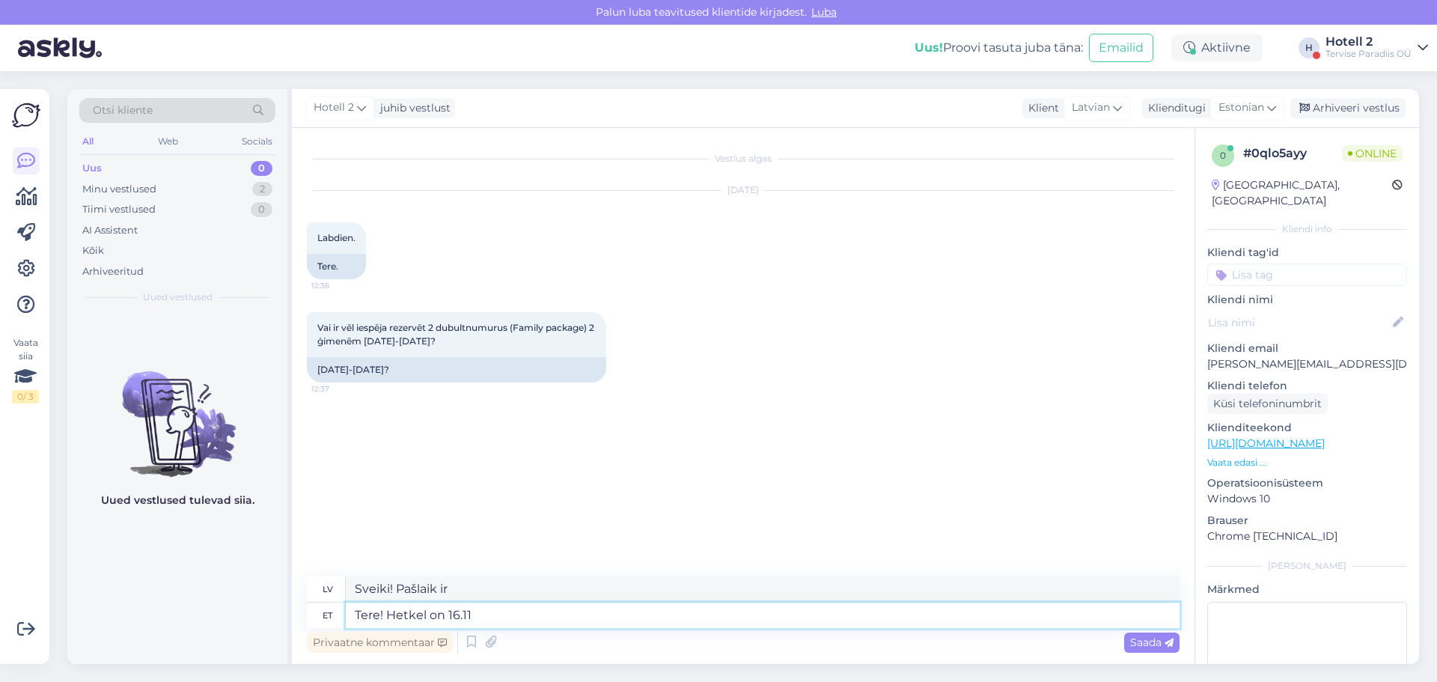
type textarea "Tere! Hetkel on 16.11 k"
type textarea "Sveiki! Ir 16.11"
type textarea "Tere! Hetkel on 16.11 kõik"
type textarea "Sveiki! Šobrīd ir 16.11 visiem."
type textarea "Tere! Hetkel on 16.11 kõik välja m"
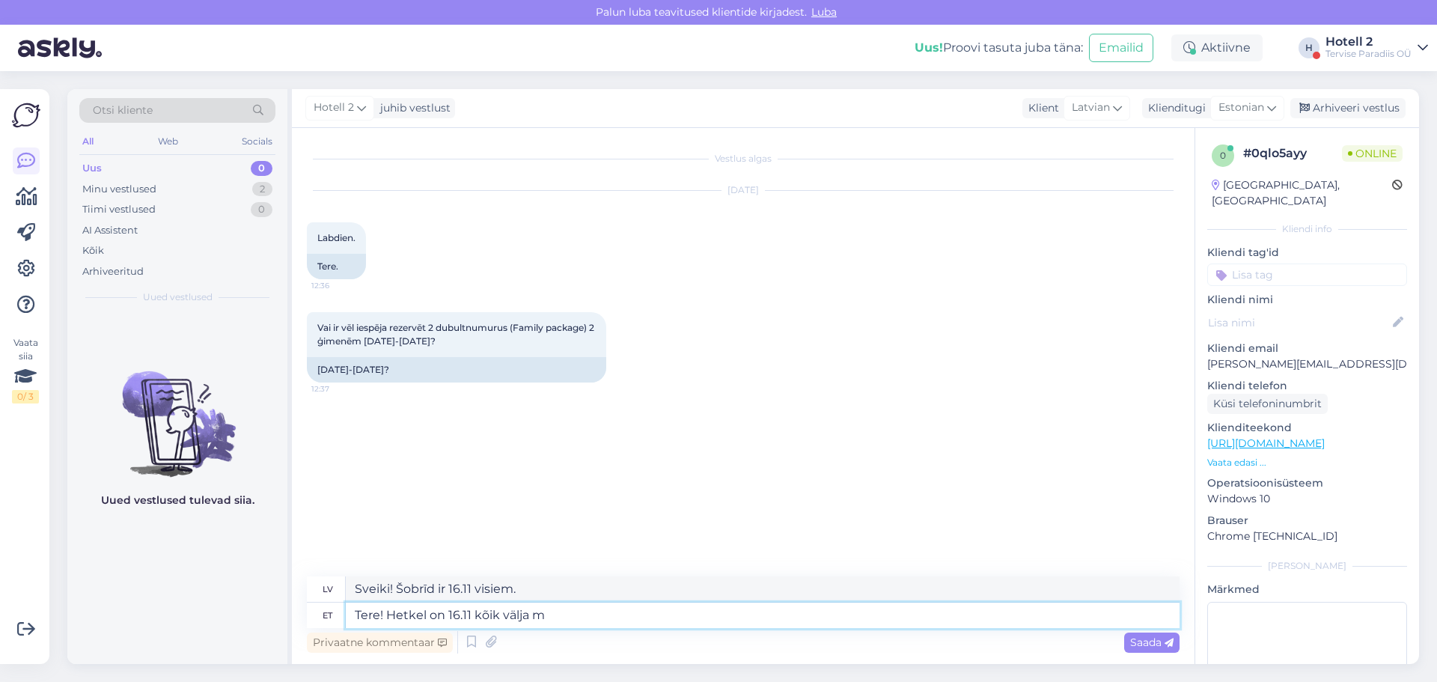
type textarea "Sveiki! Pašlaik viss ir pieejams 16.11"
type textarea "Tere! Hetkel on 16.11 kõik välja müüdud."
type textarea "Sveiki! Pašlaik viss ir izpārdots 16.11 ."
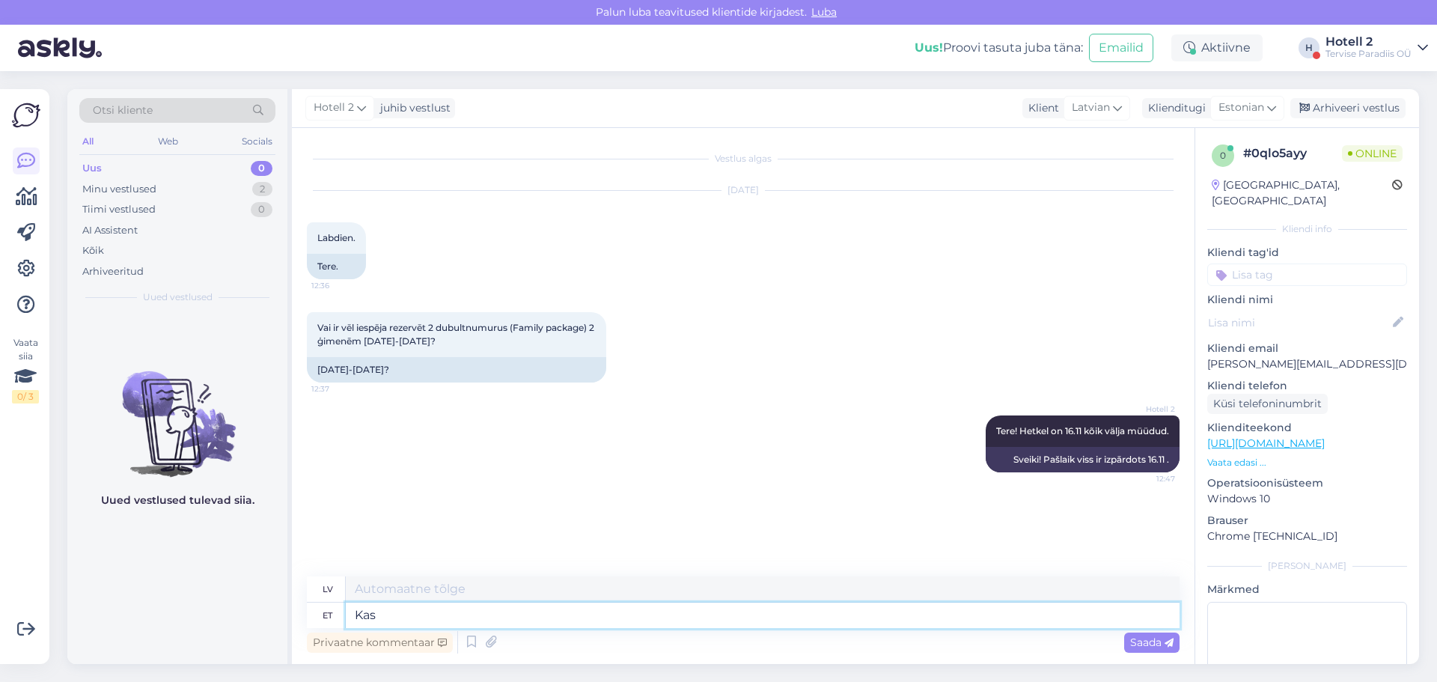
type textarea "Kas t"
type textarea "Ir"
type textarea "Kas teile s"
type textarea "Vai jūs"
type textarea "Kas teile sobivad ka"
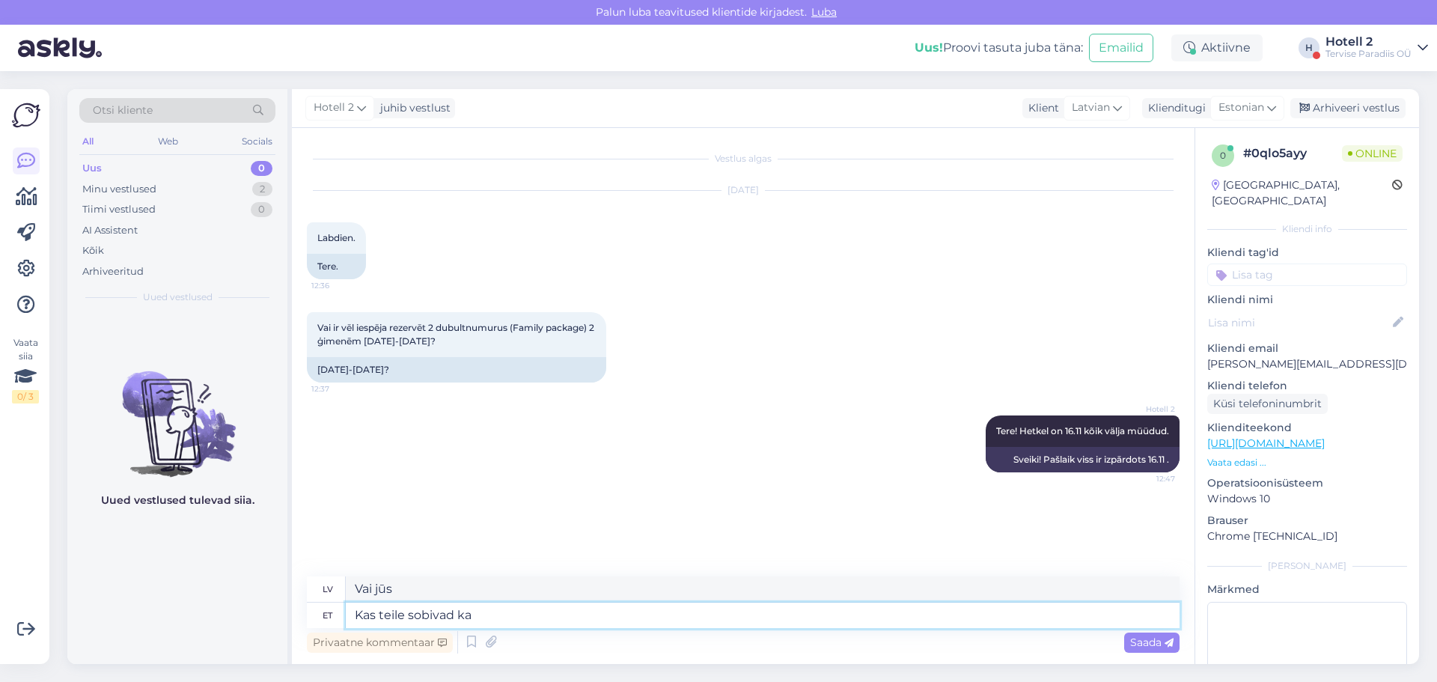
type textarea "Vai tie ir piemēroti jums?"
type textarea "Kas teile sobivad ka m"
type textarea "[PERSON_NAME] tu esi piemērots?"
type textarea "Kas teile sobivad ka mingif"
type textarea "Vai ir kādi piemēroti [PERSON_NAME] Jums?"
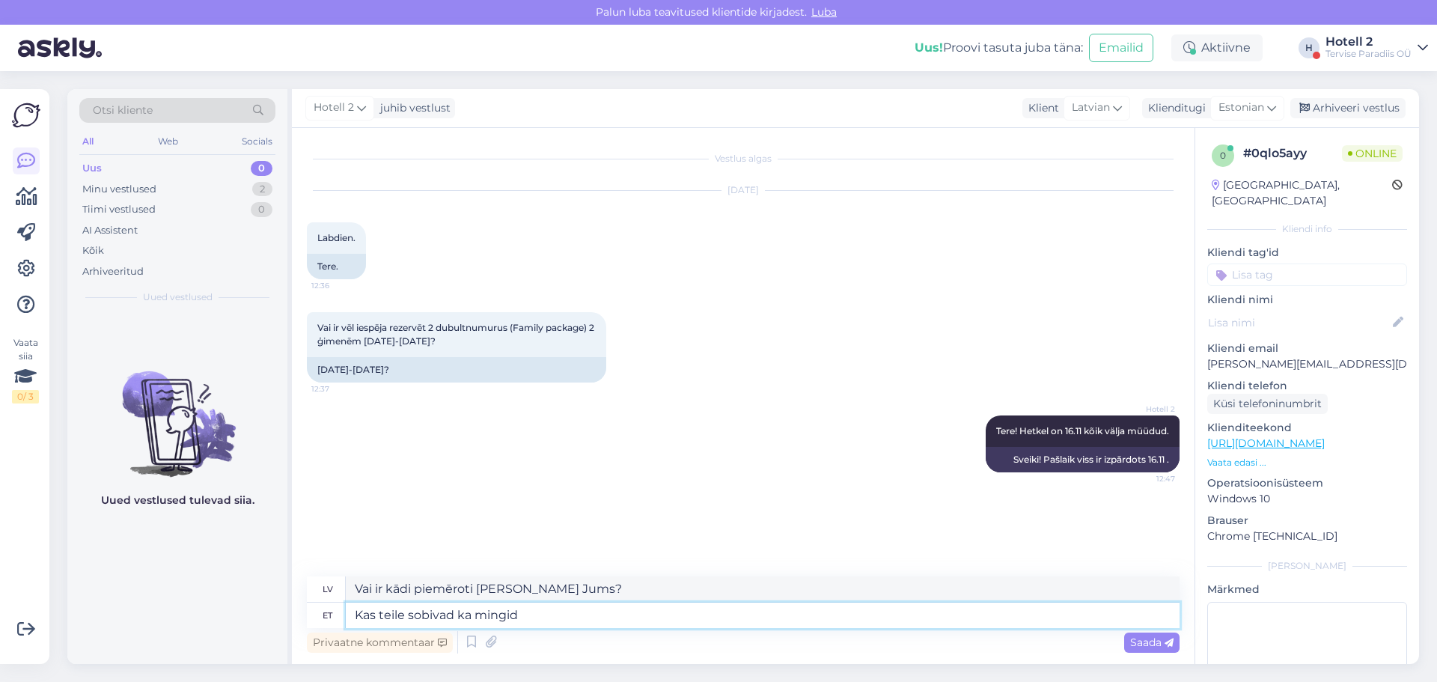
type textarea "Kas teile sobivad ka mingid"
type textarea "Vai ir kādi, kas tev der?"
type textarea "Kas teile sobivad ka mingid muud k"
type textarea "Vai ir vēl kādi citi, kas tev der?"
type textarea "Kas teile sobivad ka mingid muud kuupäevad?"
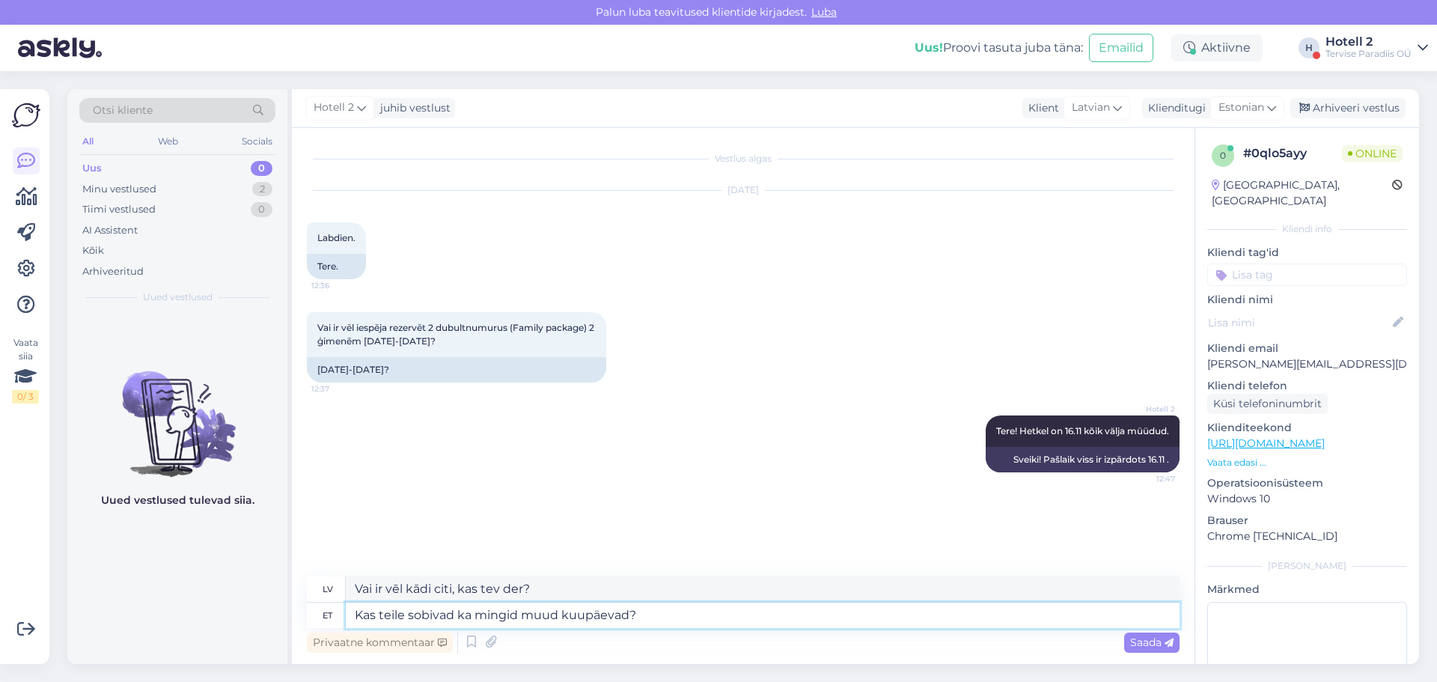
type textarea "Vai ir vēl kādi datumi, kas tev derētu?"
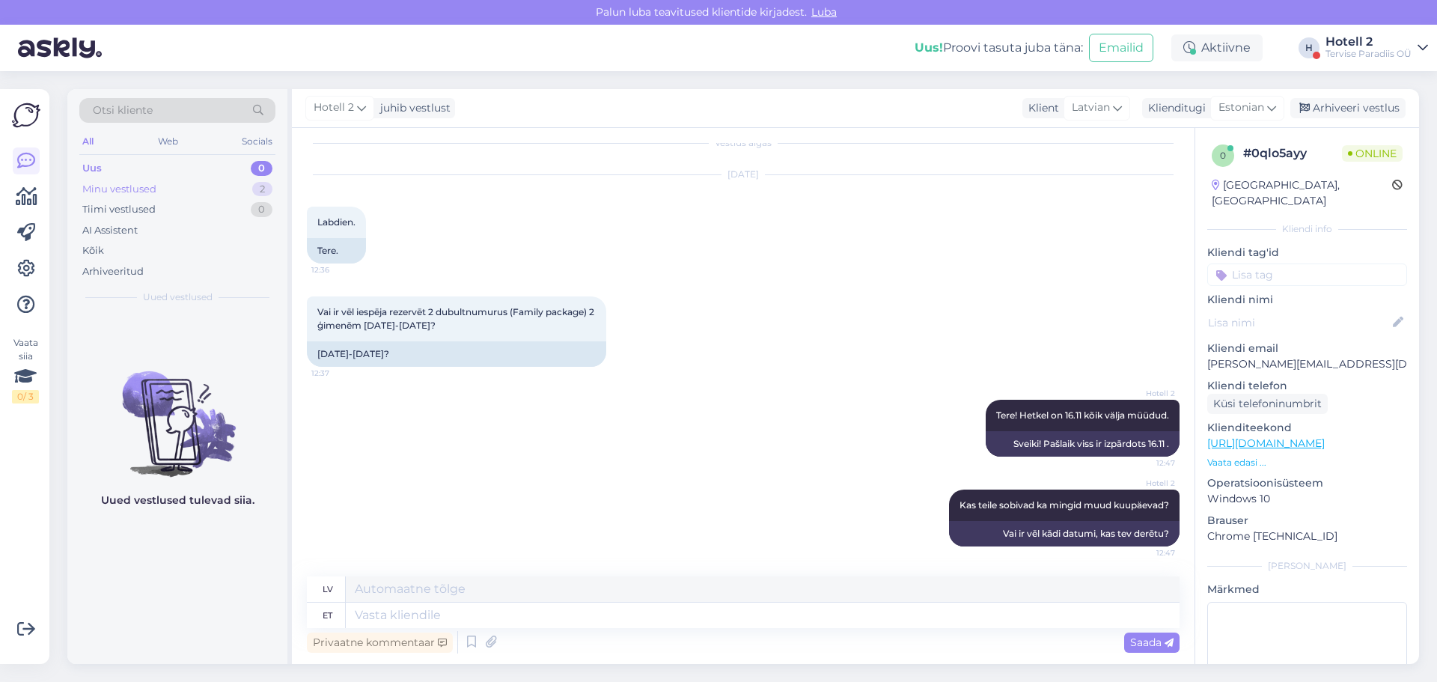
click at [120, 189] on div "Minu vestlused" at bounding box center [119, 189] width 74 height 15
